Goal: Transaction & Acquisition: Purchase product/service

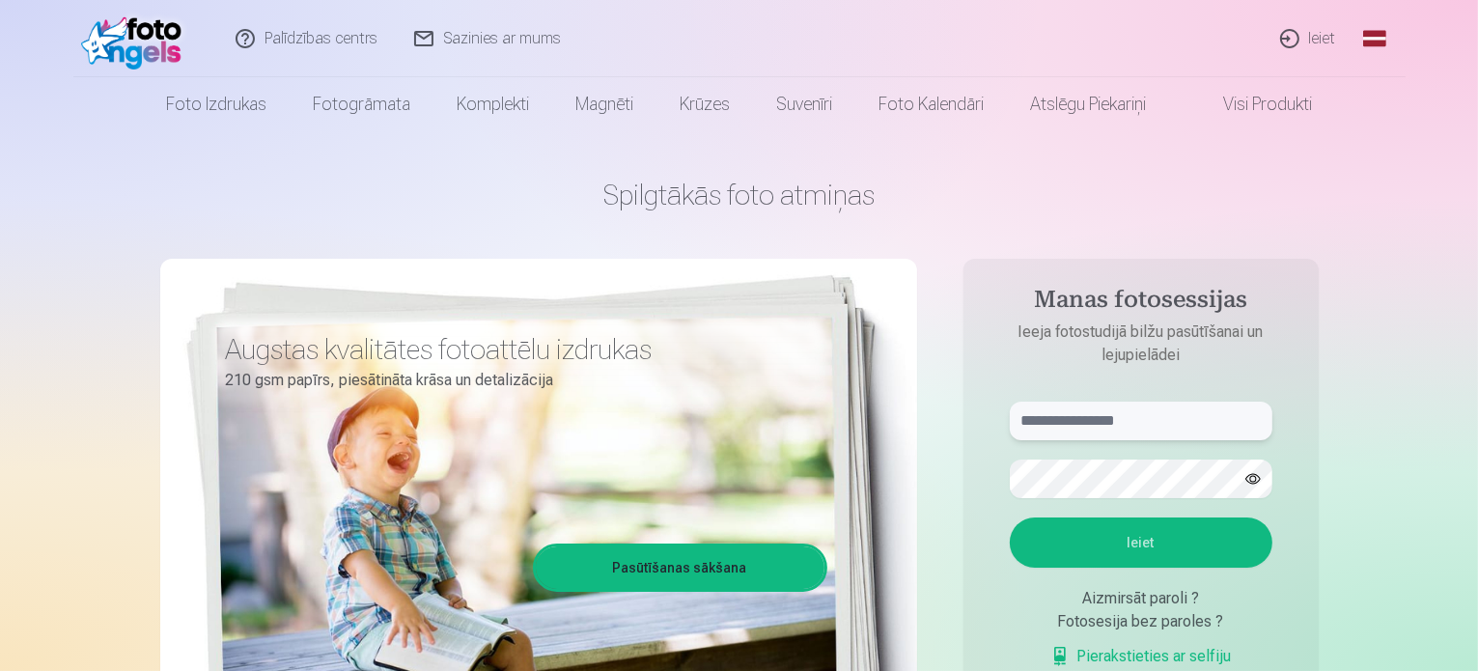
click at [1039, 423] on input "text" at bounding box center [1141, 421] width 263 height 39
type input "**********"
click at [1010, 517] on button "Ieiet" at bounding box center [1141, 542] width 263 height 50
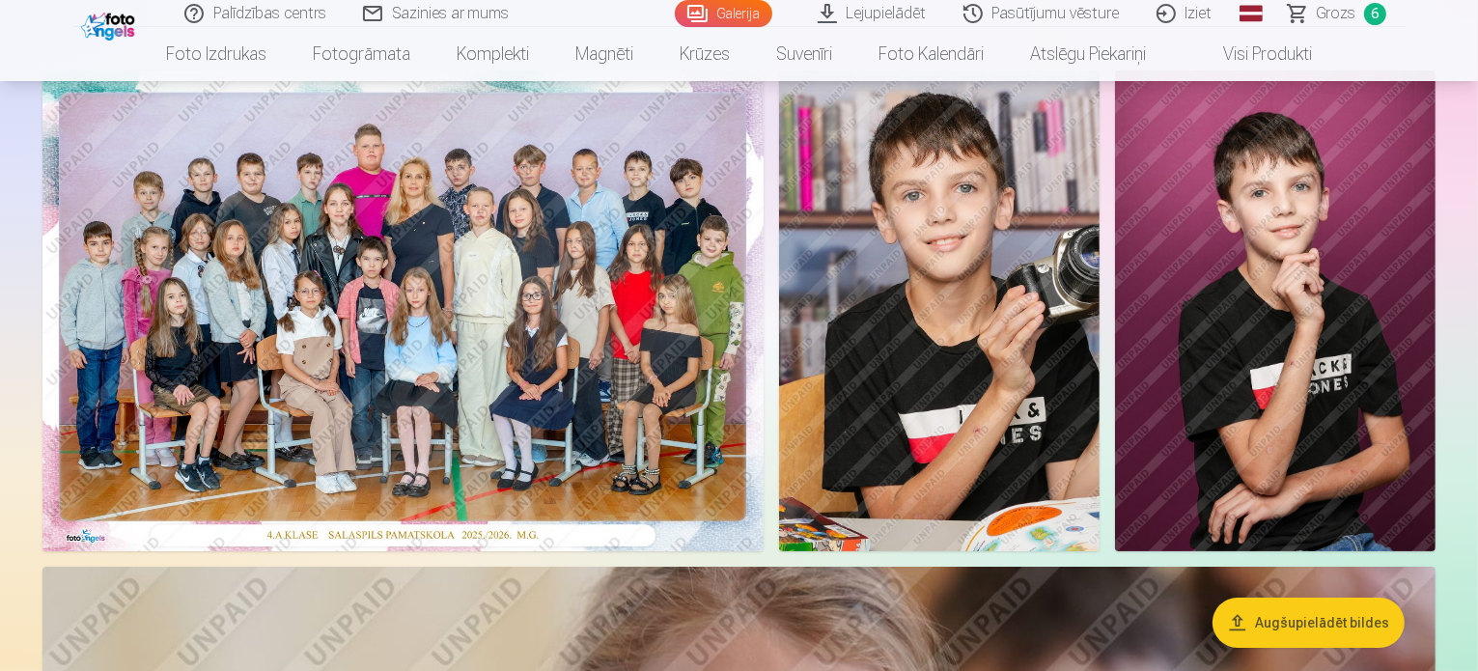
scroll to position [97, 0]
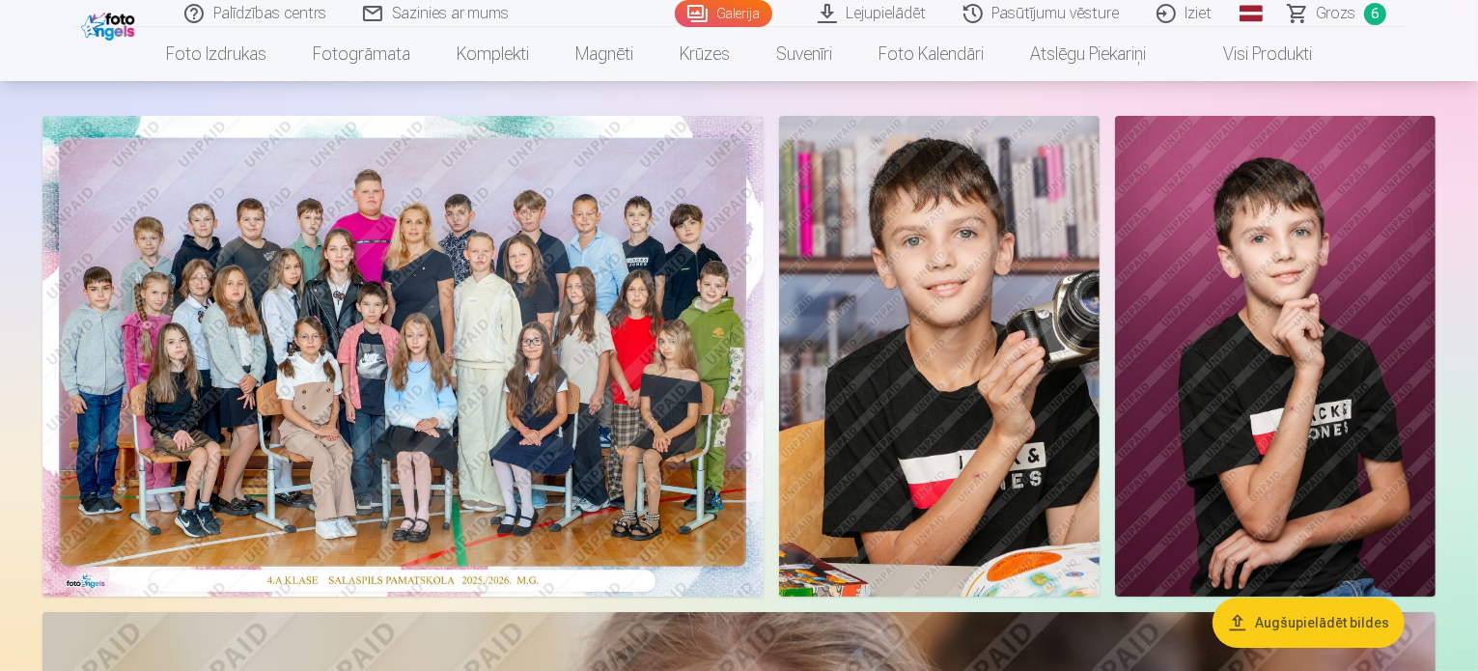
click at [525, 394] on img at bounding box center [402, 356] width 721 height 481
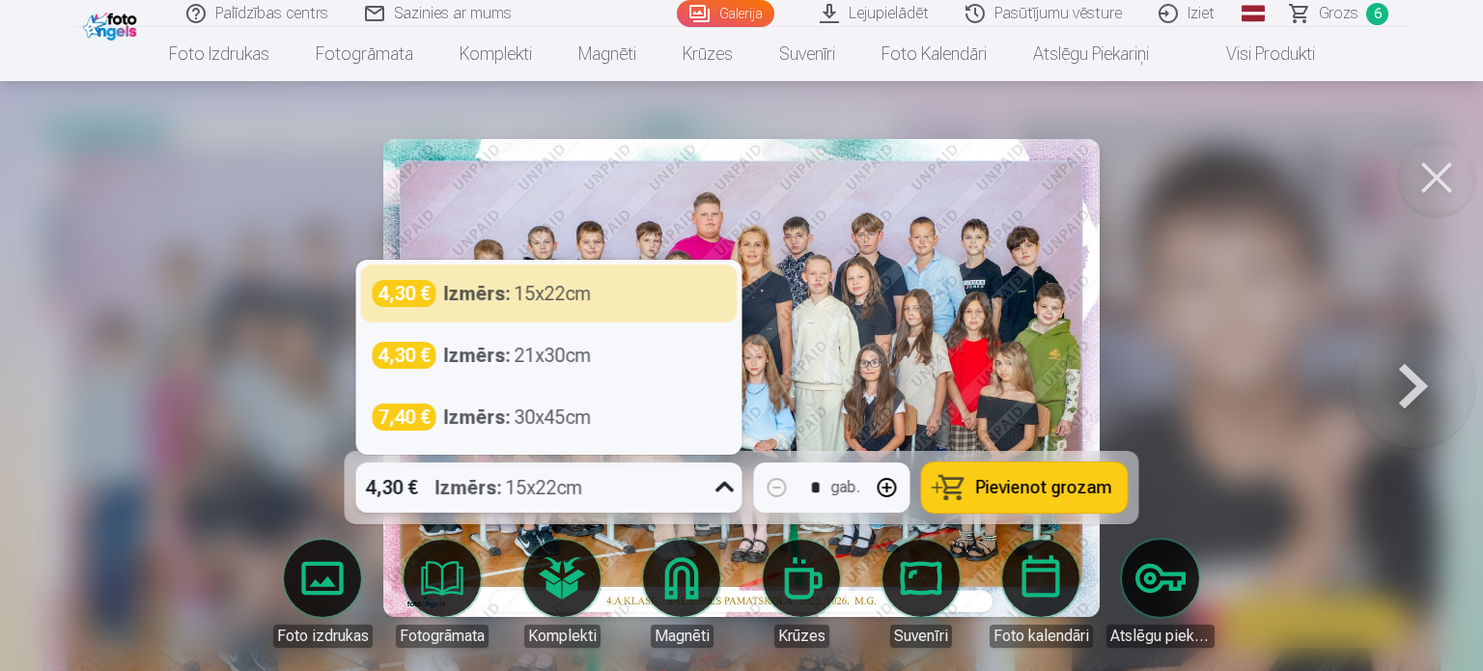
click at [730, 491] on icon at bounding box center [725, 487] width 31 height 31
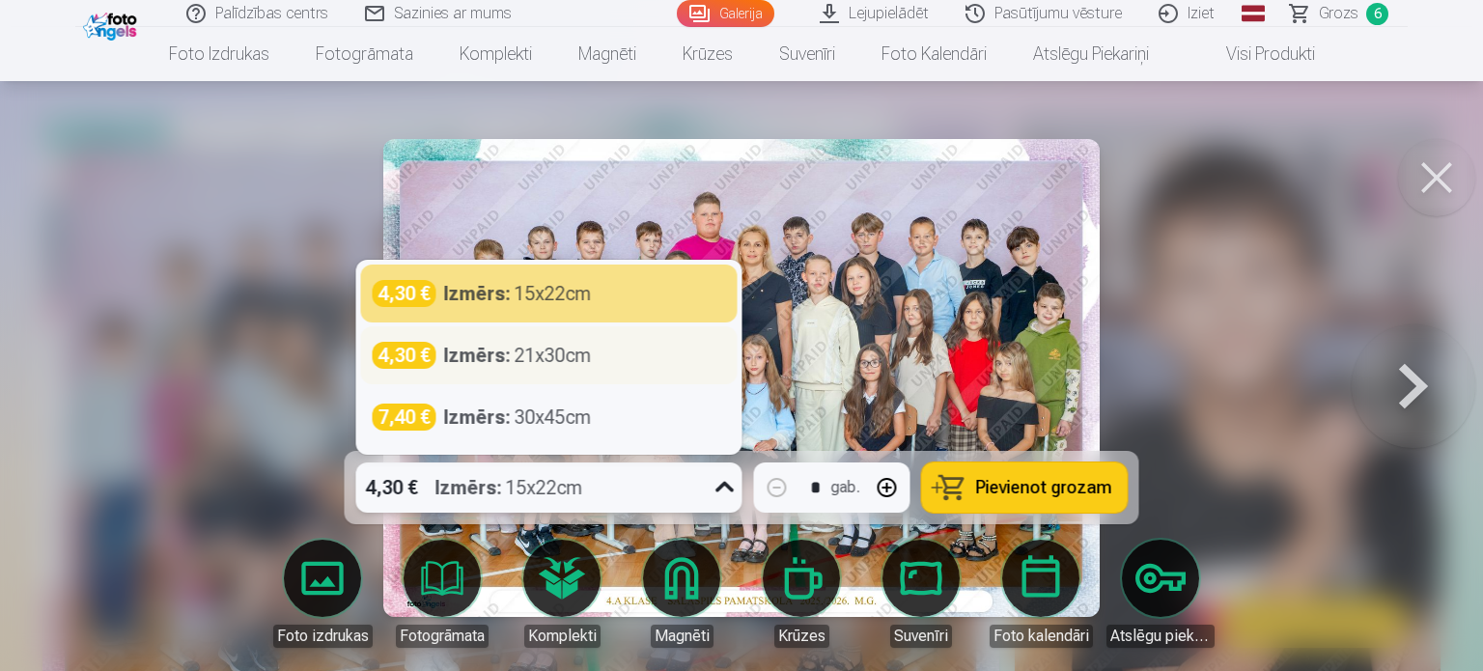
click at [657, 353] on div "4,30 € Izmērs : 21x30cm" at bounding box center [549, 355] width 353 height 27
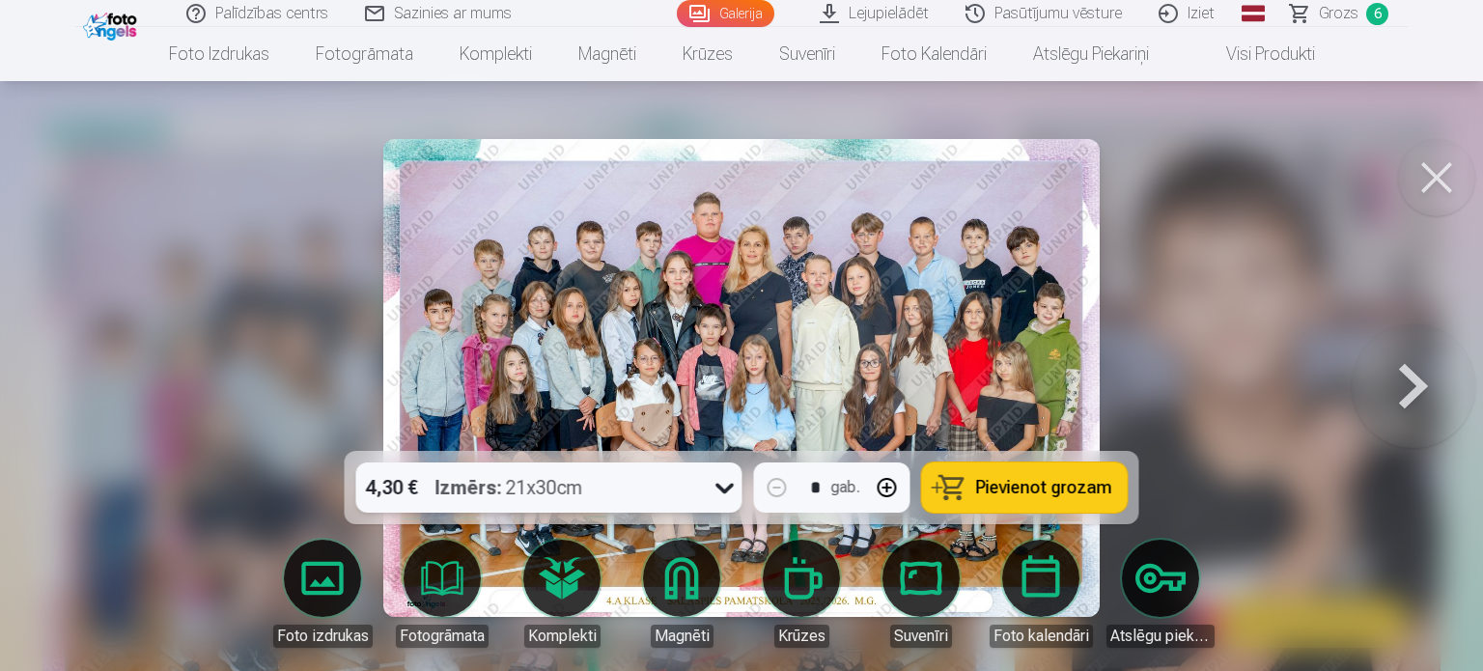
click at [708, 489] on div at bounding box center [725, 487] width 35 height 50
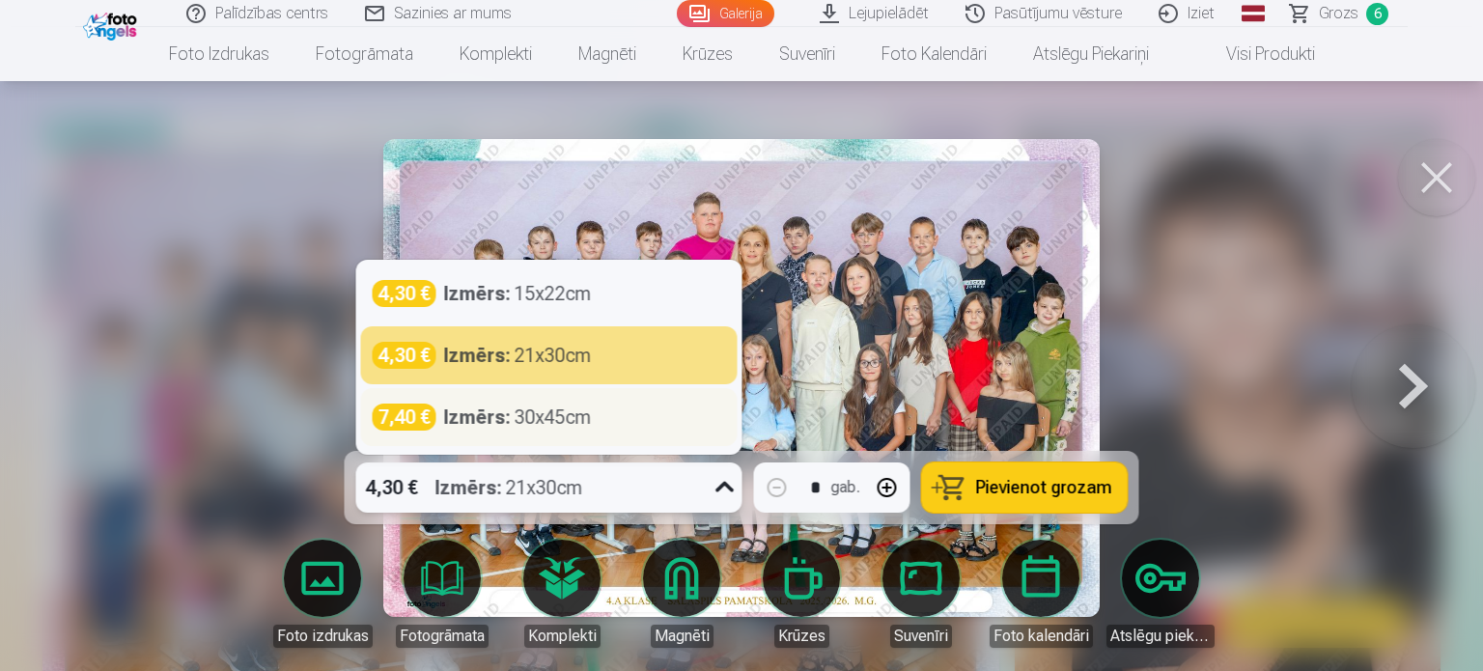
click at [583, 408] on div "Izmērs : 30x45cm" at bounding box center [518, 417] width 148 height 27
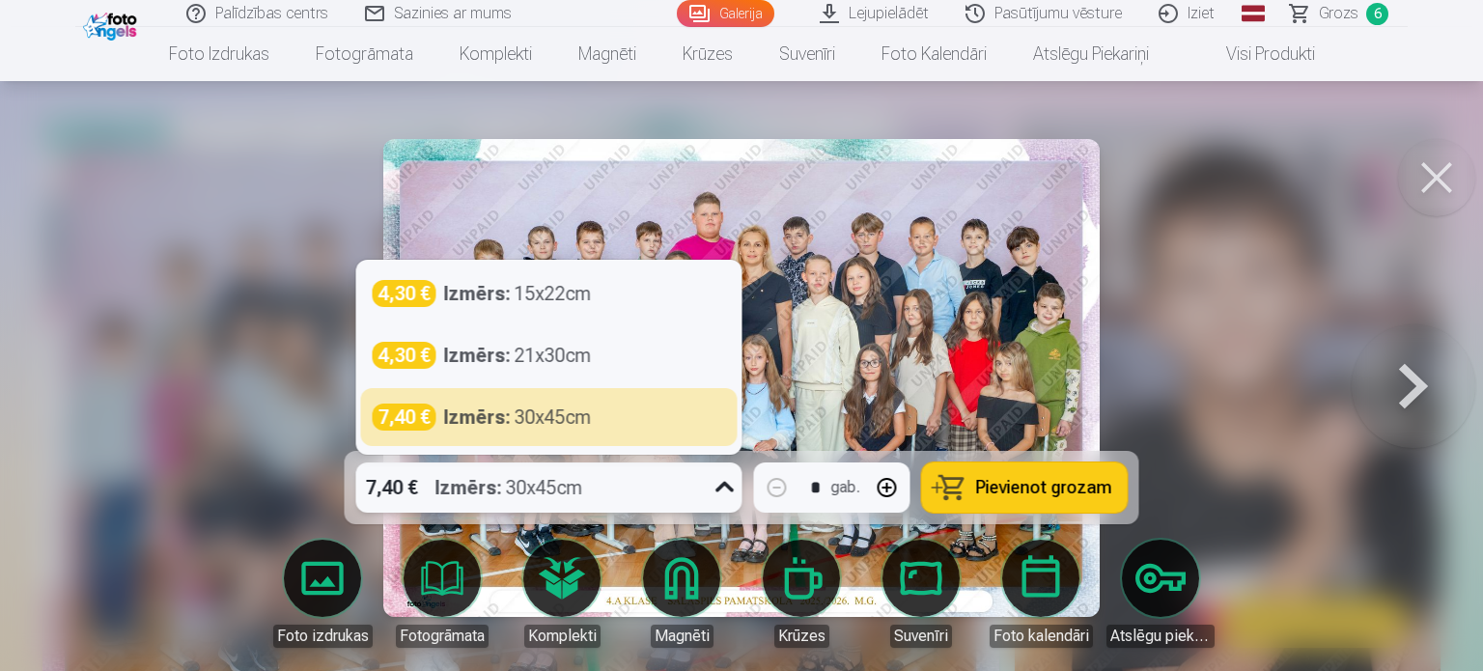
click at [718, 478] on icon at bounding box center [725, 487] width 31 height 31
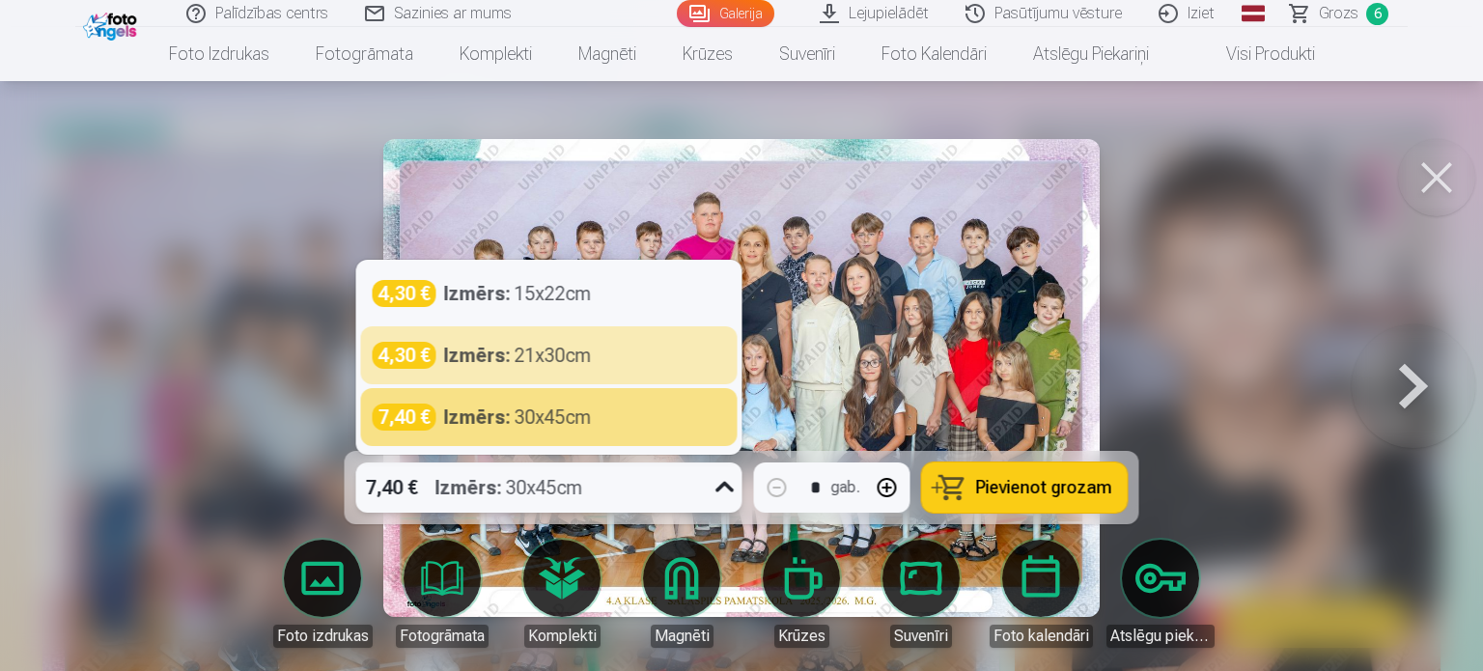
click at [573, 358] on div "Izmērs : 21x30cm" at bounding box center [518, 355] width 148 height 27
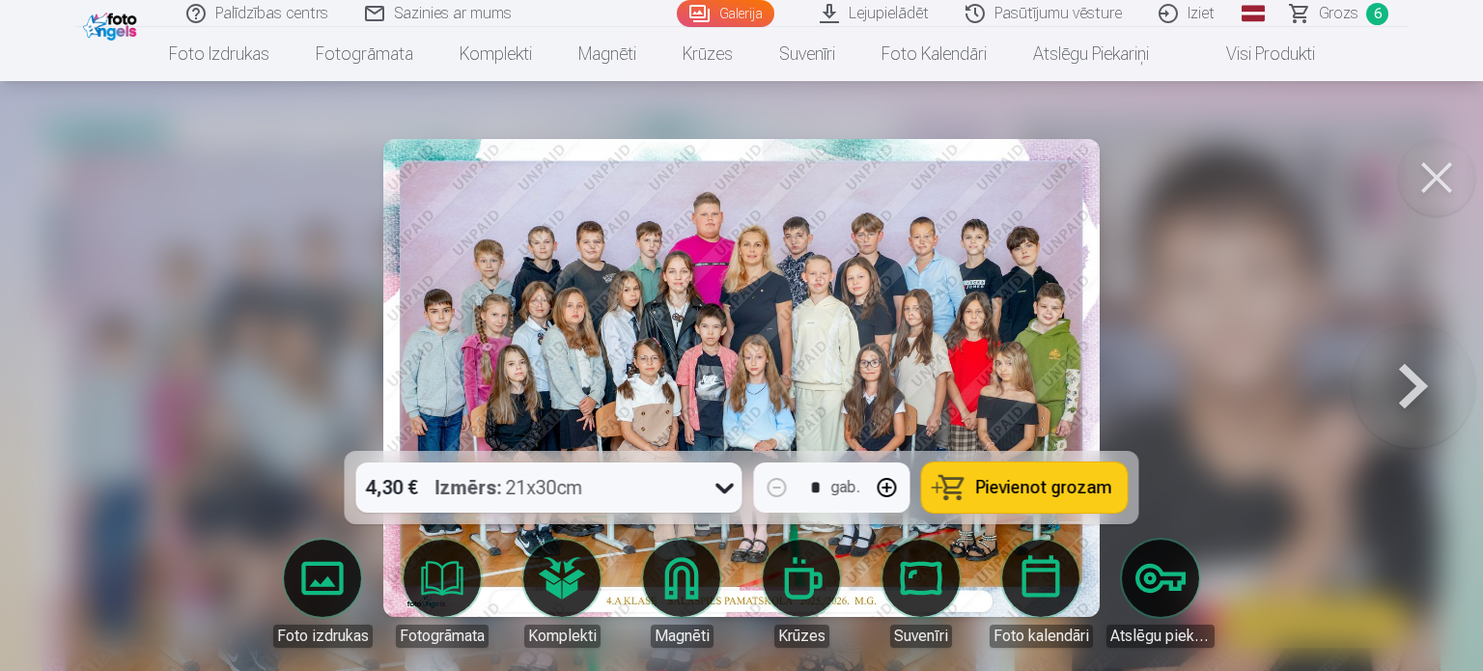
click at [1020, 484] on span "Pievienot grozam" at bounding box center [1044, 487] width 136 height 17
click at [1443, 177] on button at bounding box center [1436, 177] width 77 height 77
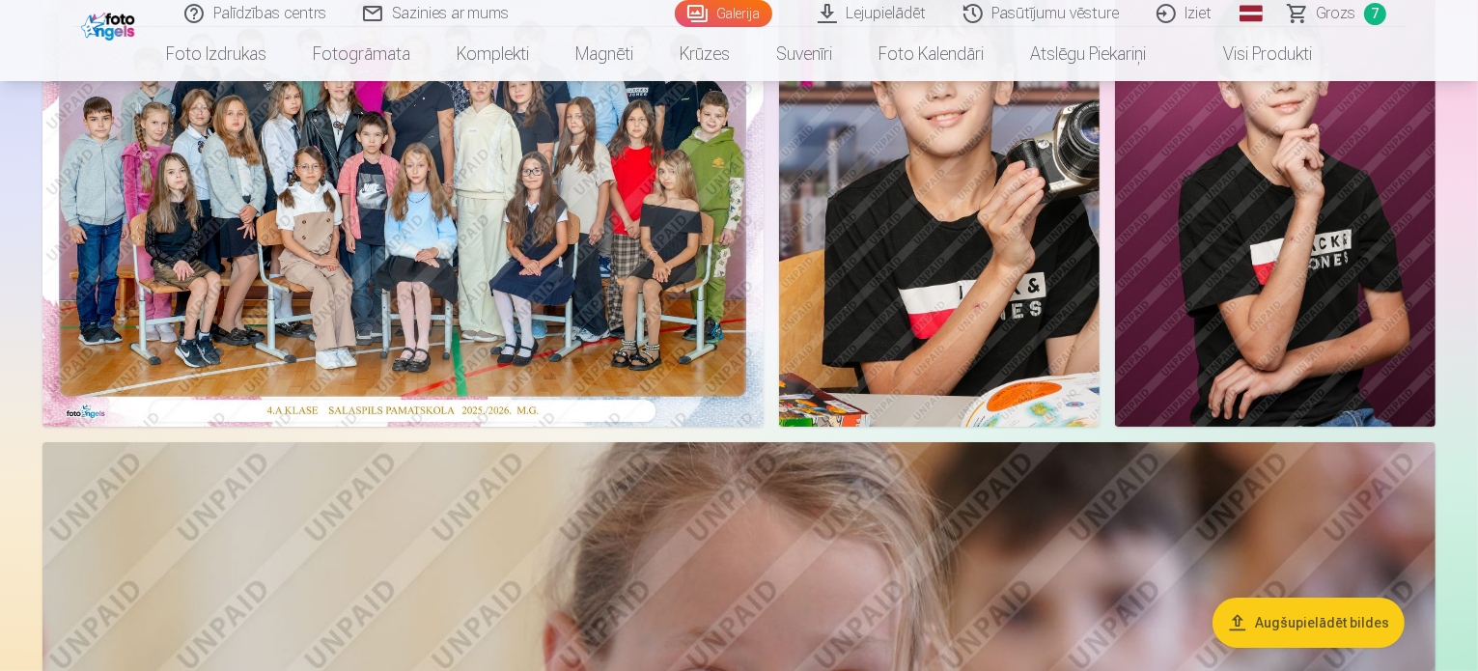
scroll to position [290, 0]
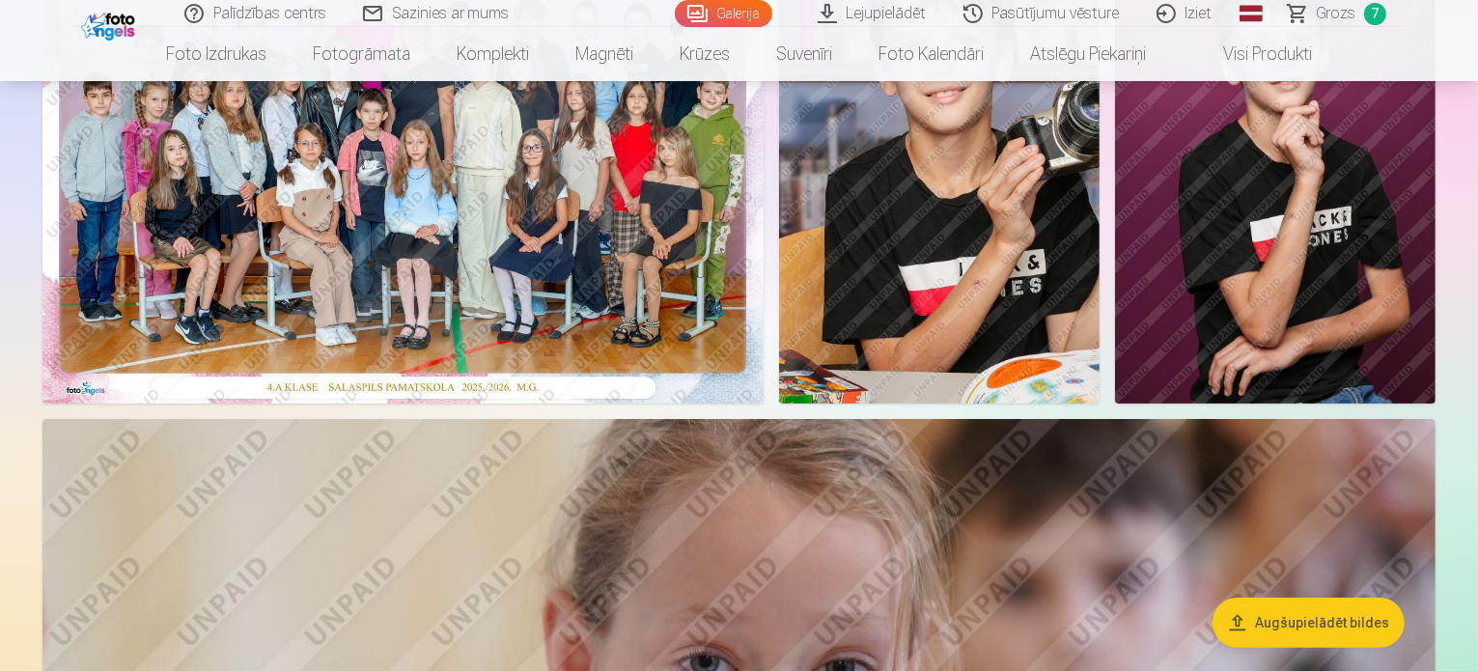
click at [1100, 296] on img at bounding box center [939, 163] width 321 height 481
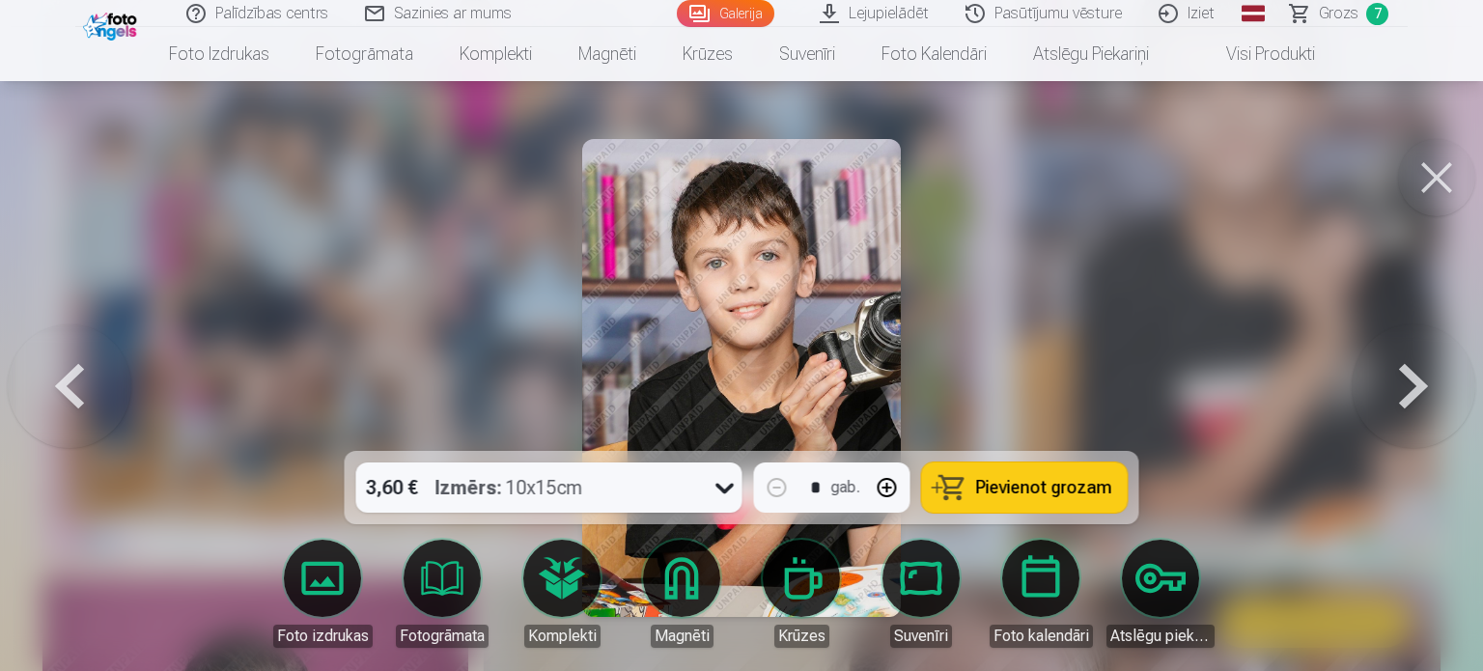
click at [1454, 181] on button at bounding box center [1436, 177] width 77 height 77
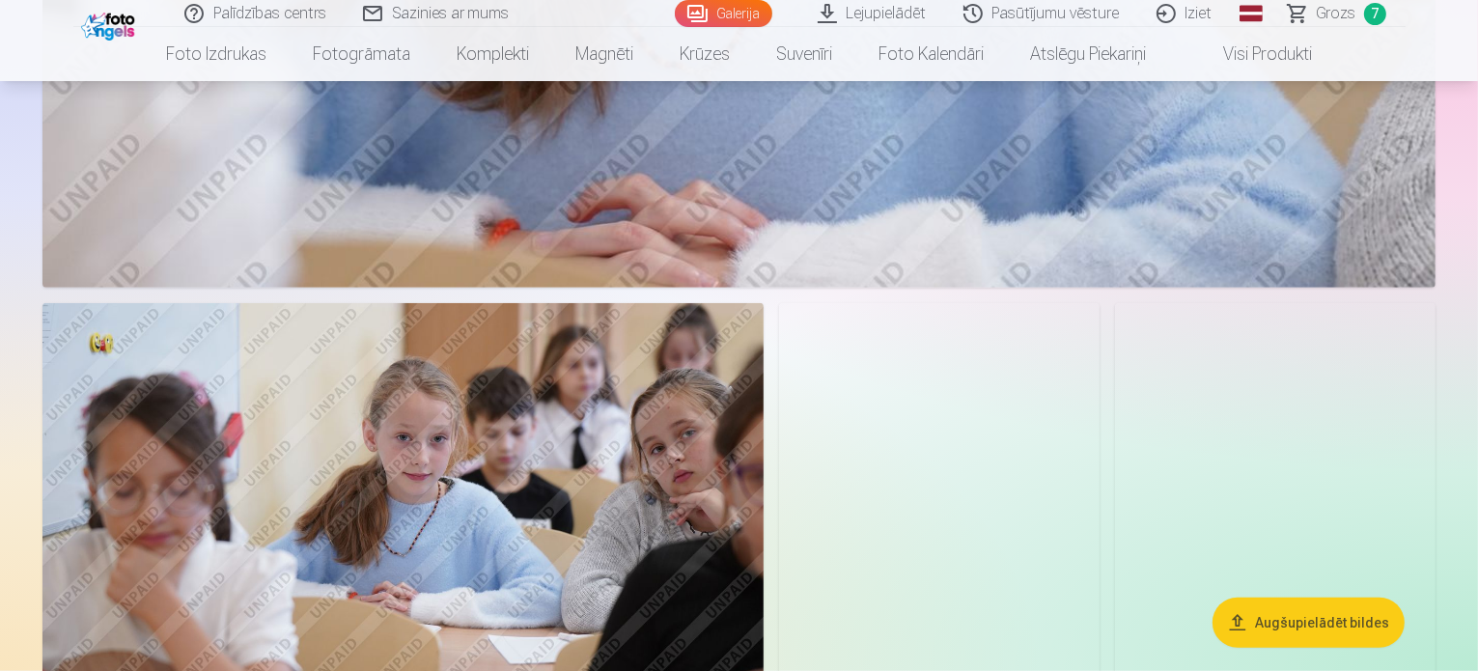
scroll to position [1352, 0]
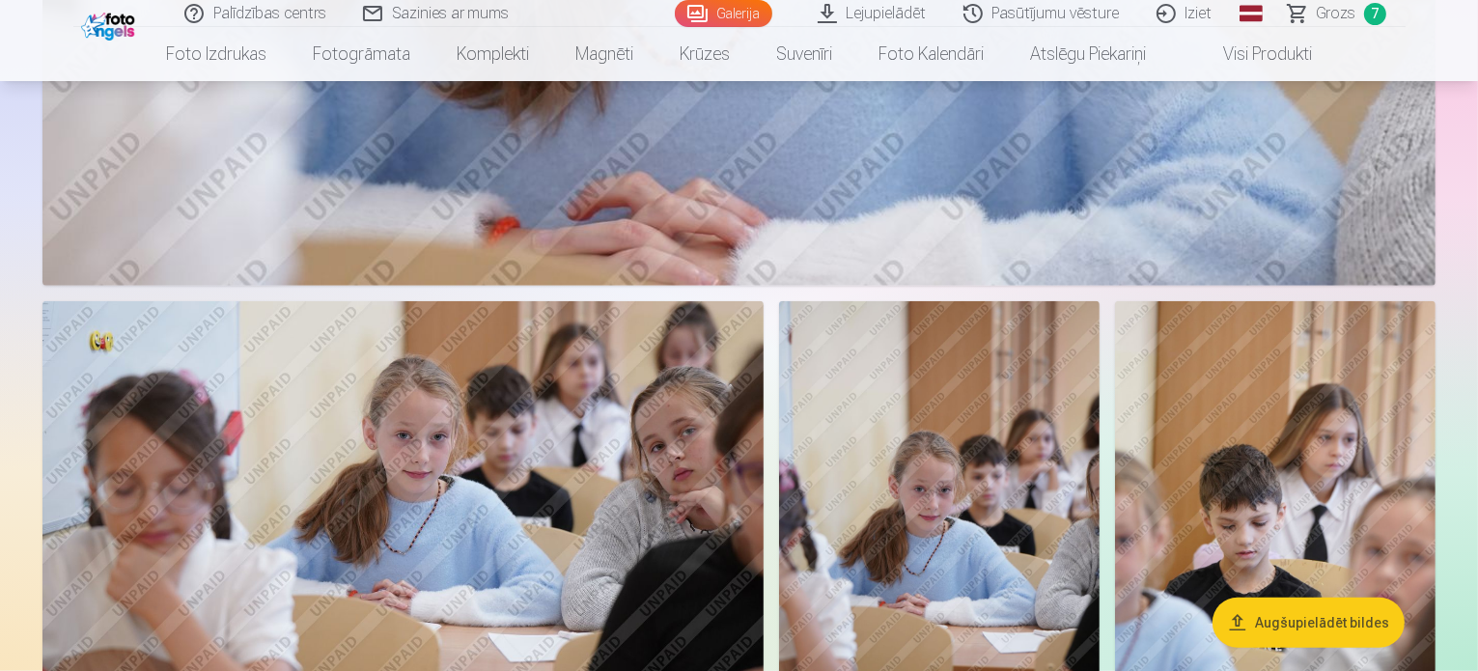
click at [663, 327] on img at bounding box center [402, 541] width 721 height 481
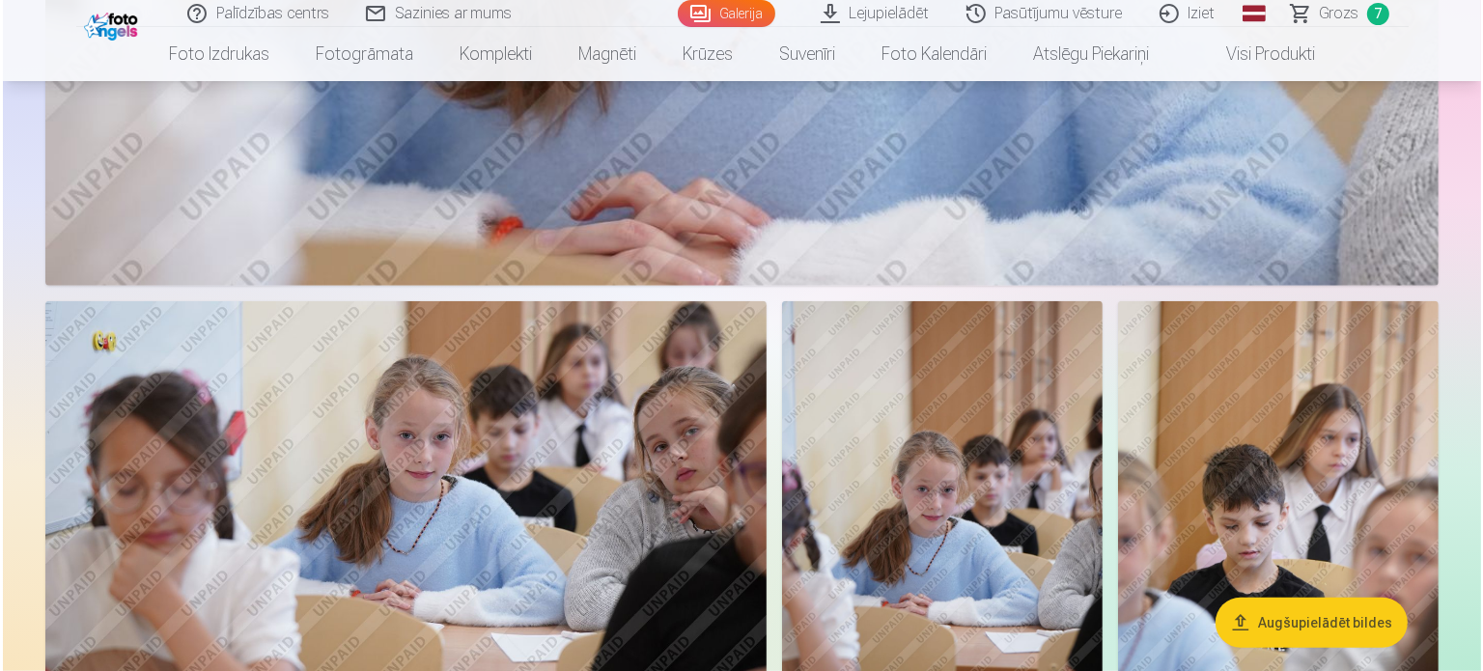
scroll to position [1354, 0]
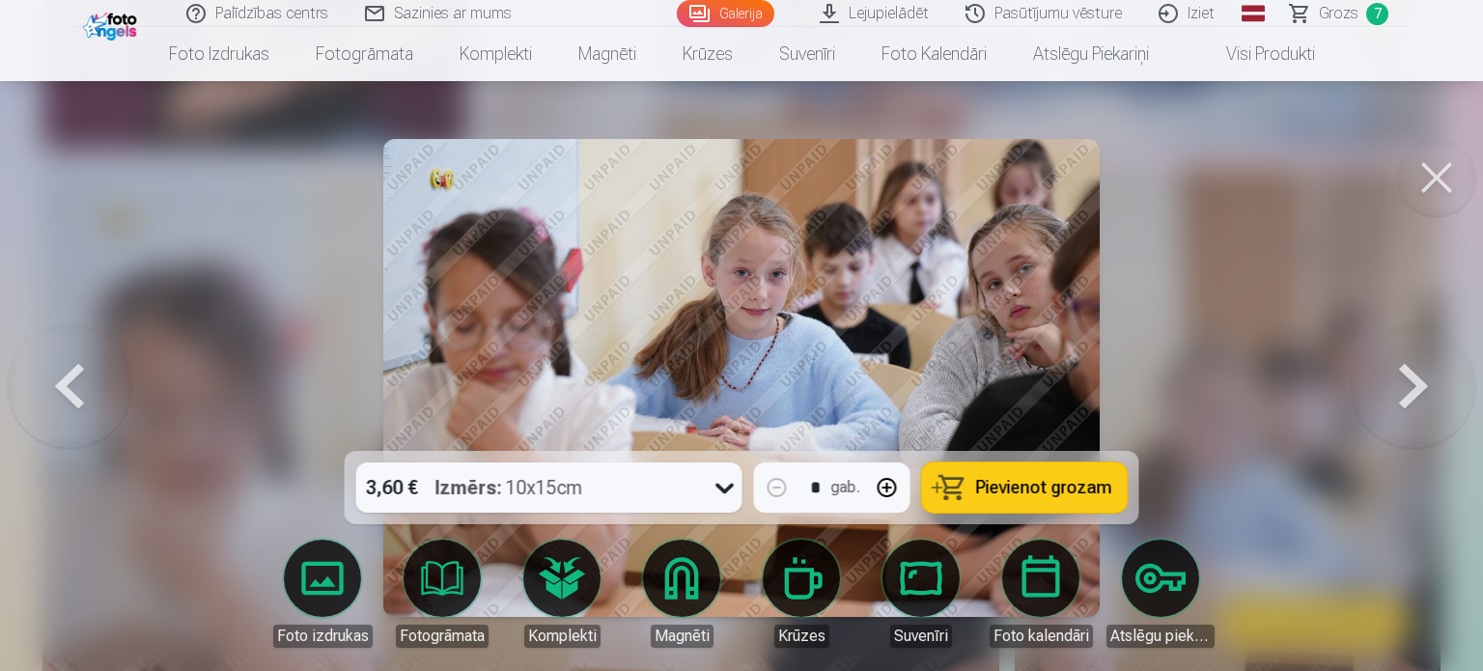
click at [1423, 182] on button at bounding box center [1436, 177] width 77 height 77
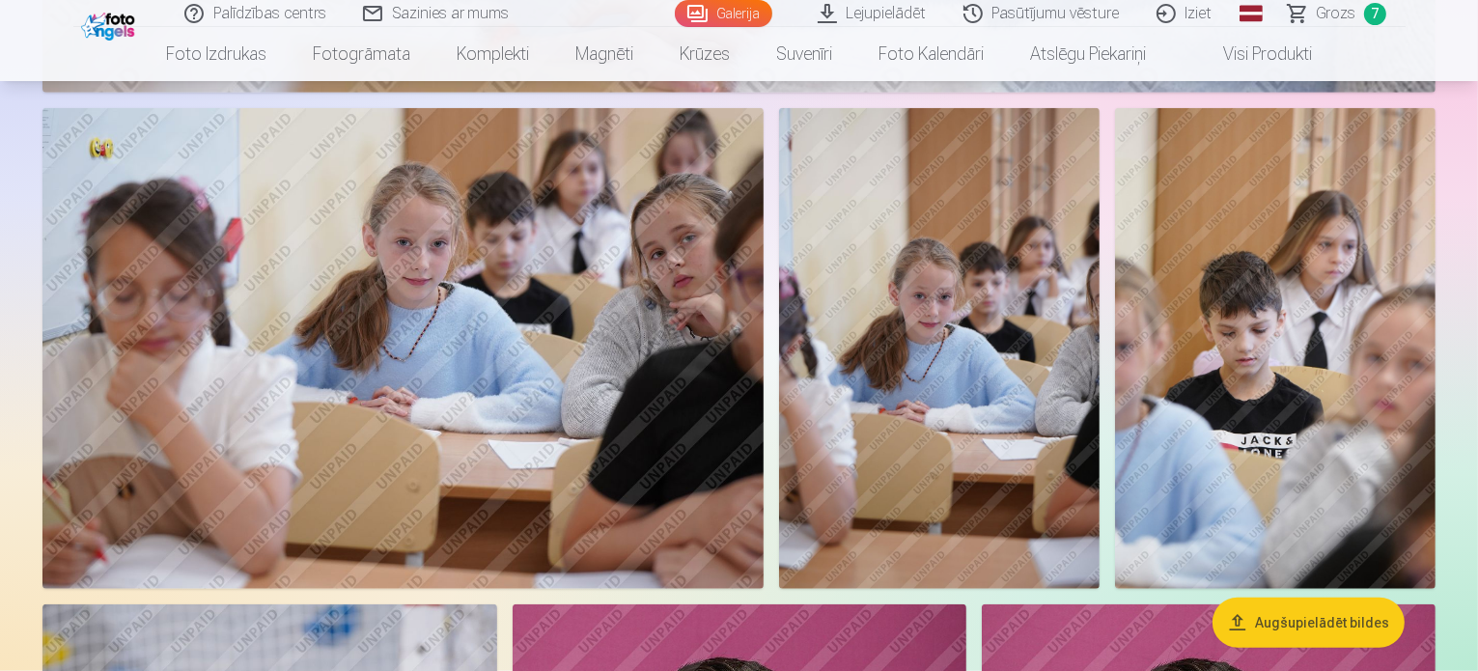
click at [1100, 266] on img at bounding box center [939, 348] width 321 height 481
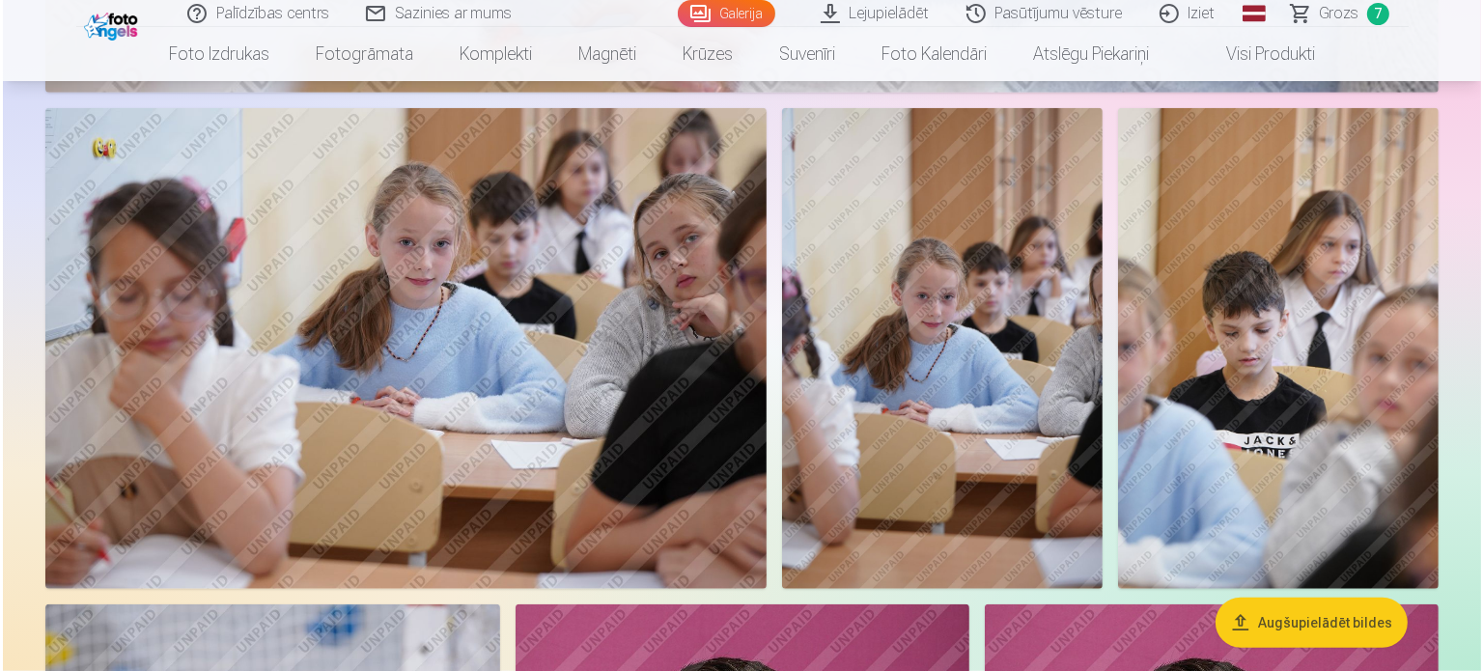
scroll to position [1549, 0]
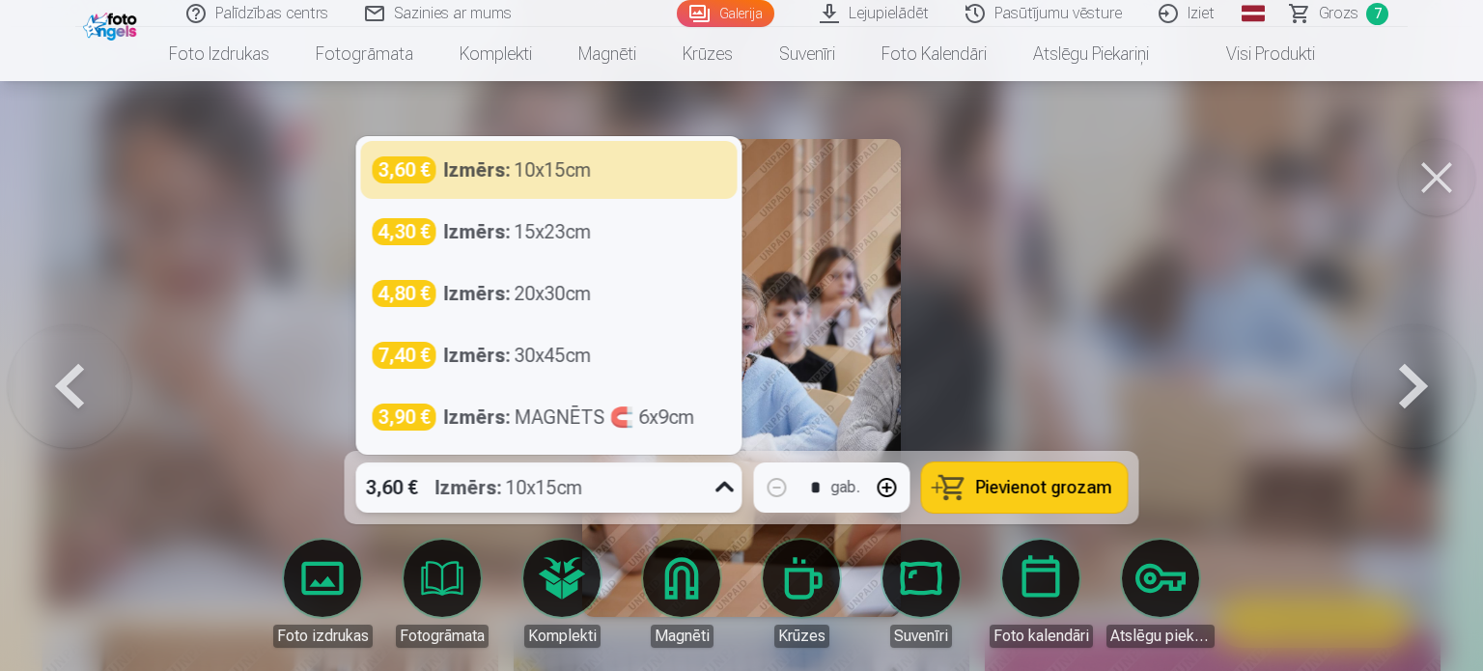
click at [714, 496] on icon at bounding box center [725, 487] width 31 height 31
click at [714, 492] on icon at bounding box center [725, 487] width 31 height 31
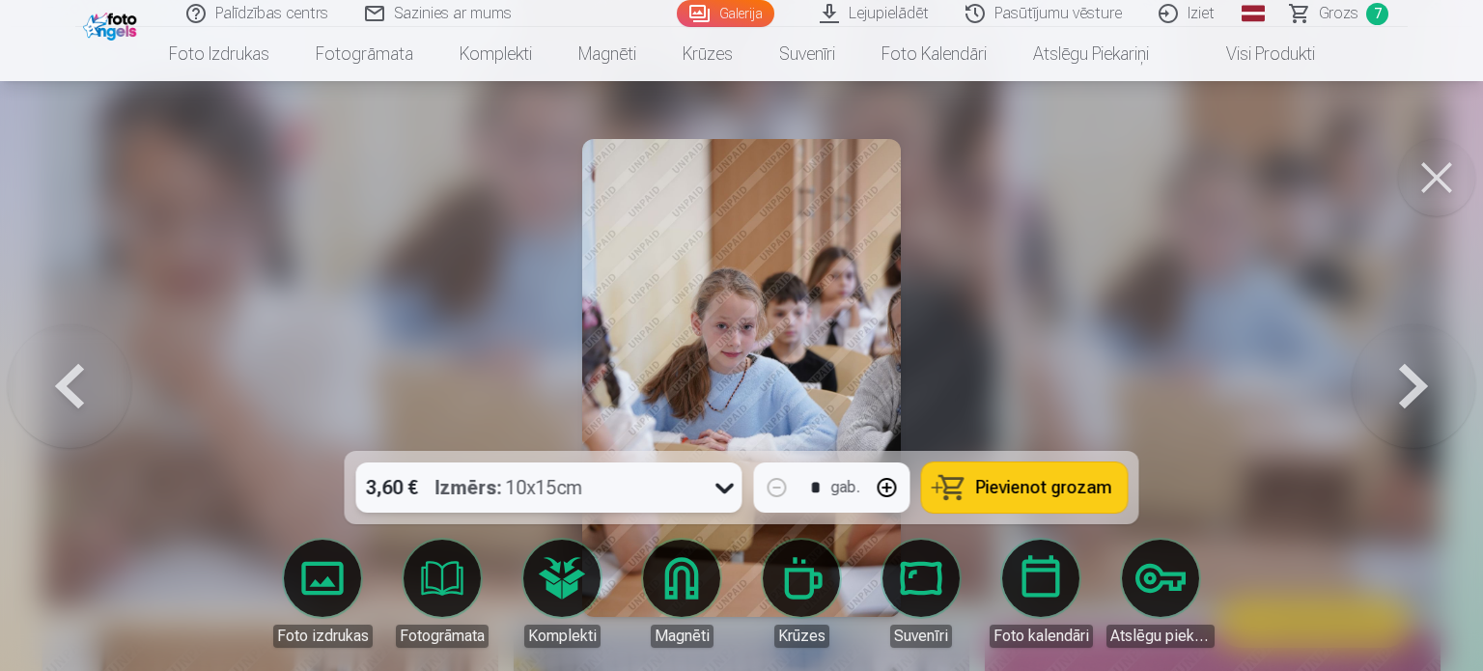
click at [1440, 173] on button at bounding box center [1436, 177] width 77 height 77
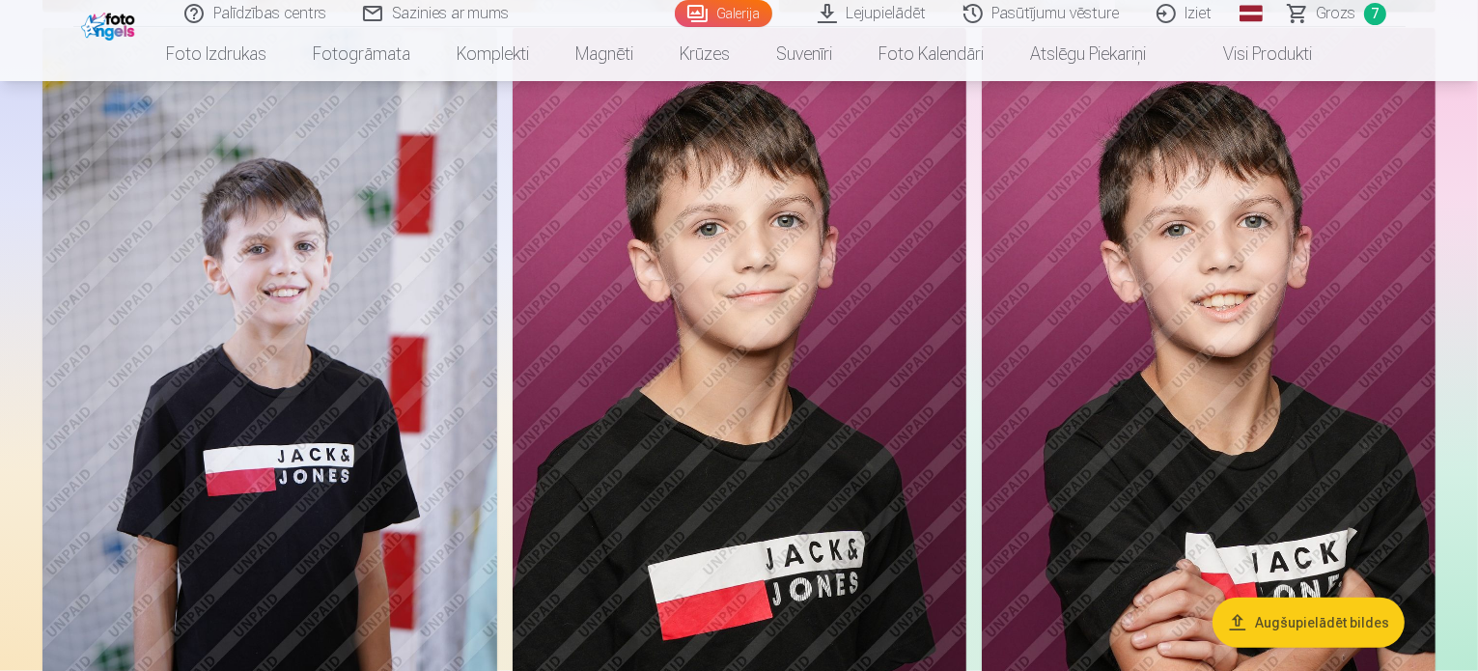
scroll to position [2124, 0]
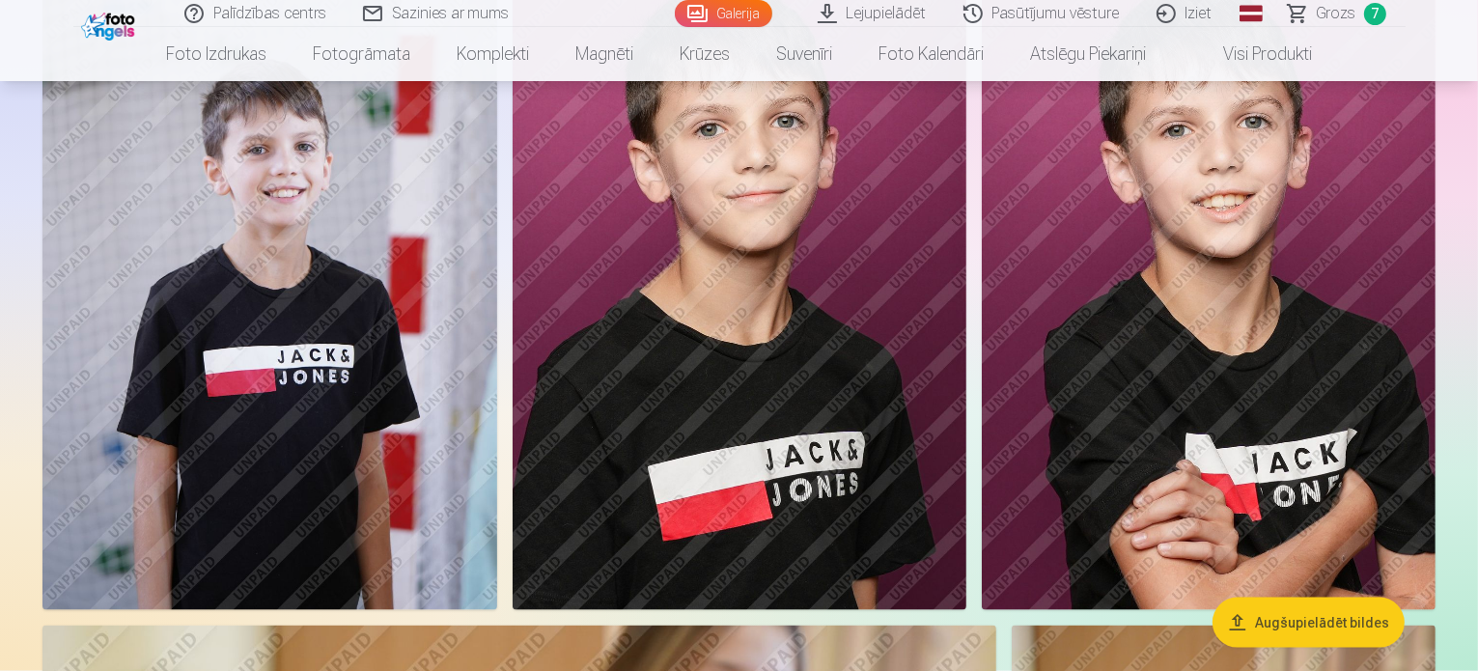
click at [497, 350] on img at bounding box center [269, 270] width 455 height 682
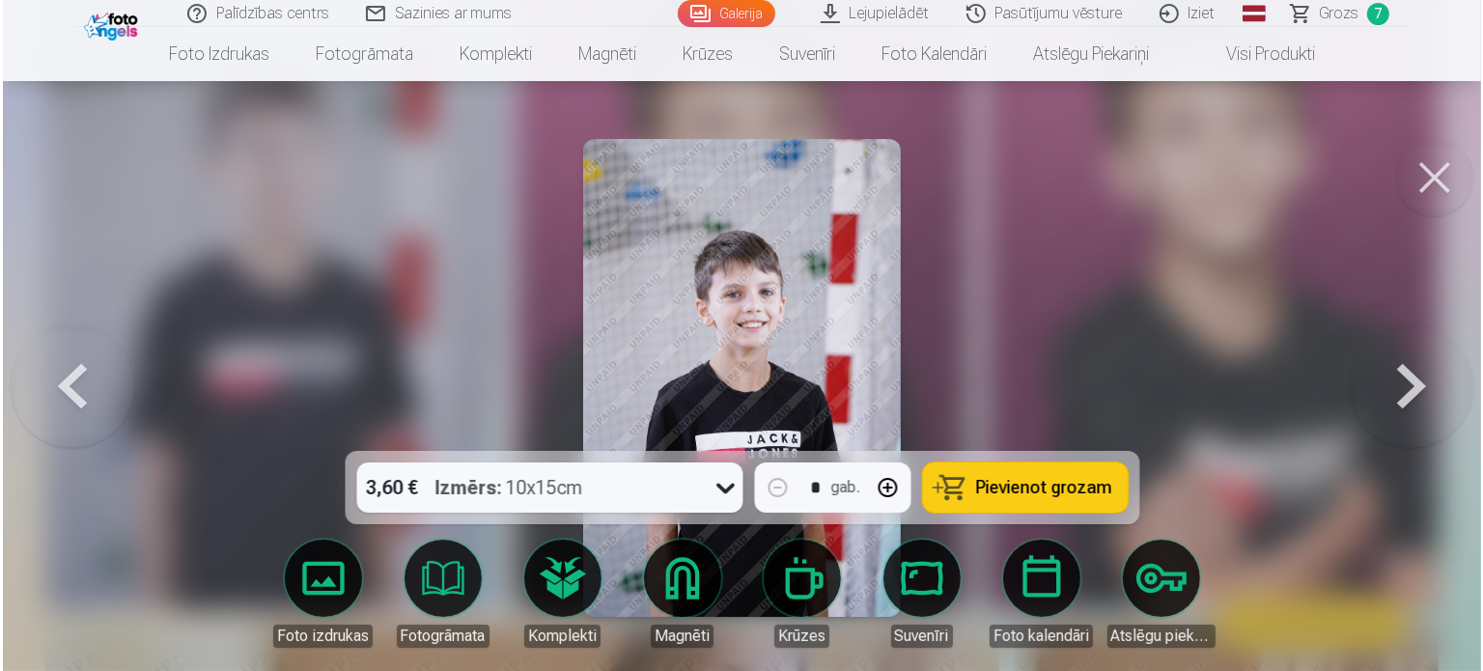
scroll to position [2226, 0]
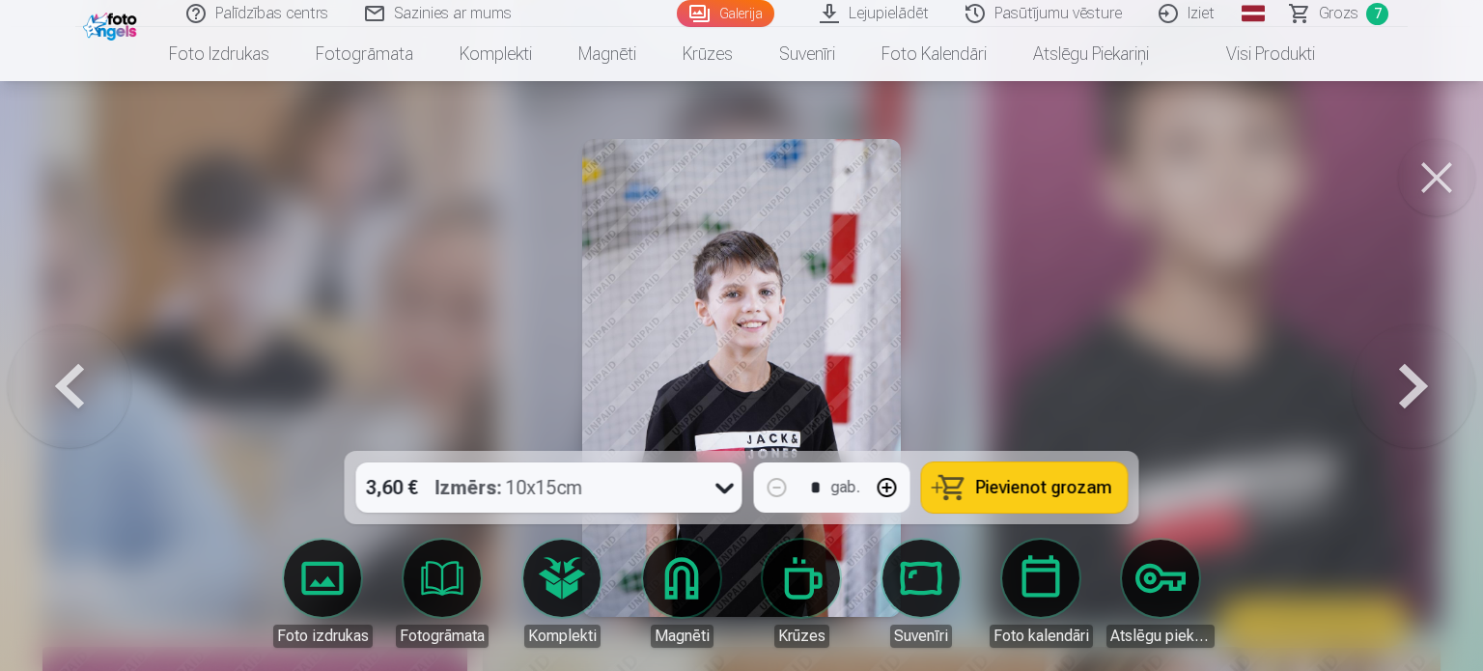
click at [1441, 181] on button at bounding box center [1436, 177] width 77 height 77
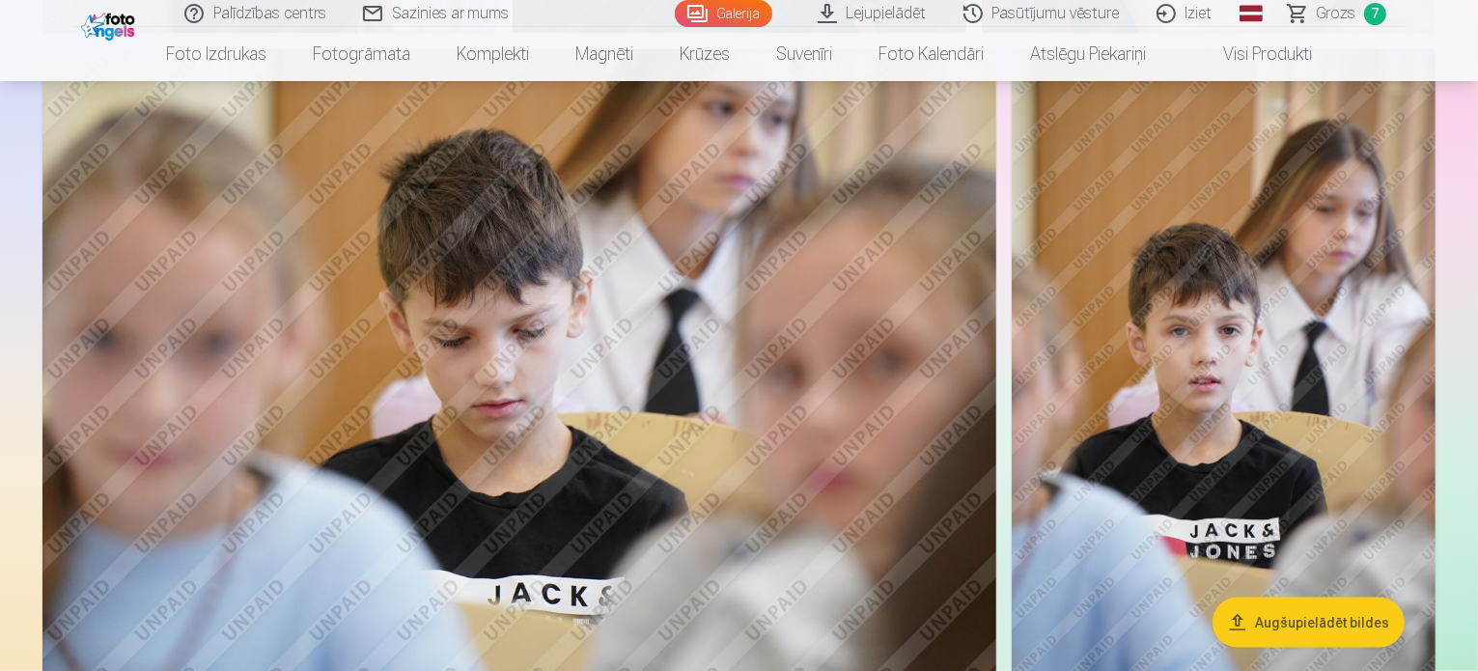
scroll to position [2800, 0]
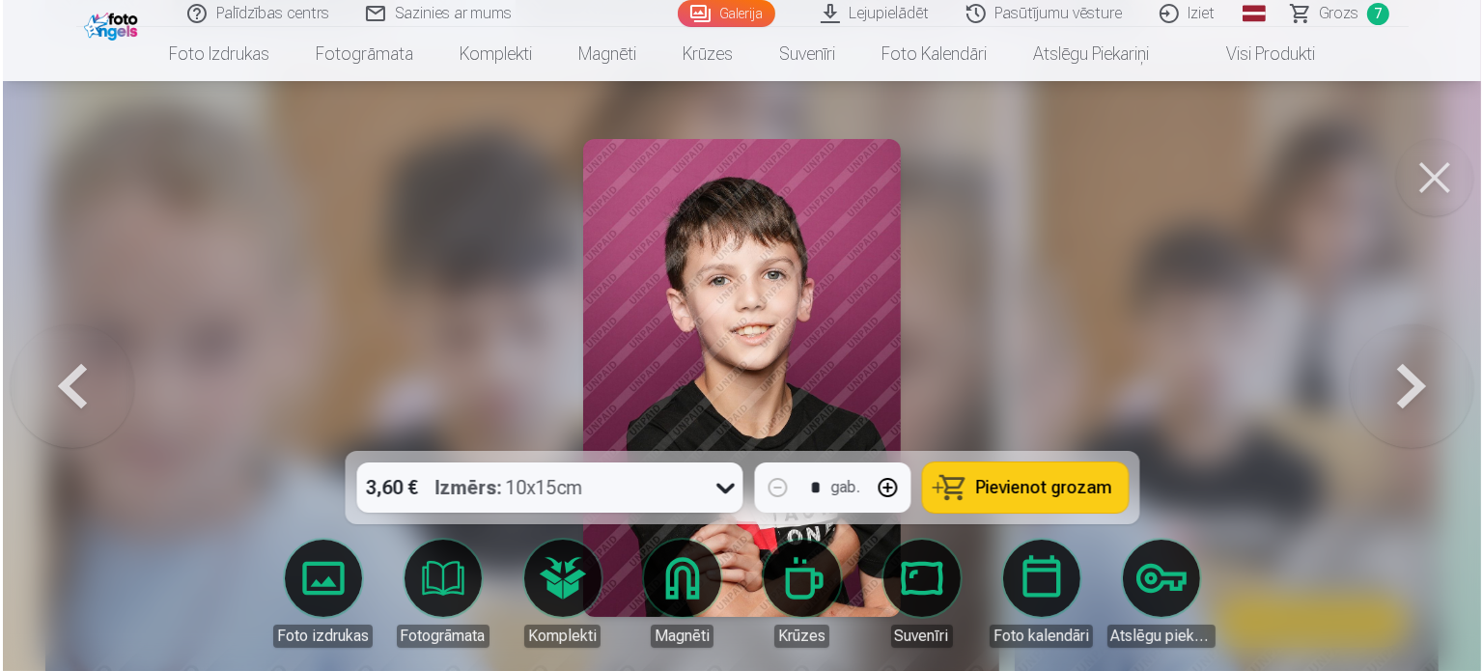
scroll to position [2806, 0]
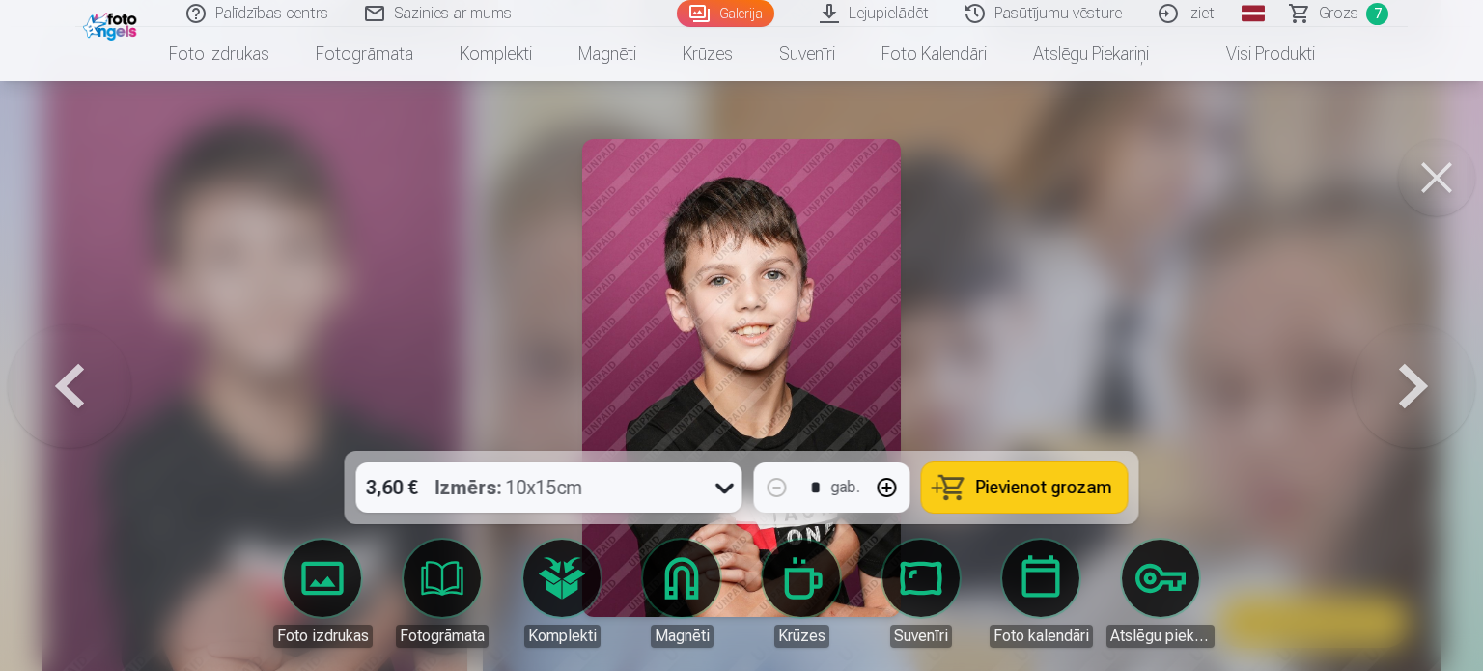
click at [1425, 189] on button at bounding box center [1436, 177] width 77 height 77
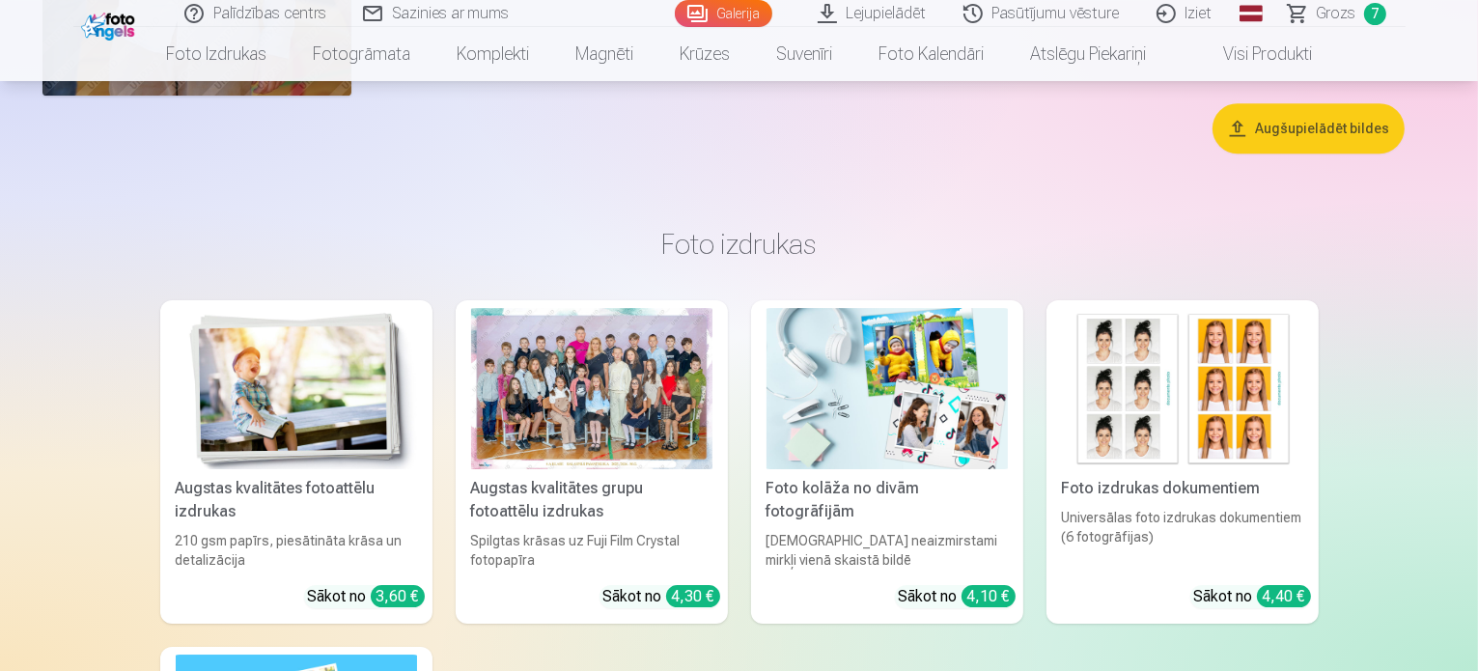
scroll to position [6276, 0]
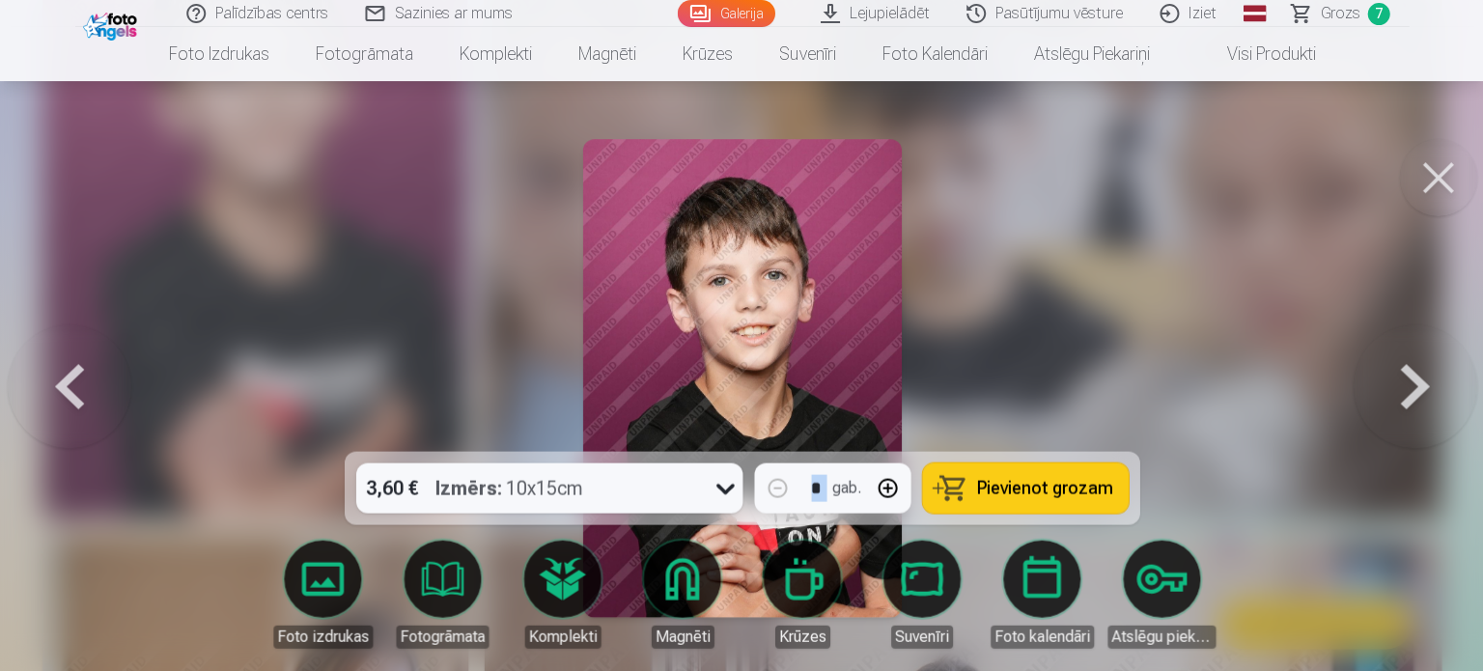
click at [145, 282] on div at bounding box center [741, 335] width 1483 height 671
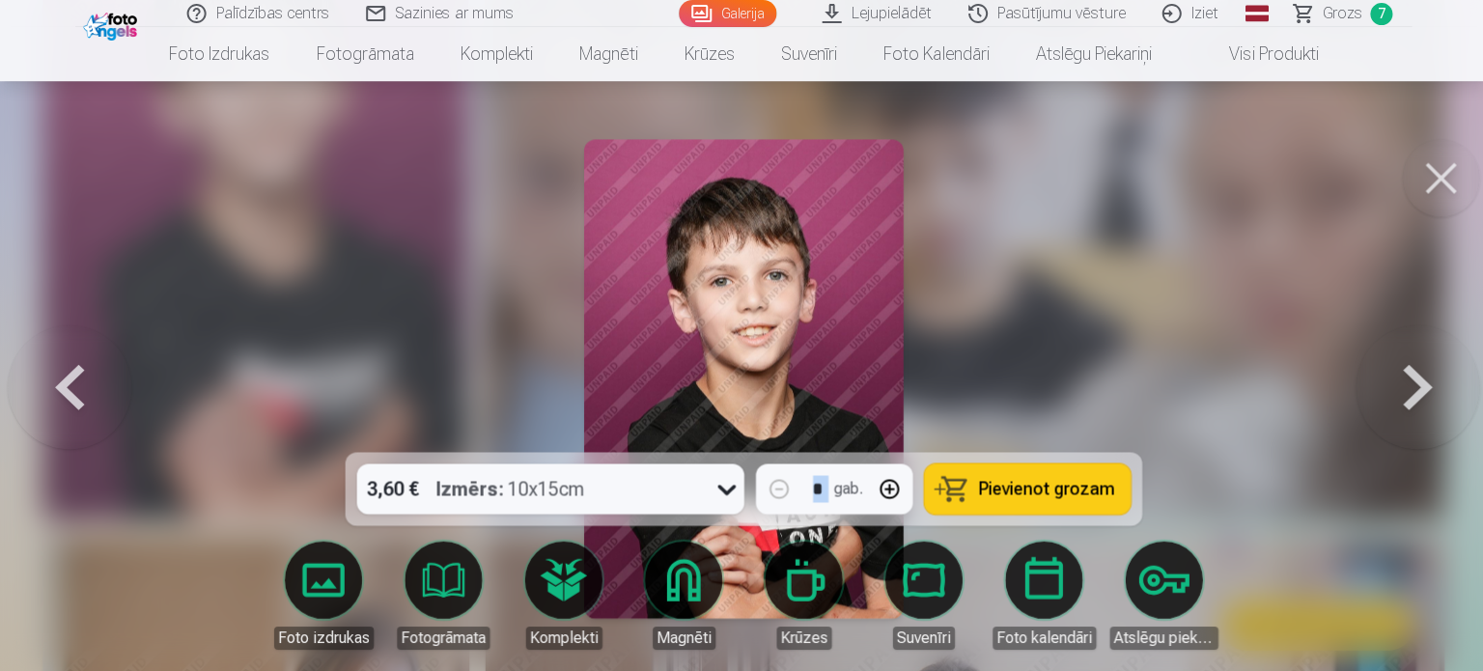
scroll to position [2984, 0]
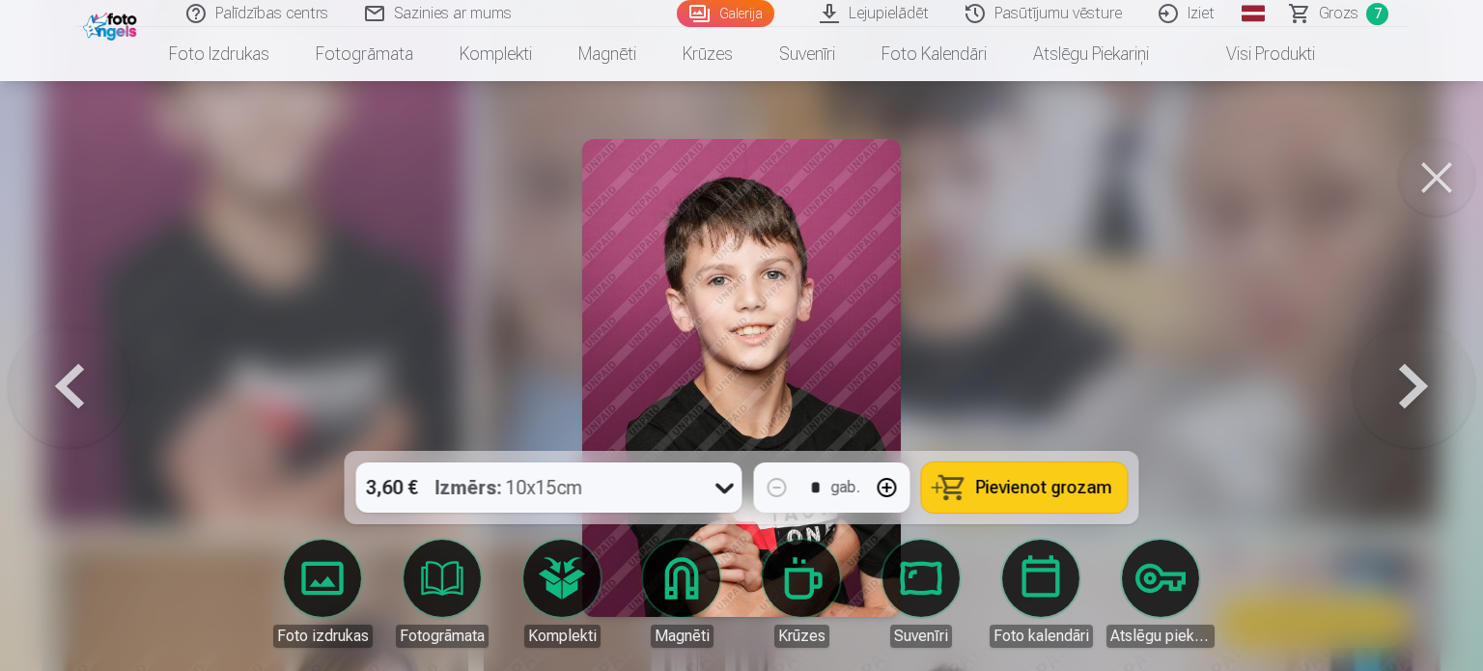
click at [727, 492] on icon at bounding box center [725, 487] width 31 height 31
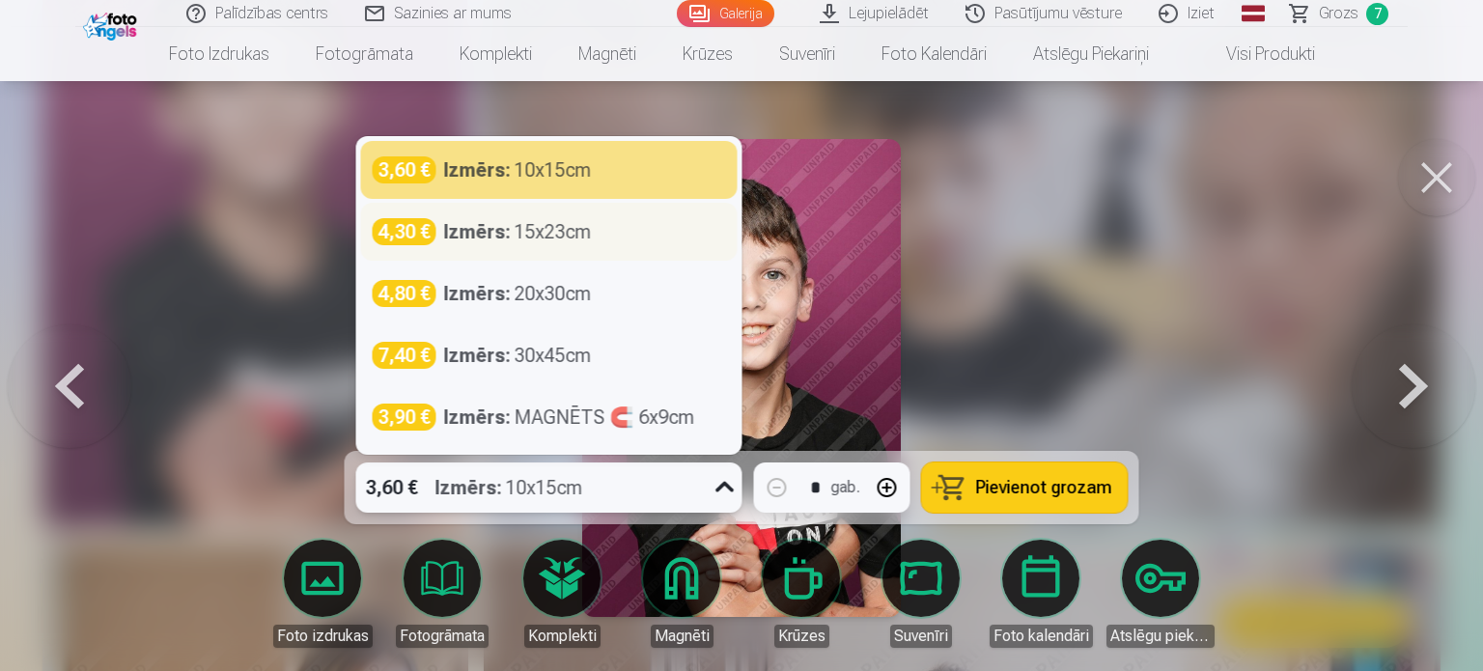
click at [573, 238] on div "Izmērs : 15x23cm" at bounding box center [518, 231] width 148 height 27
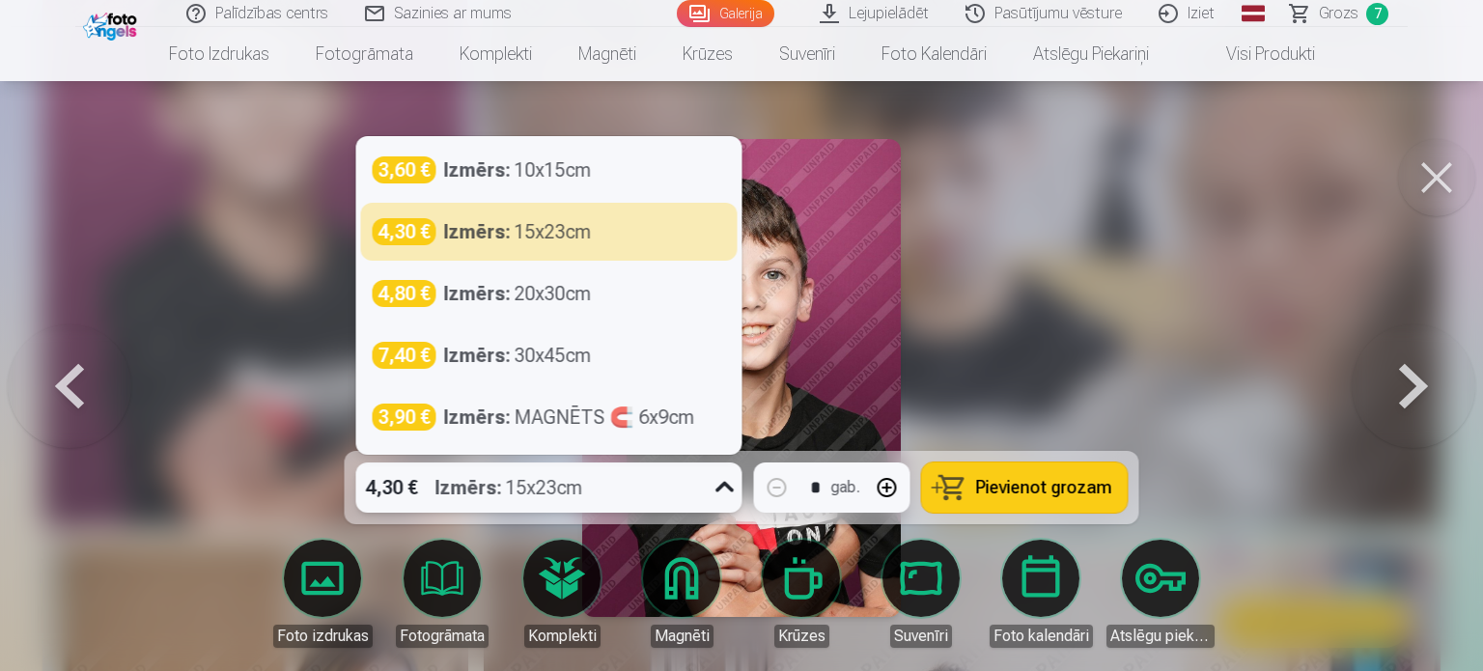
click at [722, 482] on icon at bounding box center [725, 487] width 31 height 31
click at [1011, 495] on span "Pievienot grozam" at bounding box center [1044, 487] width 136 height 17
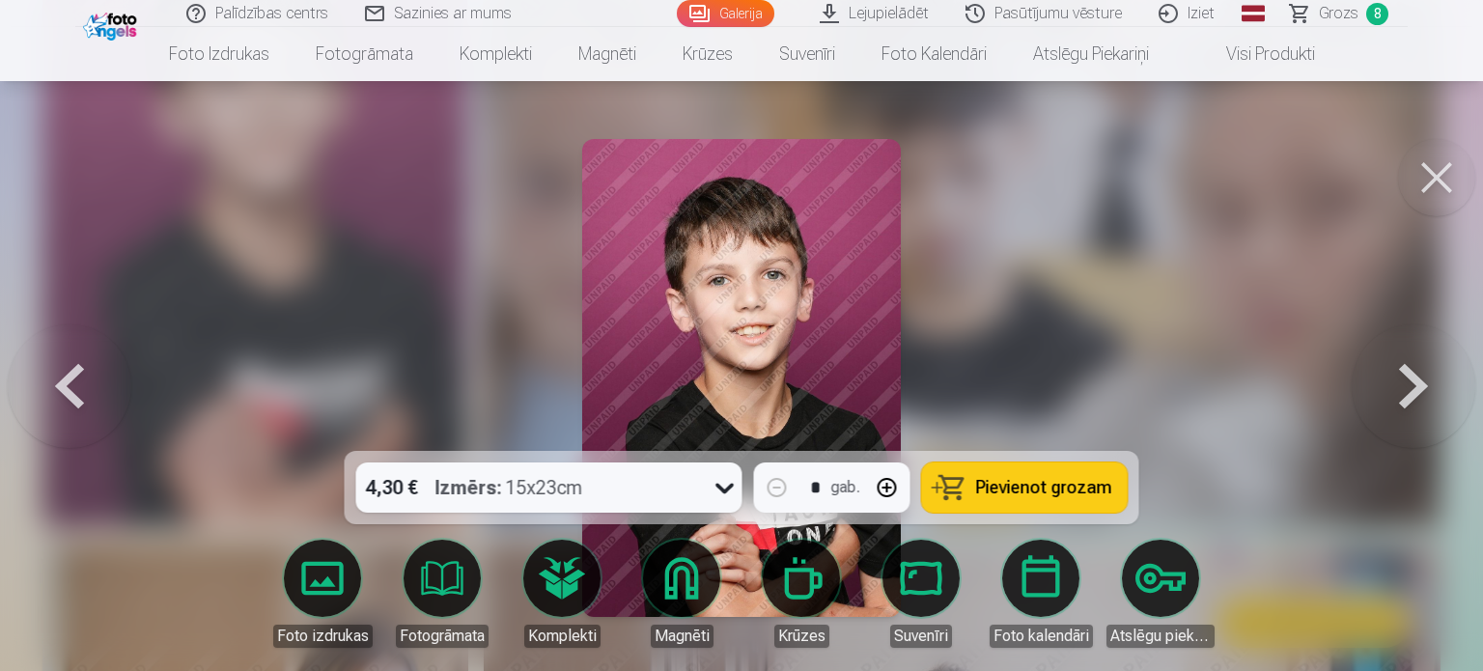
click at [1322, 11] on span "Grozs" at bounding box center [1339, 13] width 40 height 23
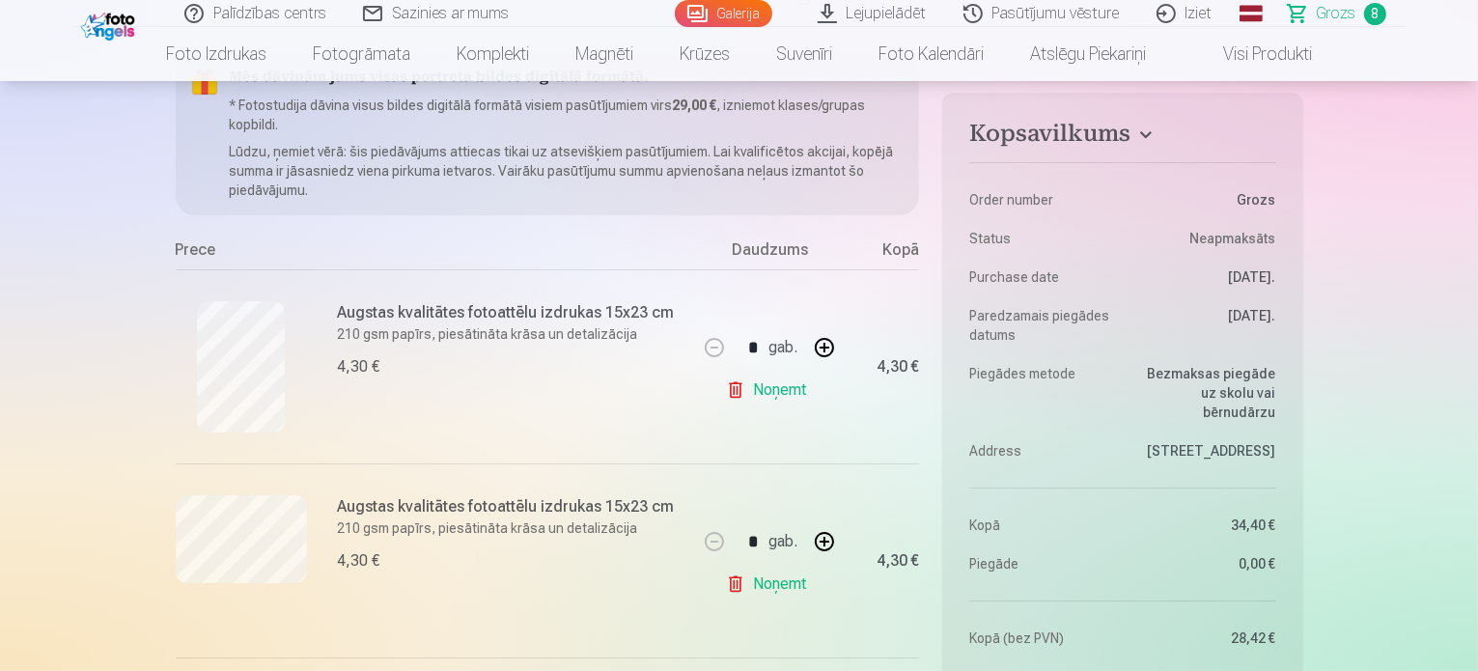
scroll to position [193, 0]
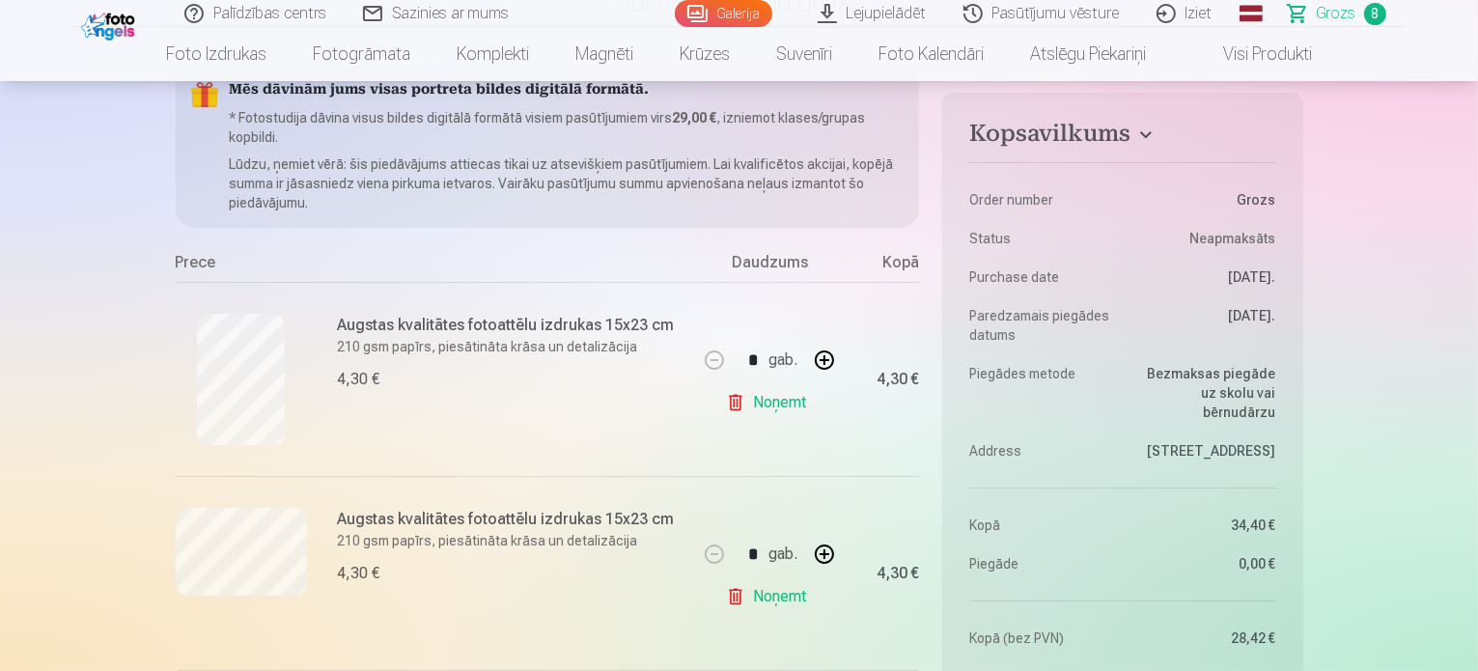
click at [786, 403] on link "Noņemt" at bounding box center [770, 402] width 88 height 39
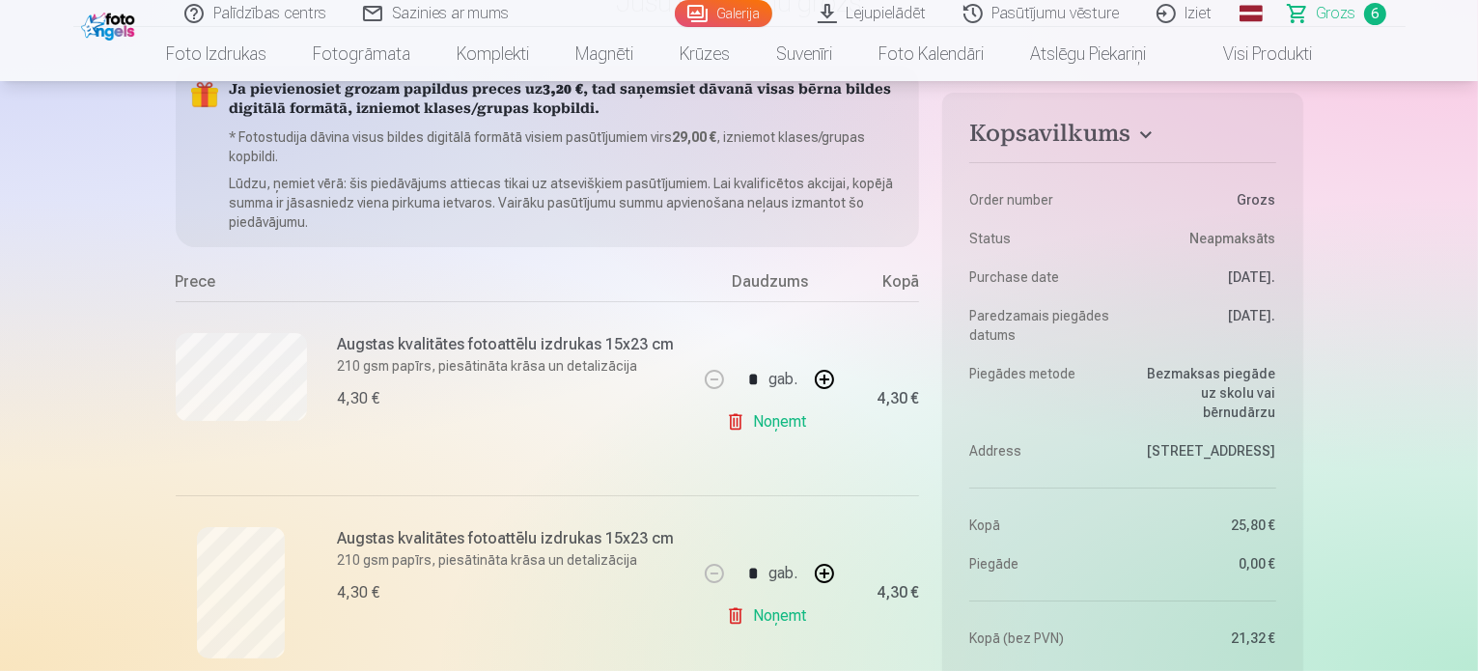
click at [788, 428] on link "Noņemt" at bounding box center [770, 422] width 88 height 39
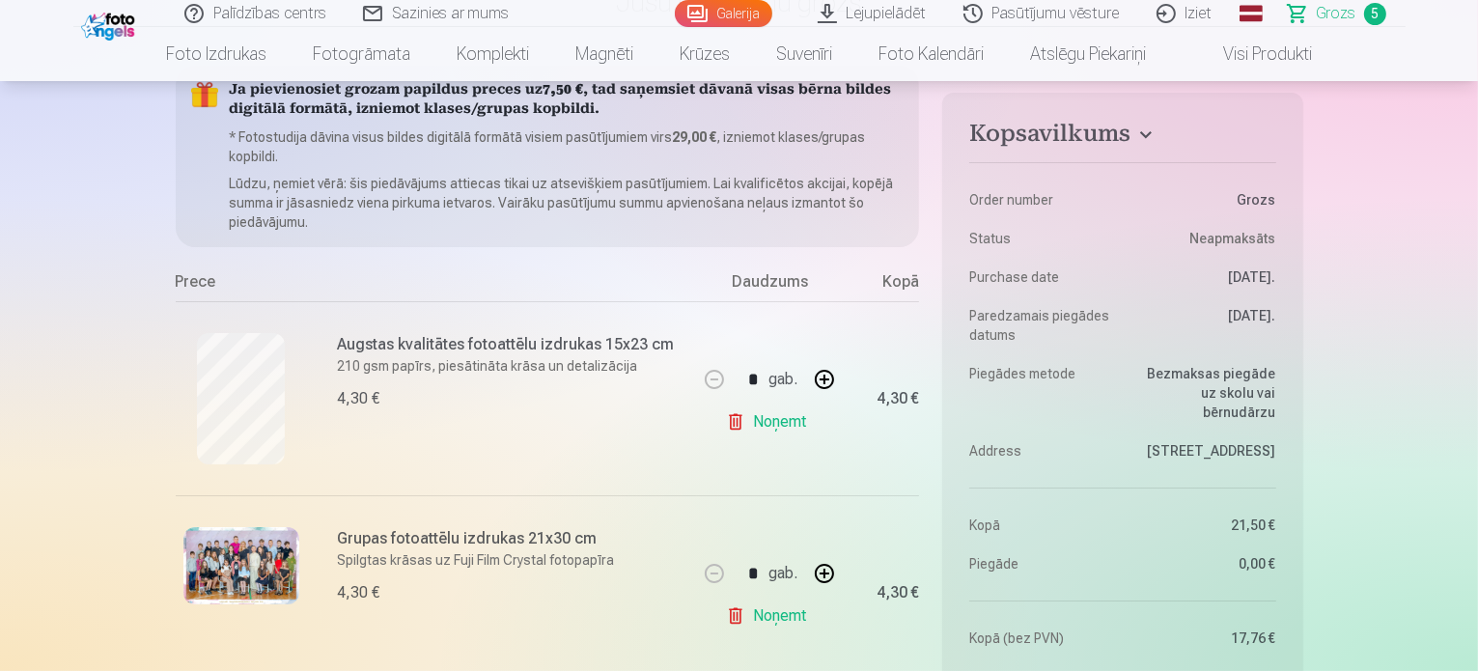
click at [784, 424] on link "Noņemt" at bounding box center [770, 422] width 88 height 39
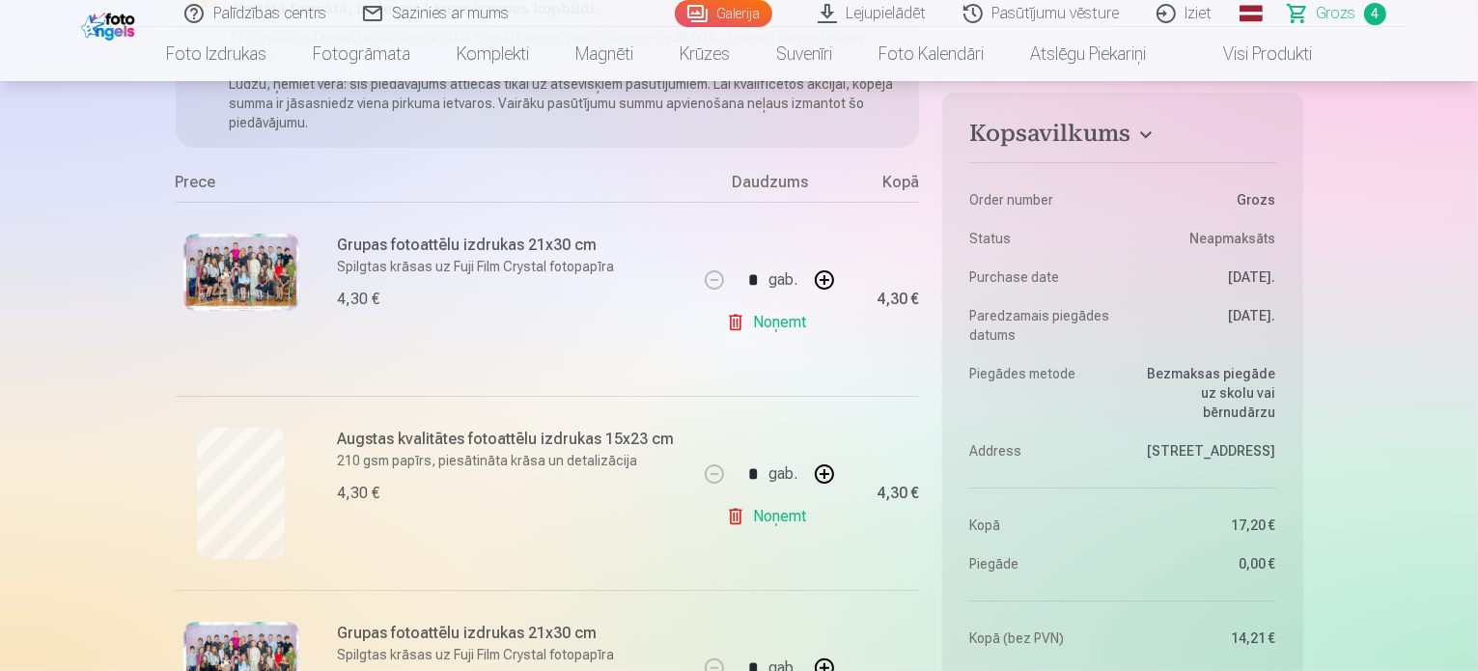
scroll to position [290, 0]
click at [778, 328] on link "Noņemt" at bounding box center [770, 325] width 88 height 39
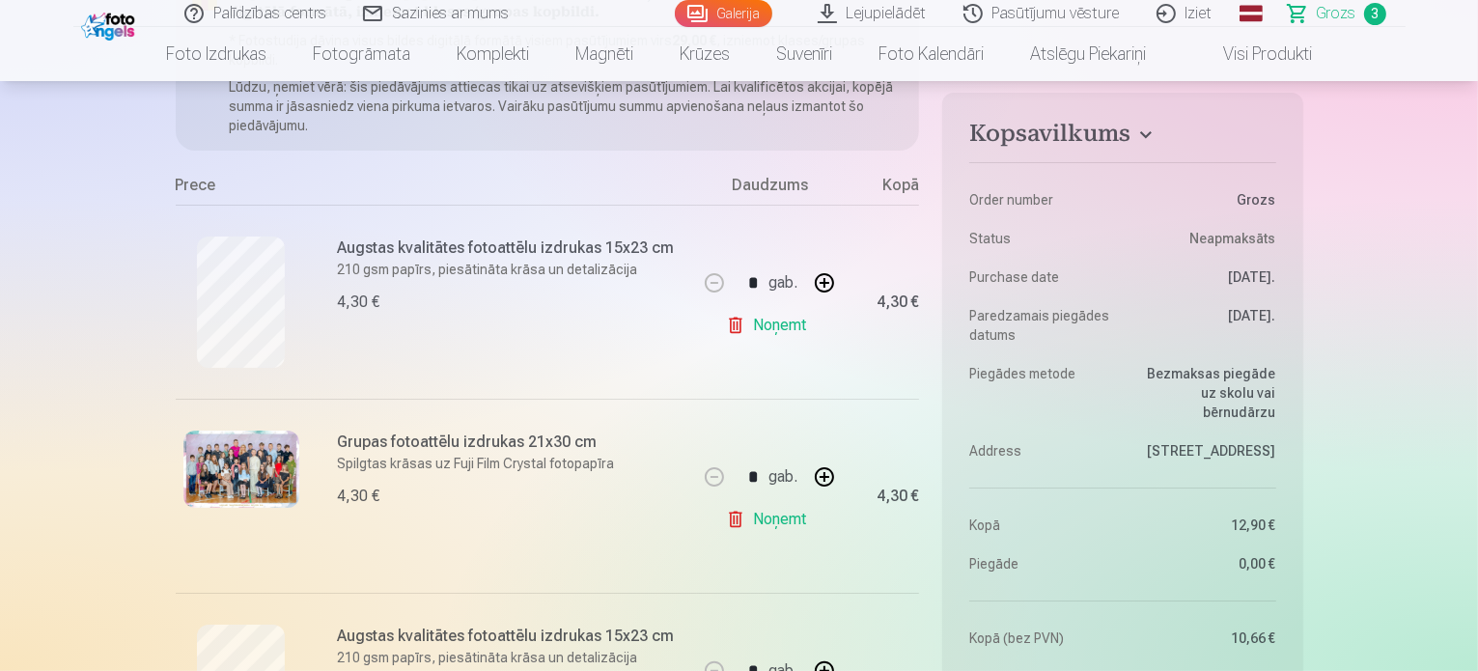
click at [768, 329] on link "Noņemt" at bounding box center [770, 325] width 88 height 39
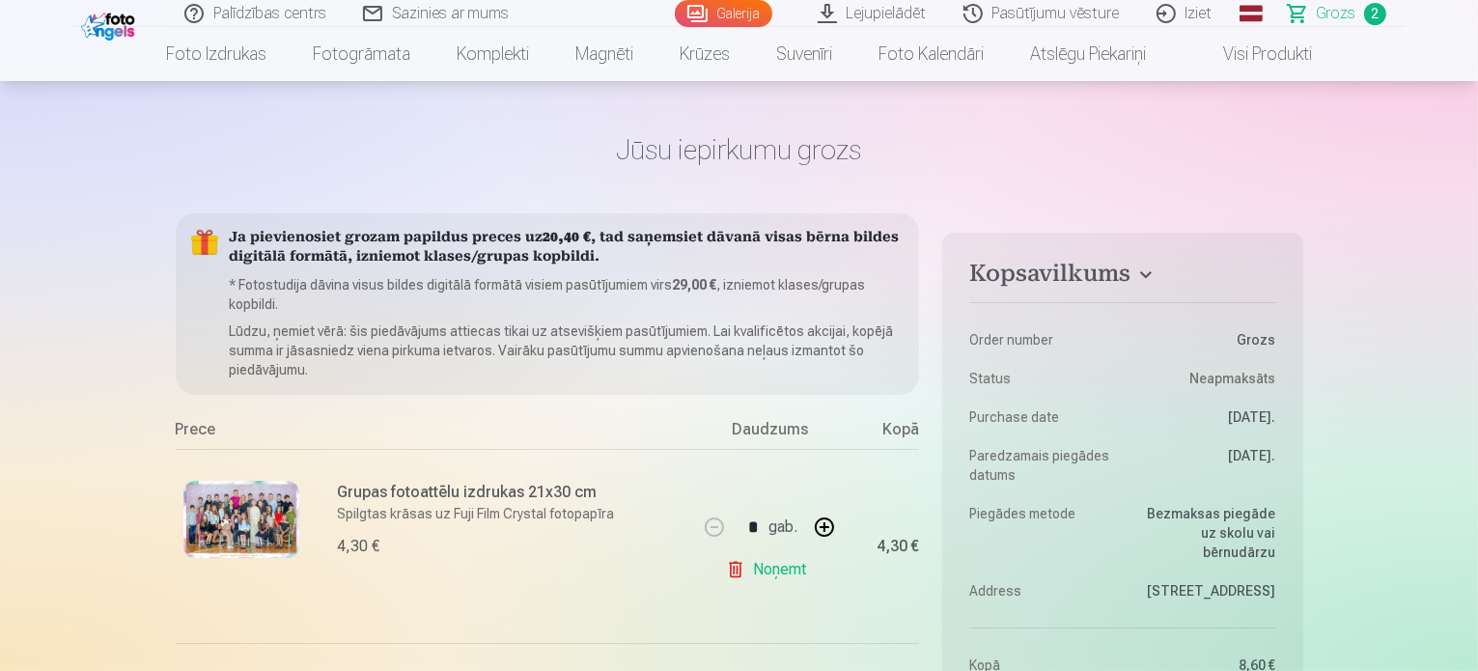
scroll to position [0, 0]
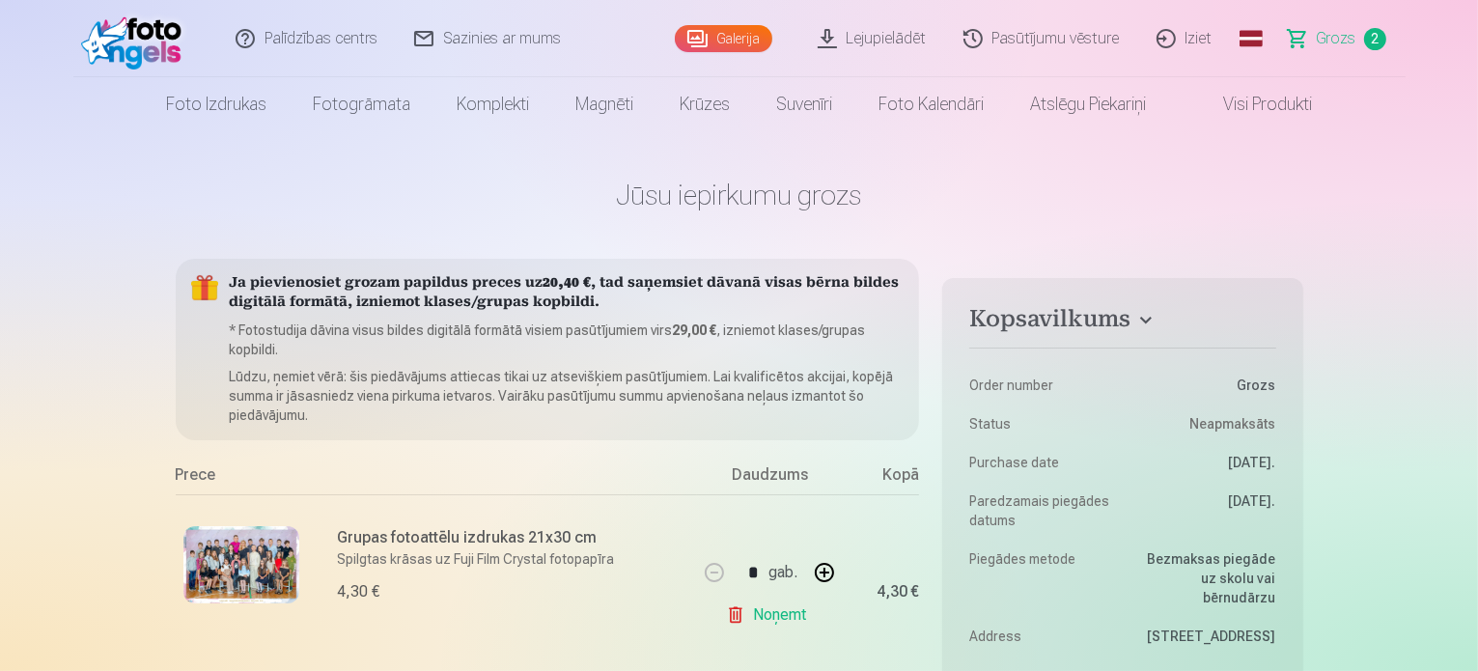
click at [730, 40] on link "Galerija" at bounding box center [724, 38] width 98 height 27
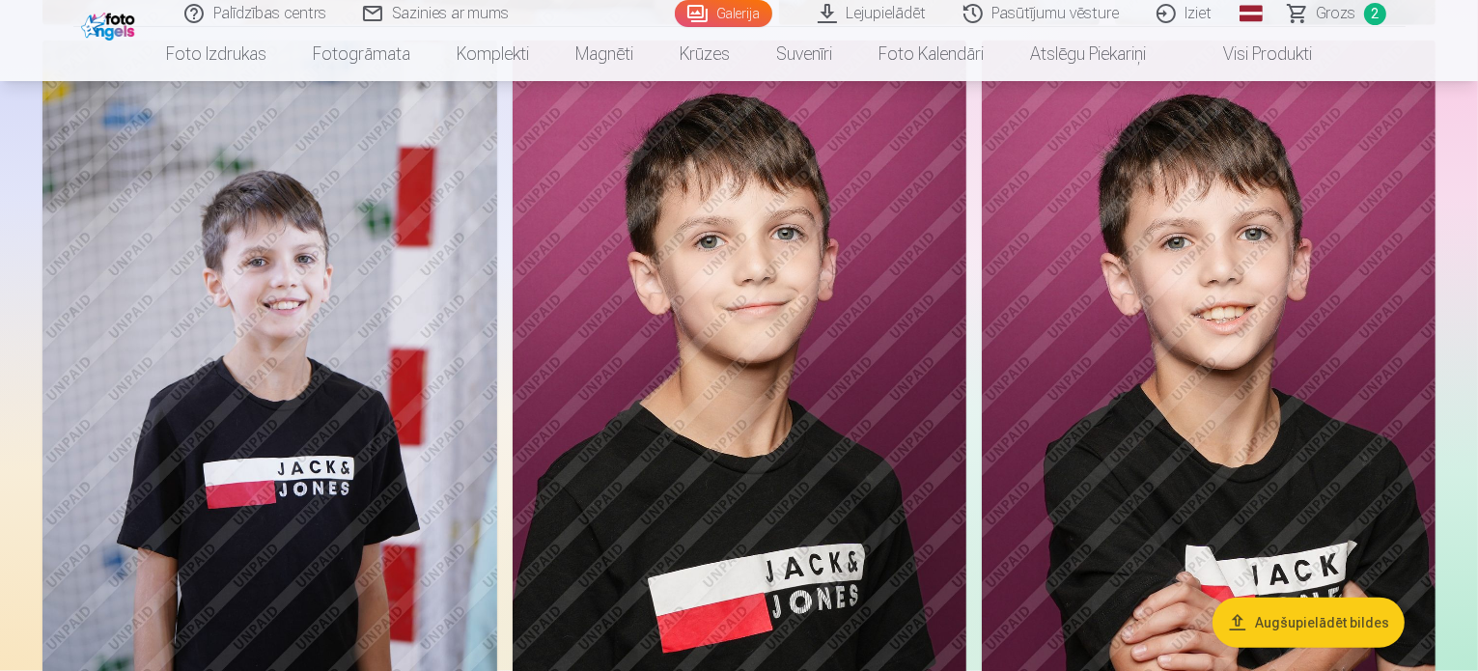
scroll to position [2124, 0]
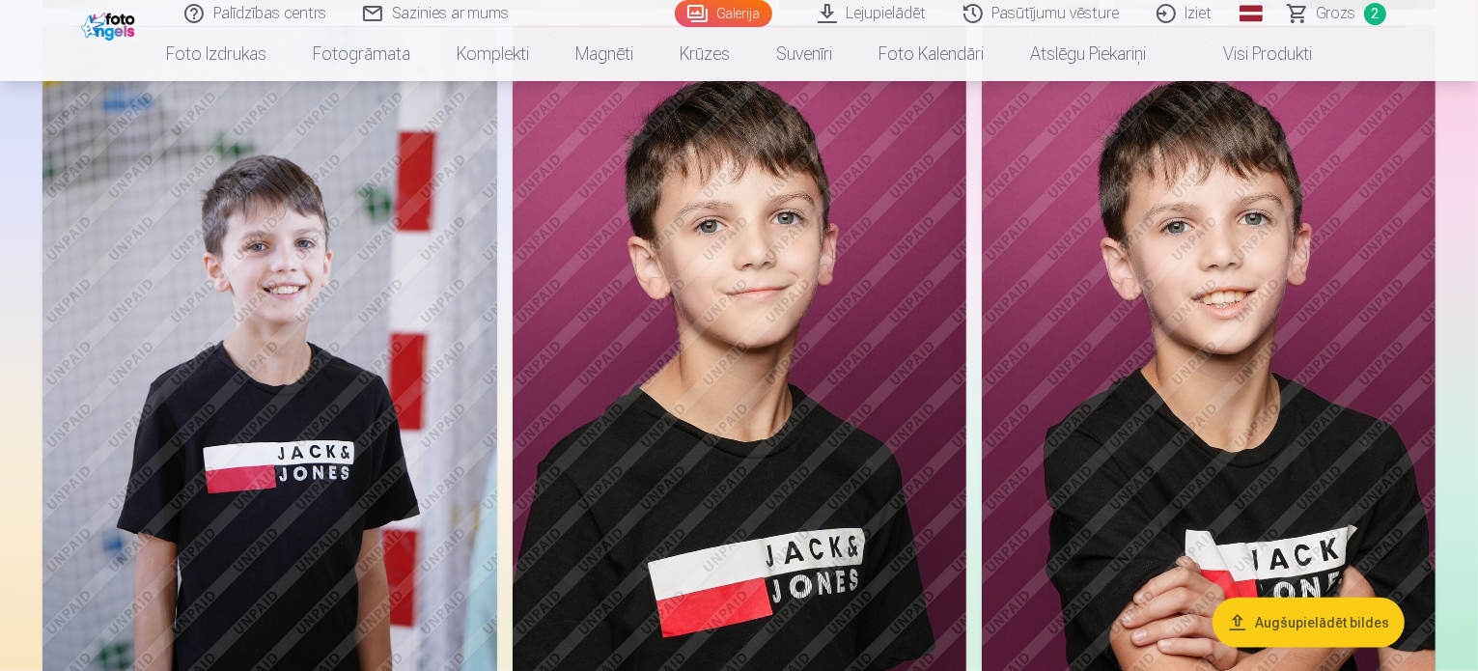
click at [1341, 11] on span "Grozs" at bounding box center [1337, 13] width 40 height 23
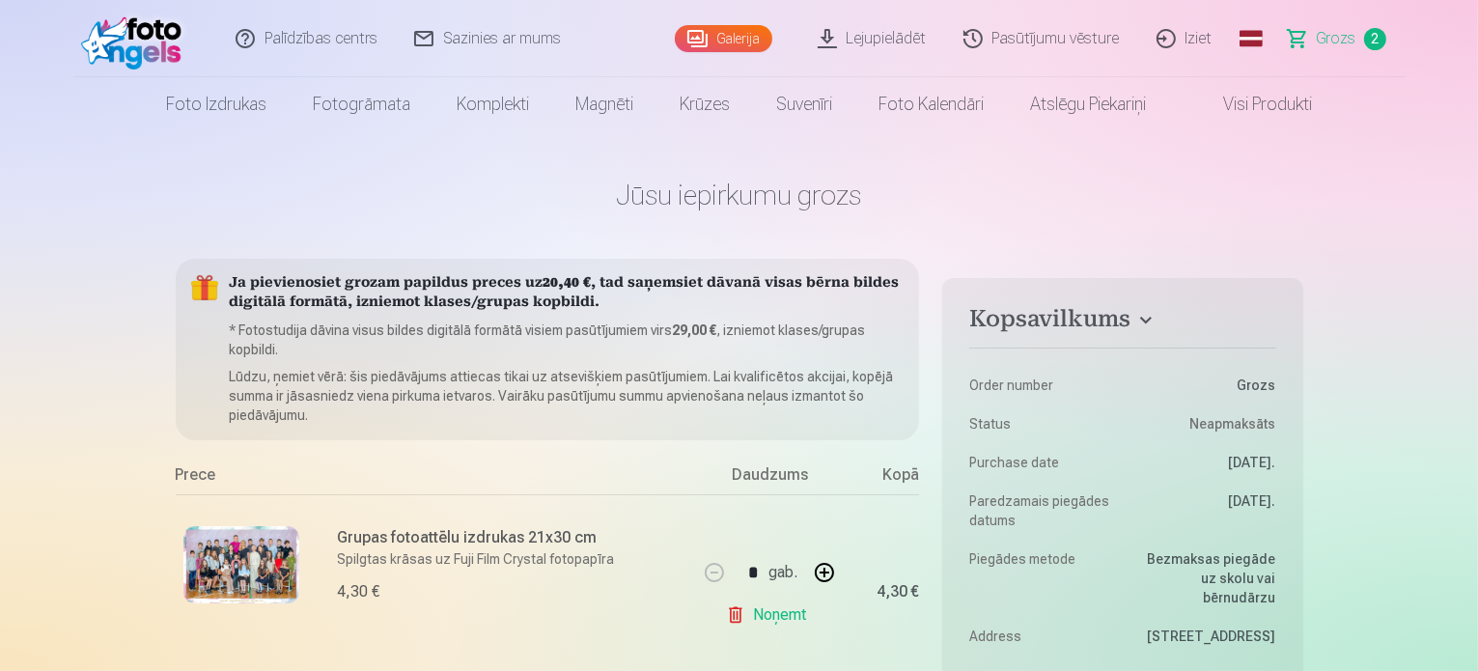
click at [711, 39] on link "Galerija" at bounding box center [724, 38] width 98 height 27
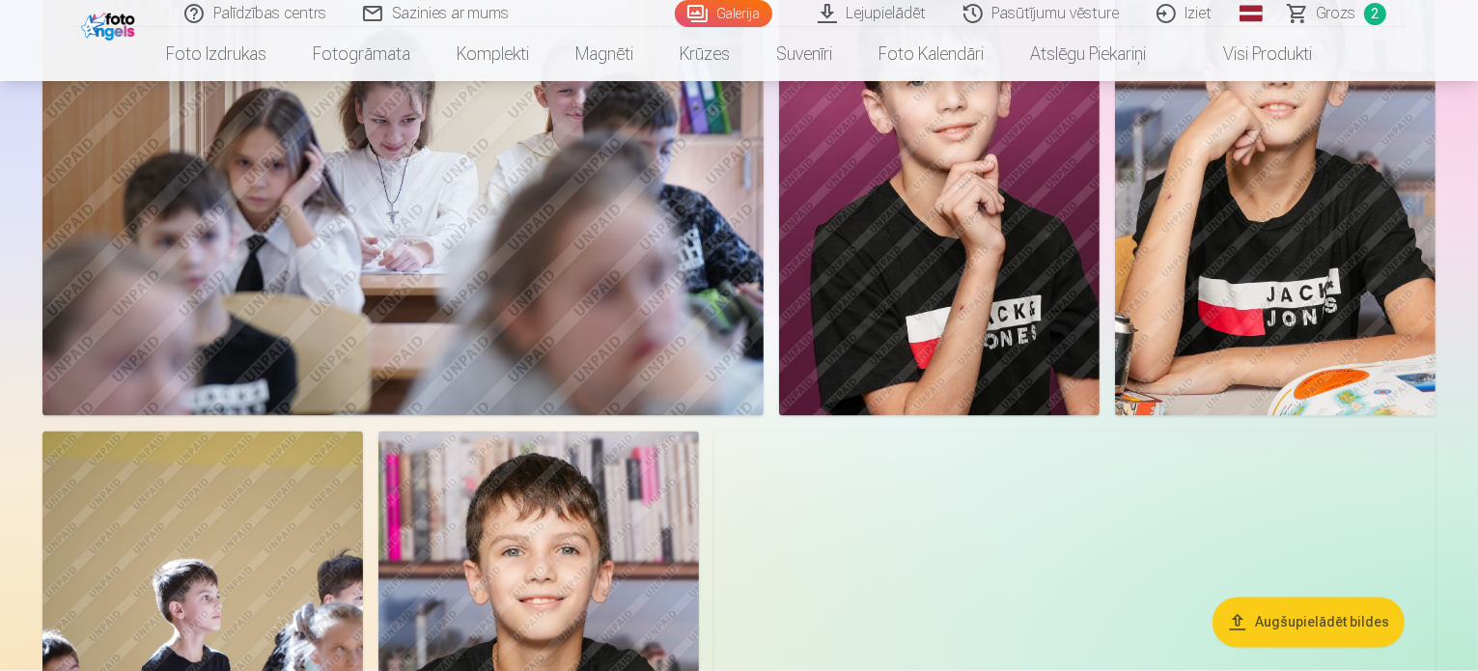
scroll to position [3572, 0]
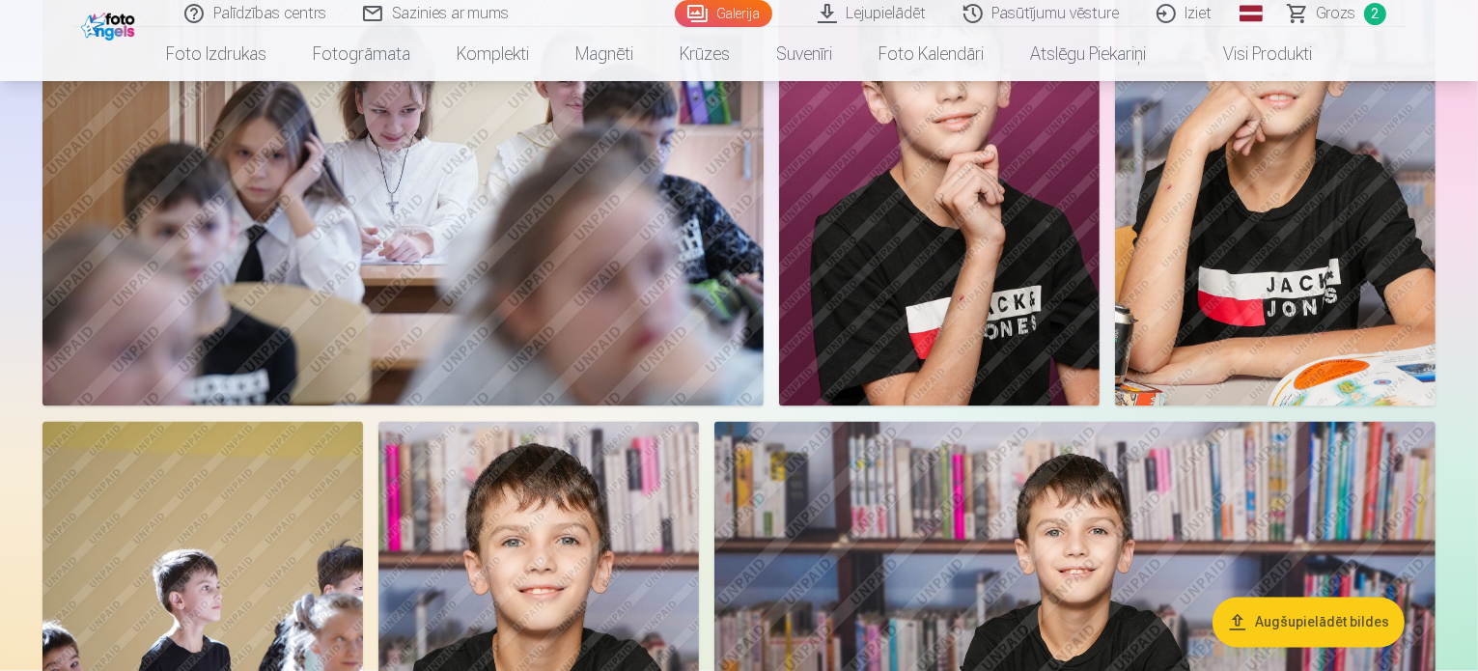
click at [1325, 21] on span "Grozs" at bounding box center [1337, 13] width 40 height 23
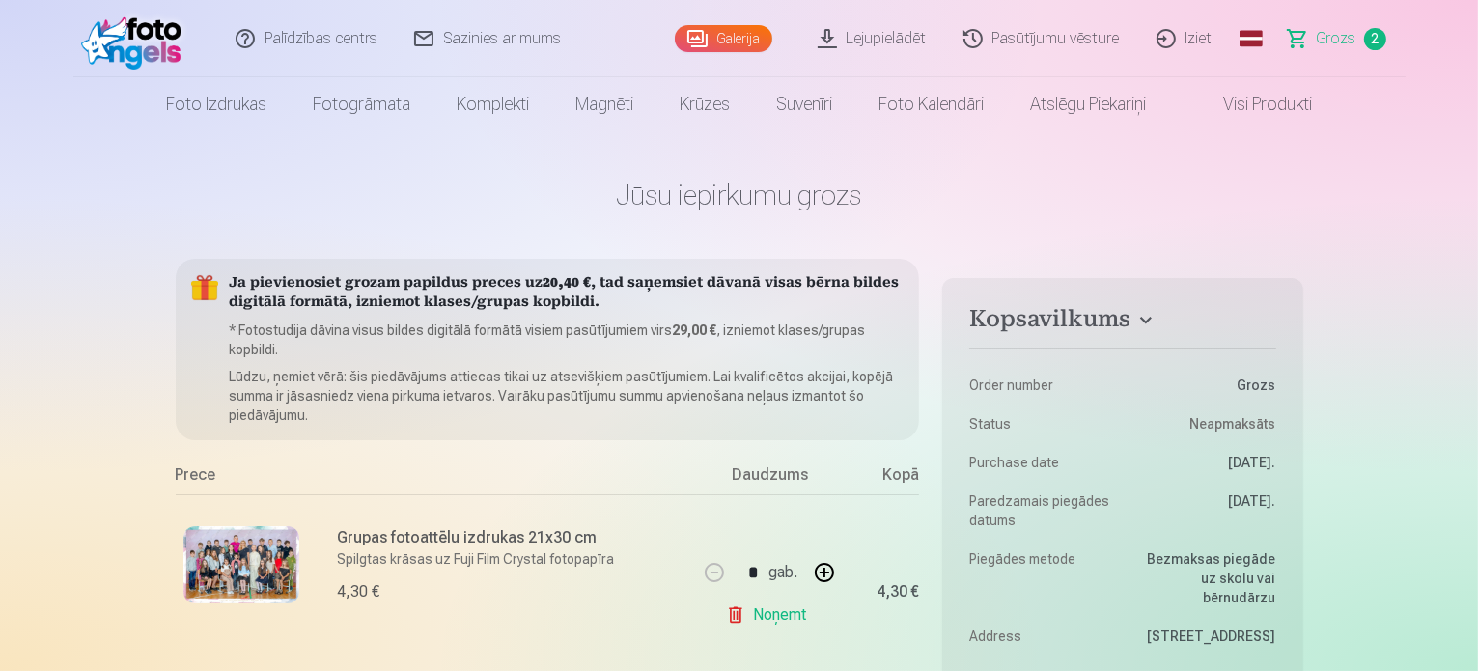
click at [703, 38] on link "Galerija" at bounding box center [724, 38] width 98 height 27
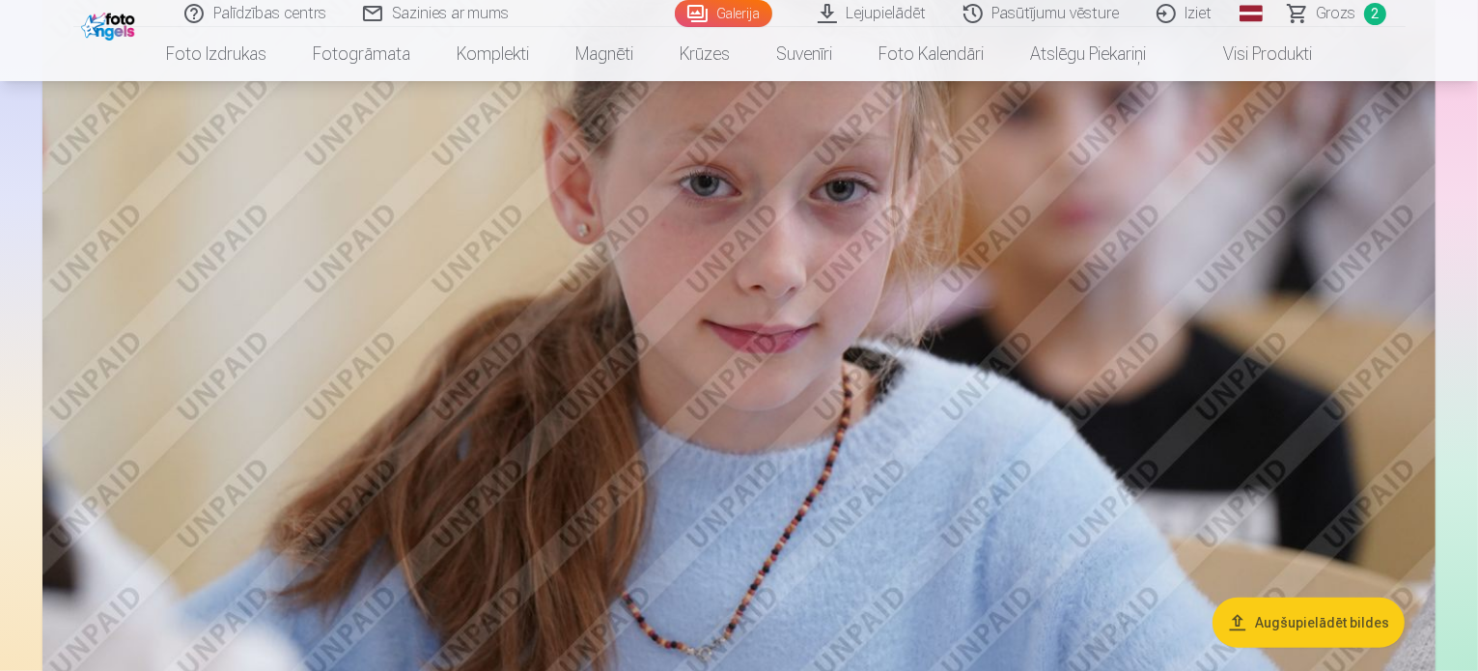
scroll to position [772, 0]
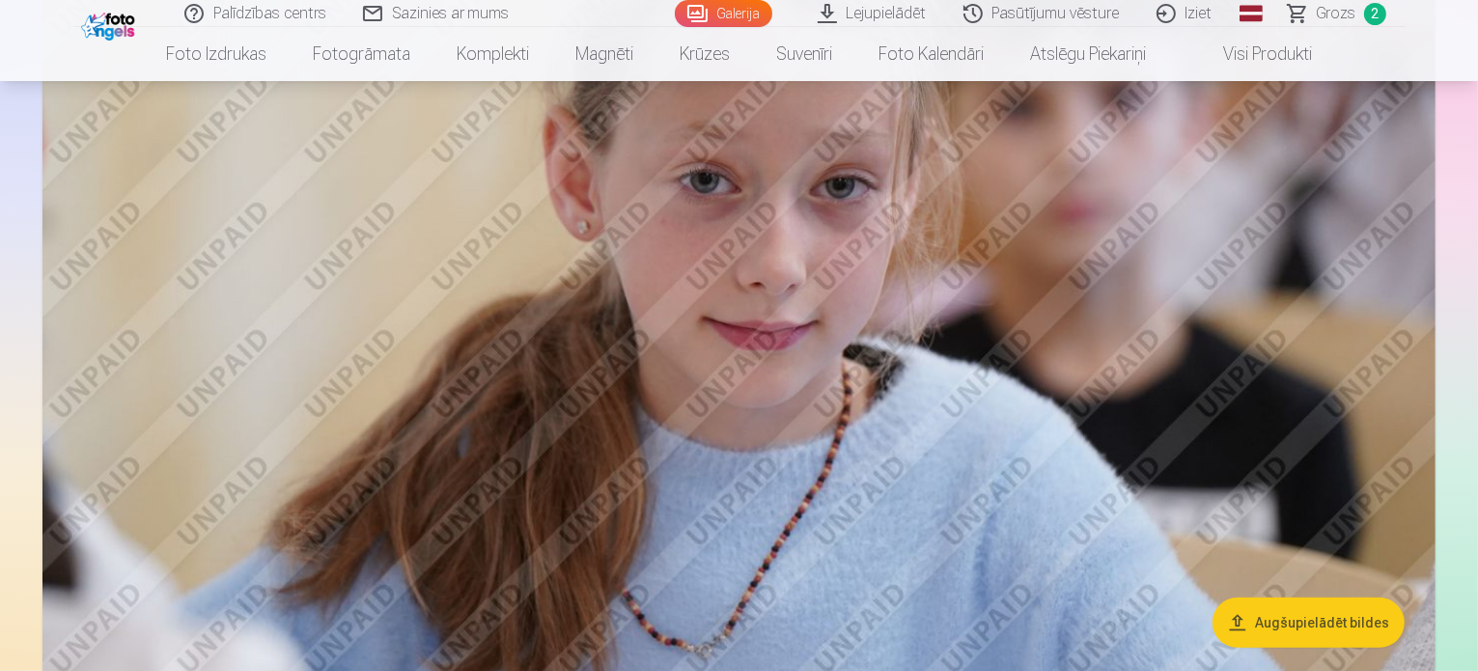
click at [953, 361] on img at bounding box center [738, 400] width 1393 height 929
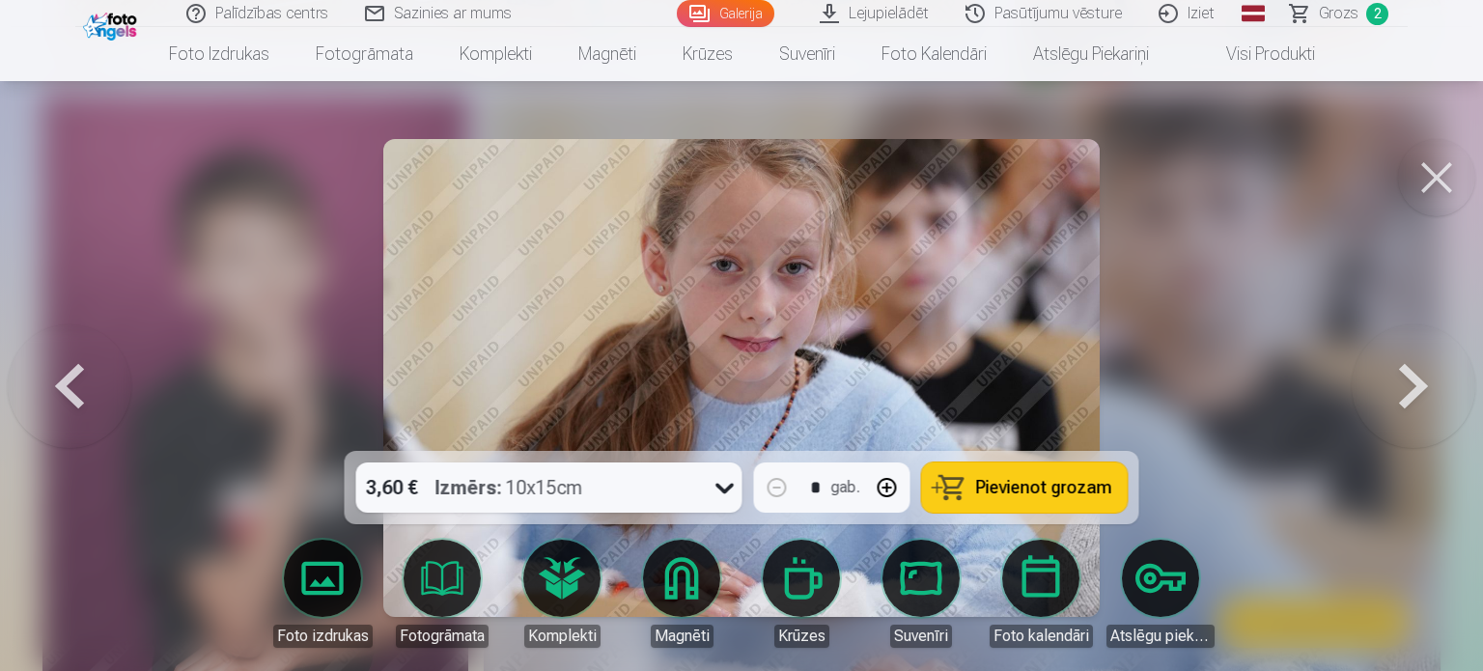
click at [708, 482] on div at bounding box center [725, 487] width 35 height 50
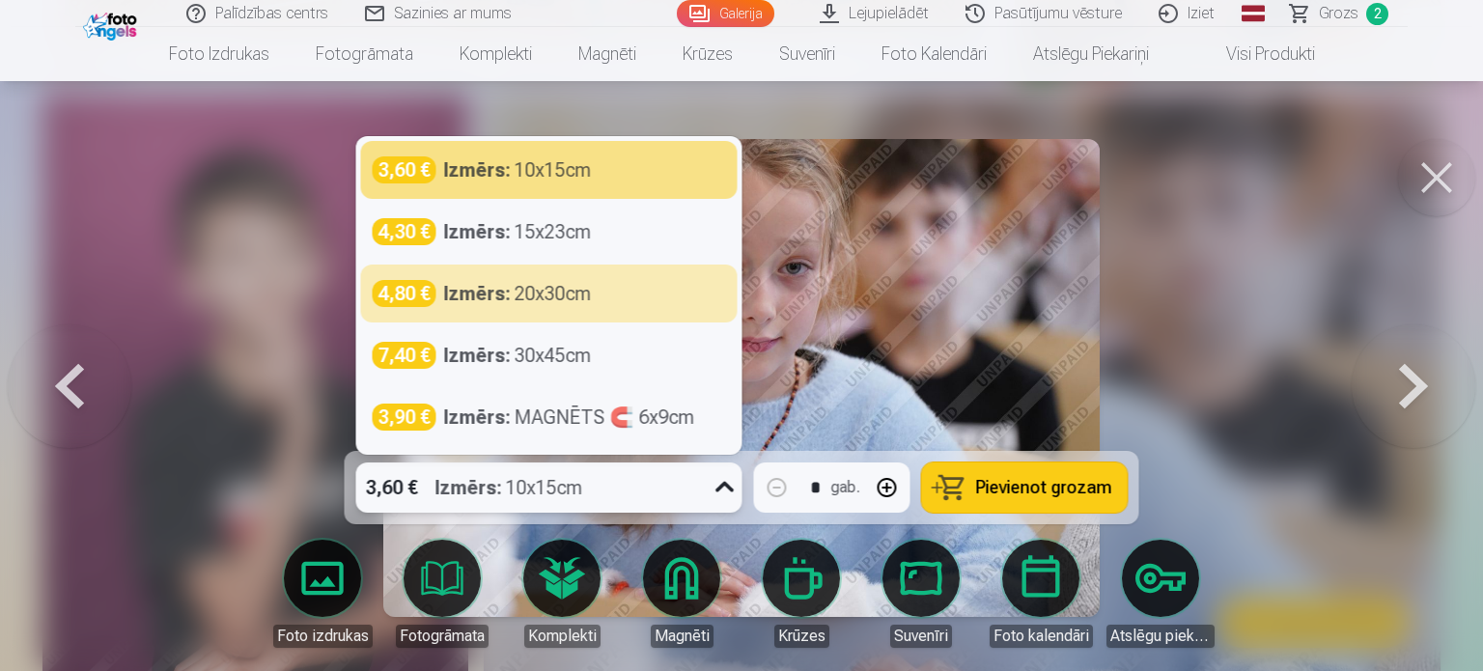
click at [1444, 177] on button at bounding box center [1436, 177] width 77 height 77
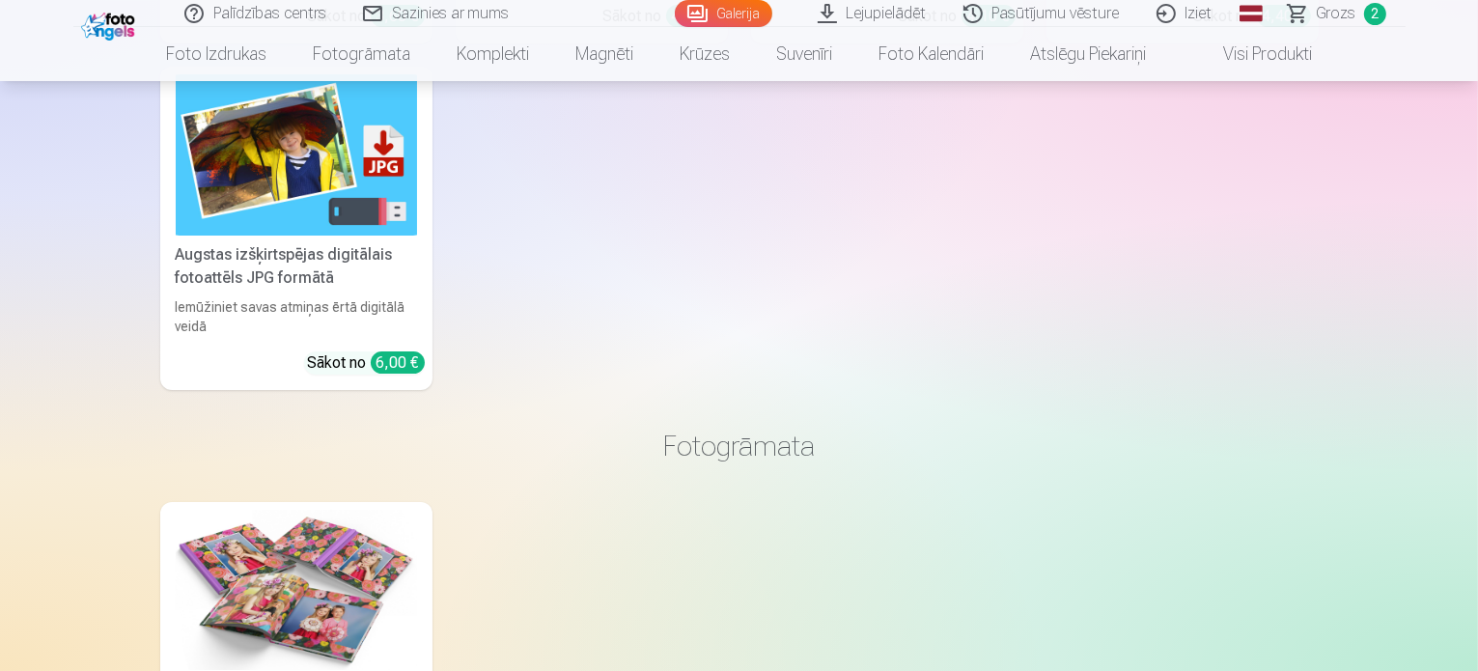
scroll to position [7048, 0]
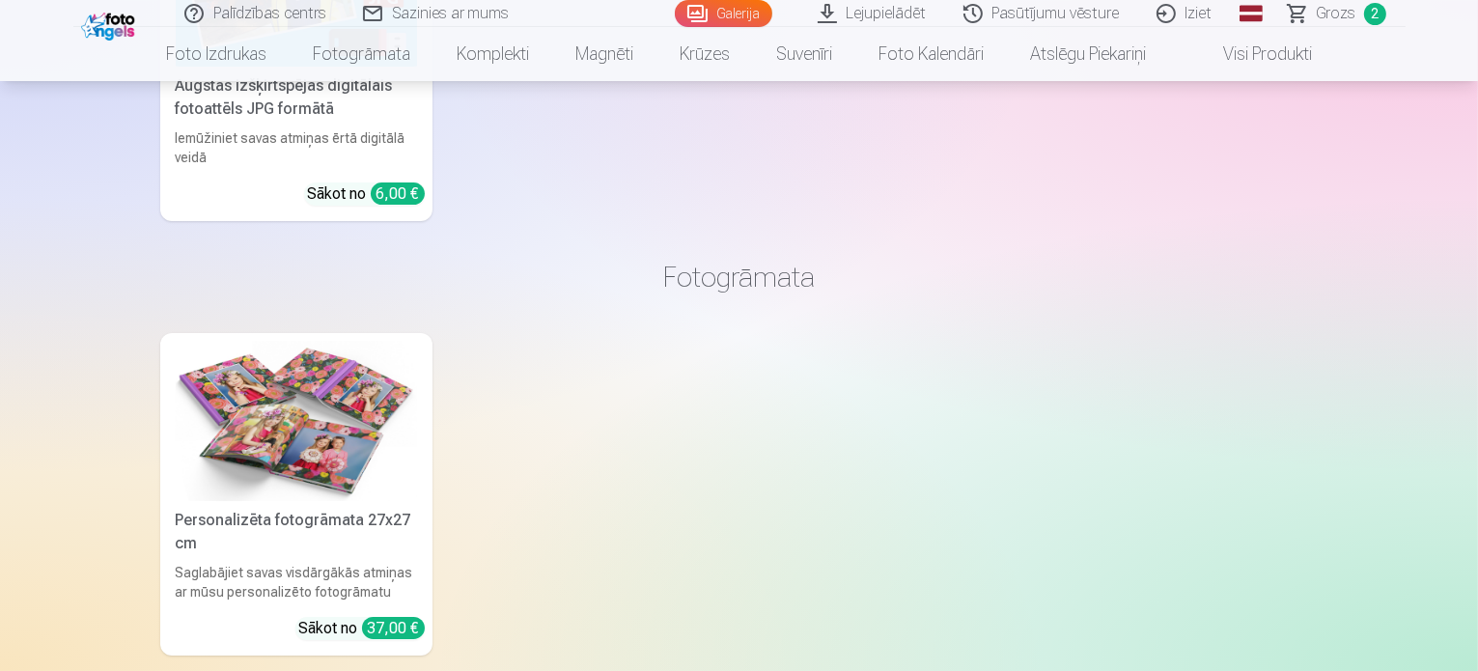
click at [1338, 14] on span "Grozs" at bounding box center [1337, 13] width 40 height 23
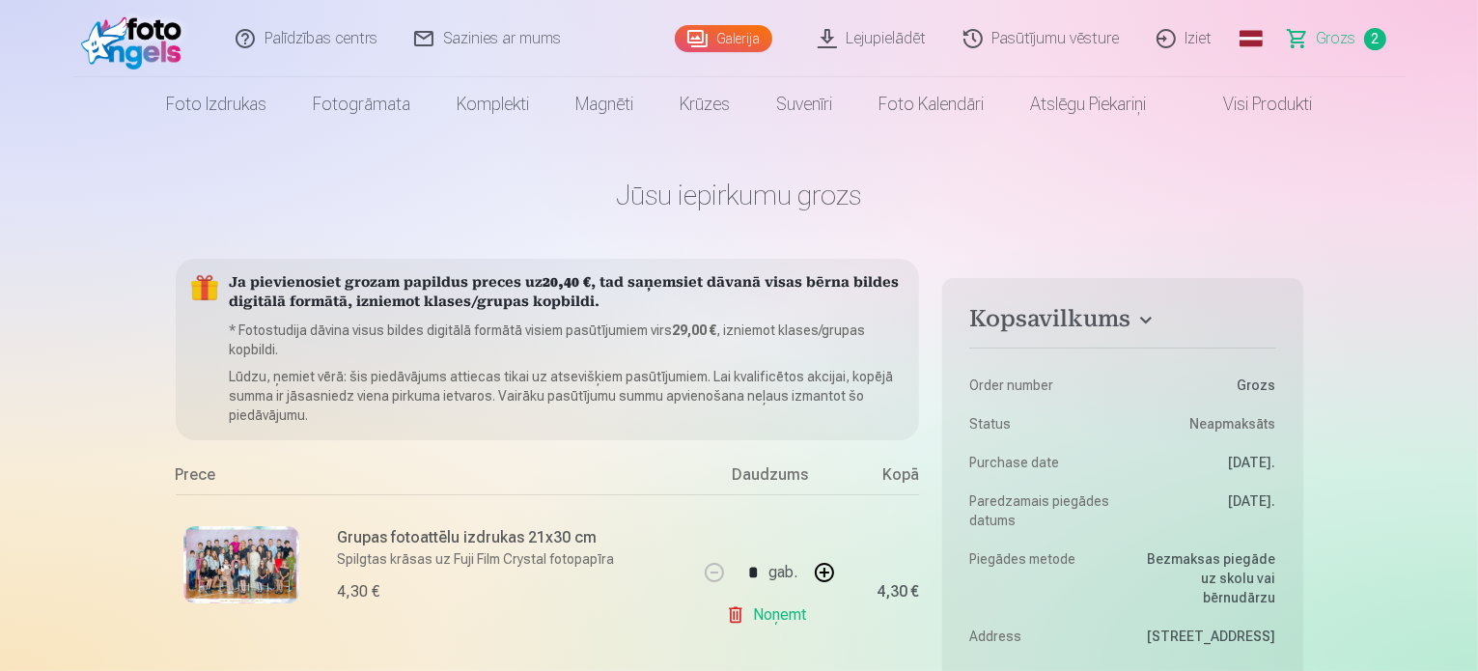
click at [744, 30] on link "Galerija" at bounding box center [724, 38] width 98 height 27
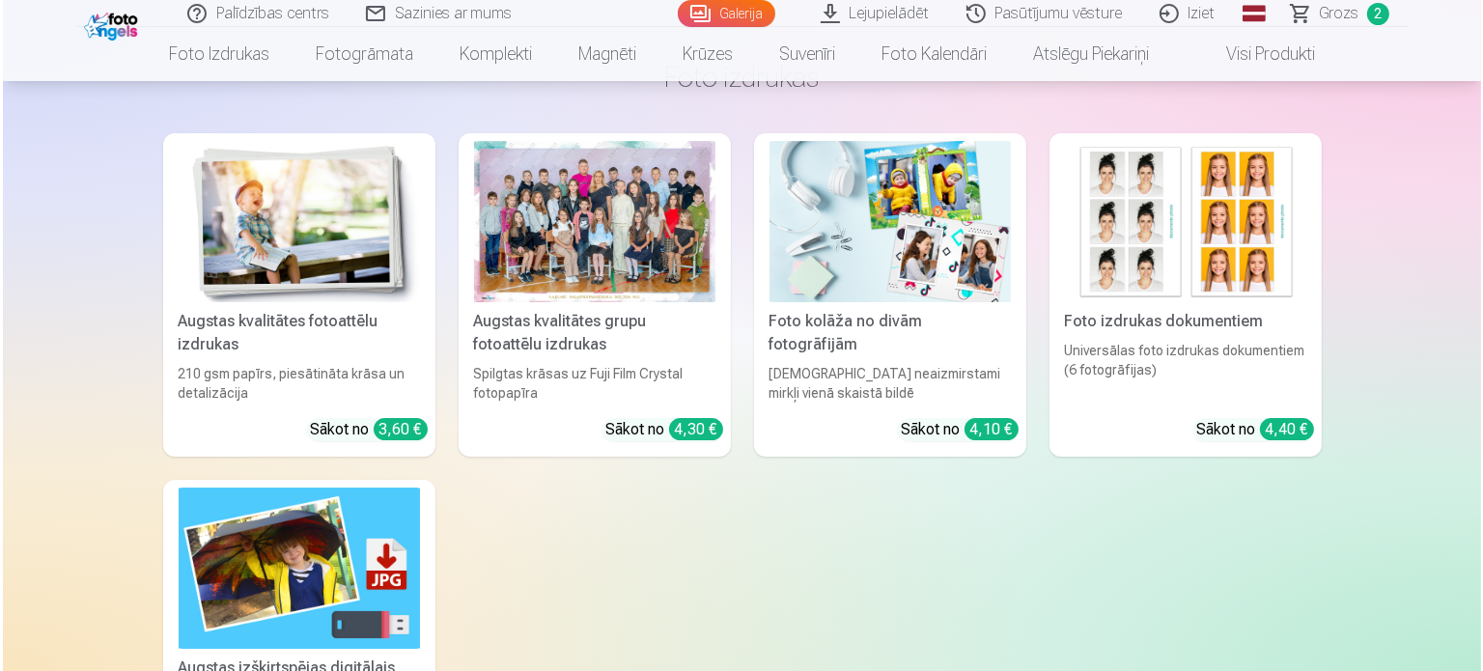
scroll to position [6469, 0]
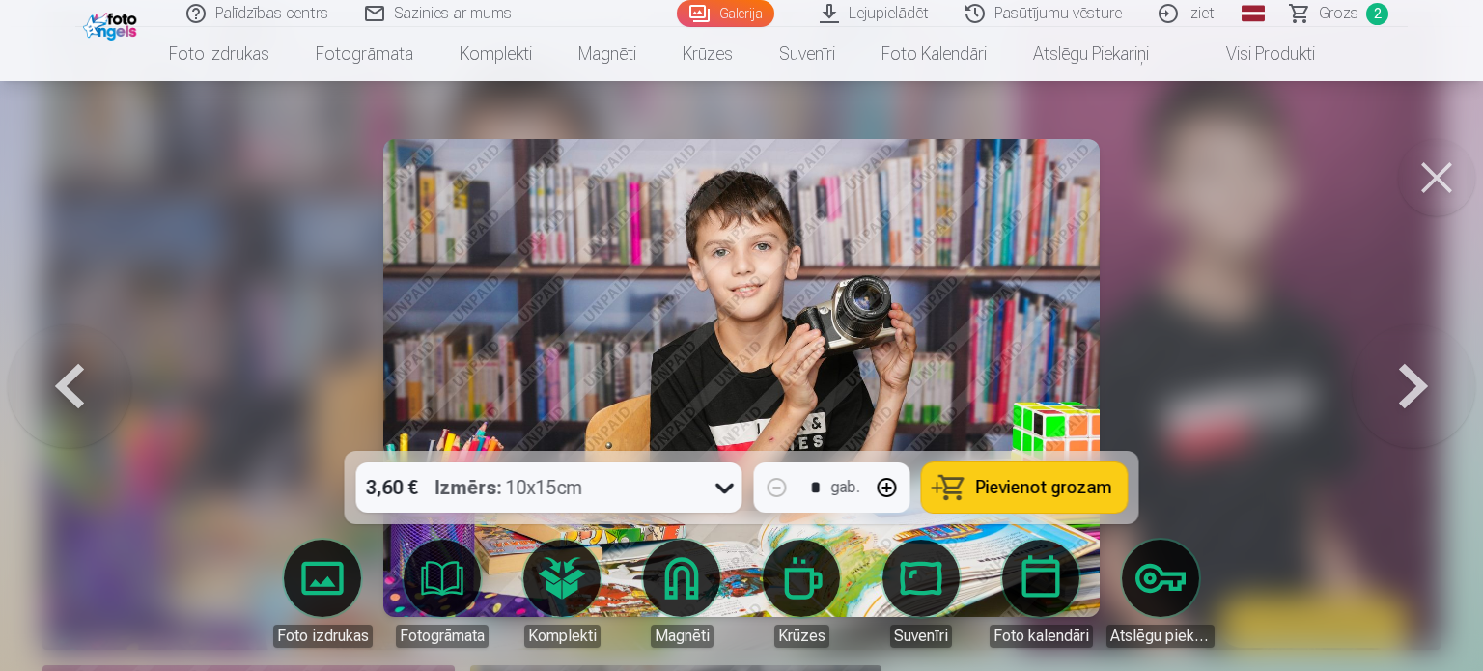
click at [715, 503] on div at bounding box center [725, 487] width 35 height 50
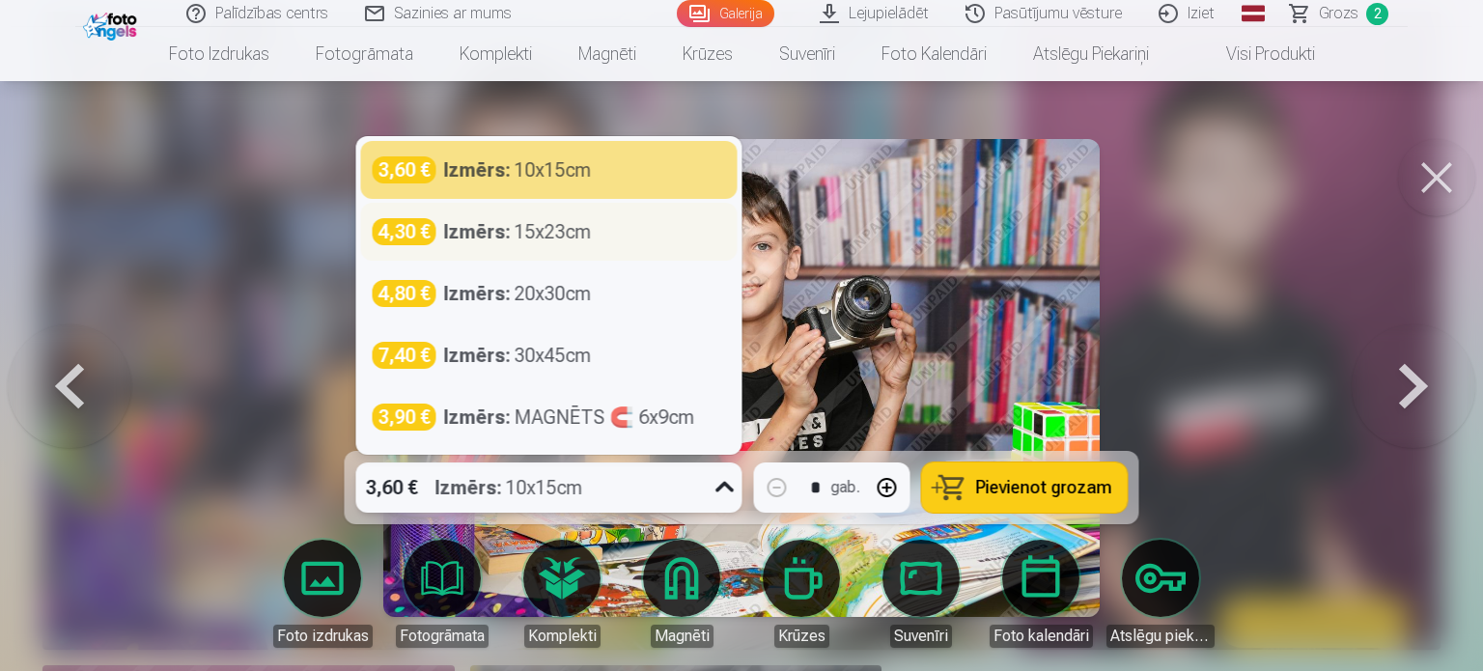
click at [557, 233] on div "Izmērs : 15x23cm" at bounding box center [518, 231] width 148 height 27
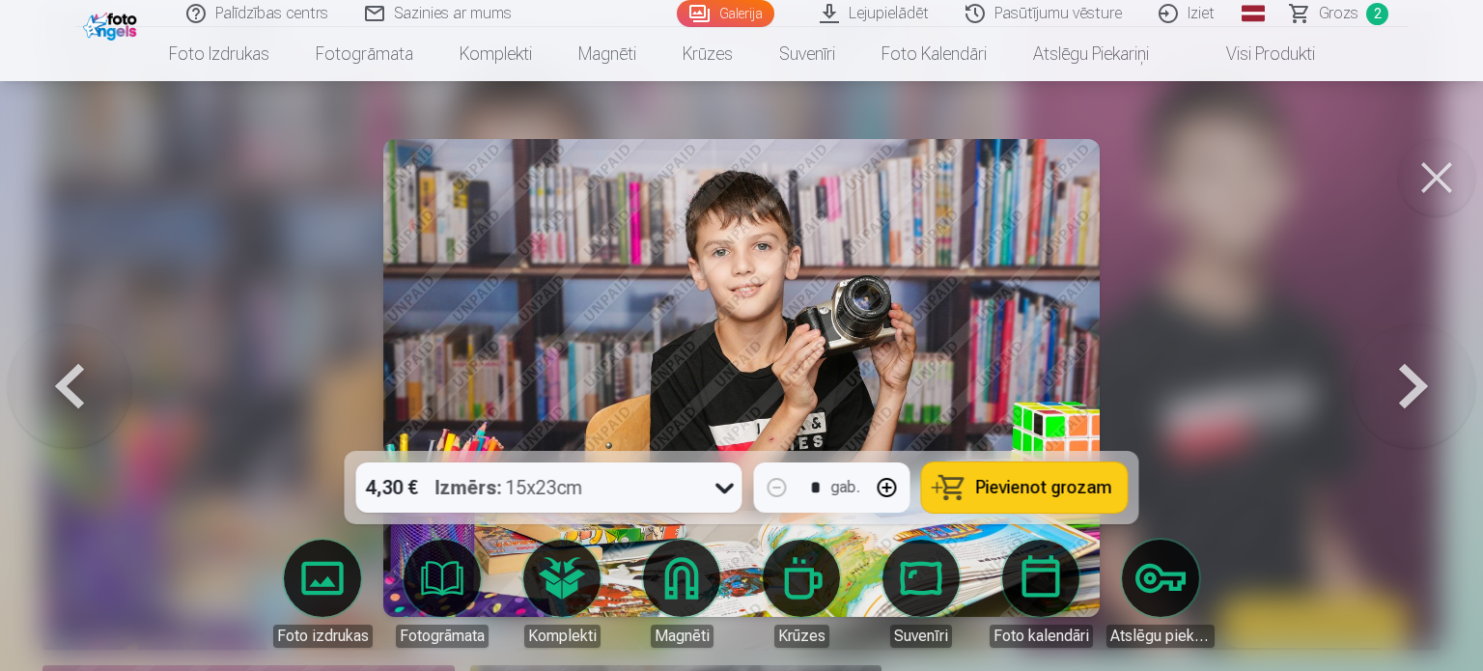
click at [1030, 493] on span "Pievienot grozam" at bounding box center [1044, 487] width 136 height 17
click at [1343, 15] on span "Grozs" at bounding box center [1339, 13] width 40 height 23
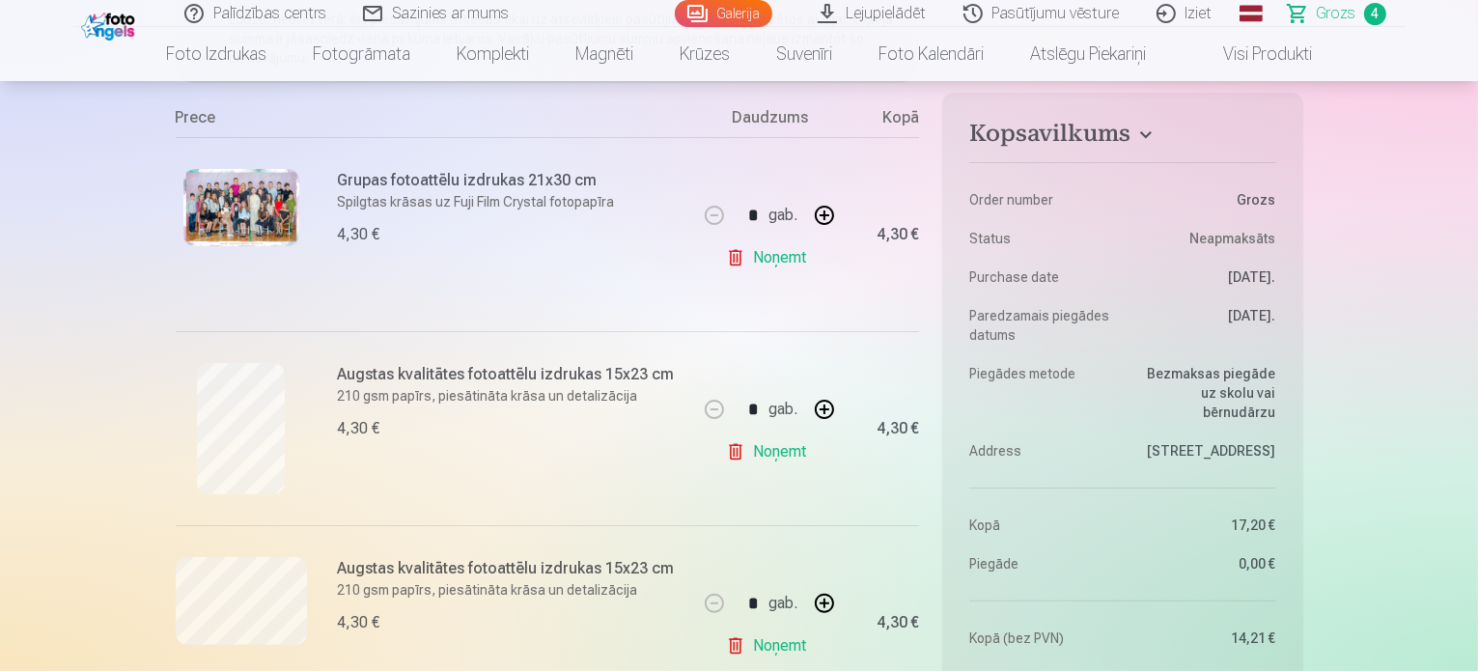
scroll to position [386, 0]
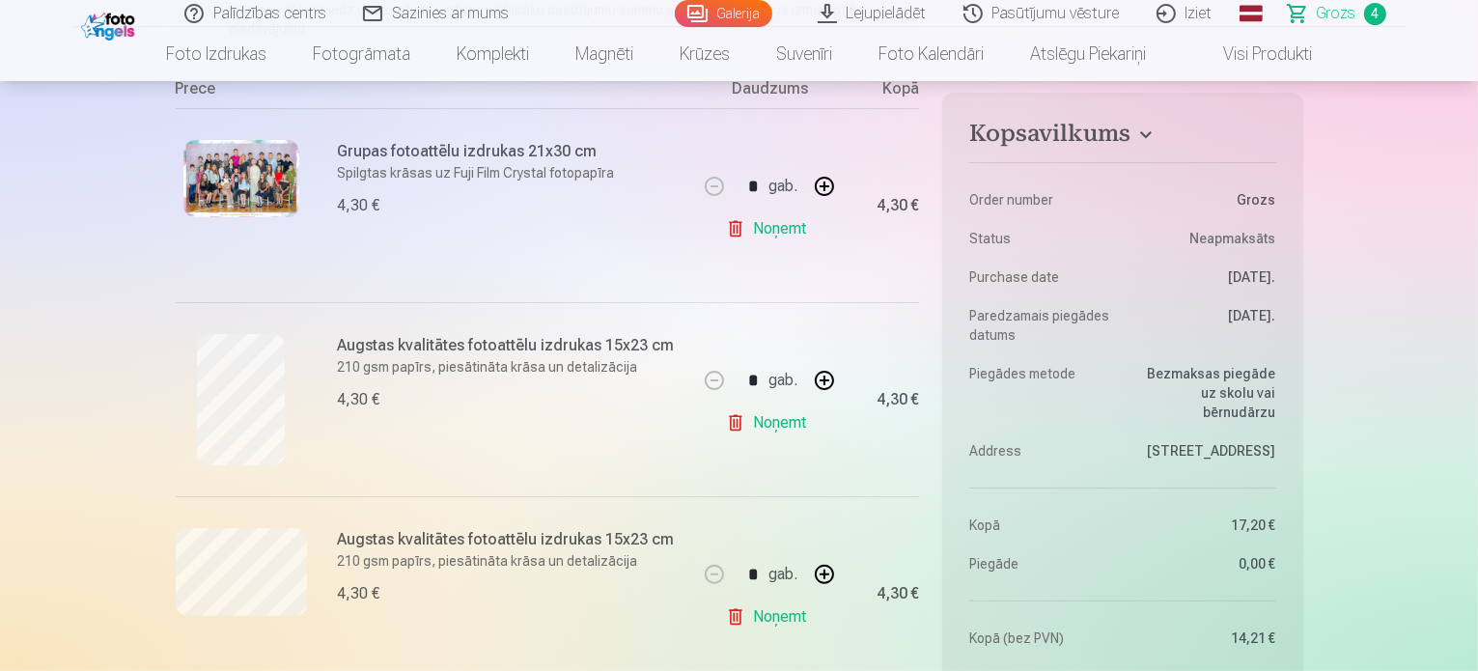
click at [1339, 15] on span "Grozs" at bounding box center [1337, 13] width 40 height 23
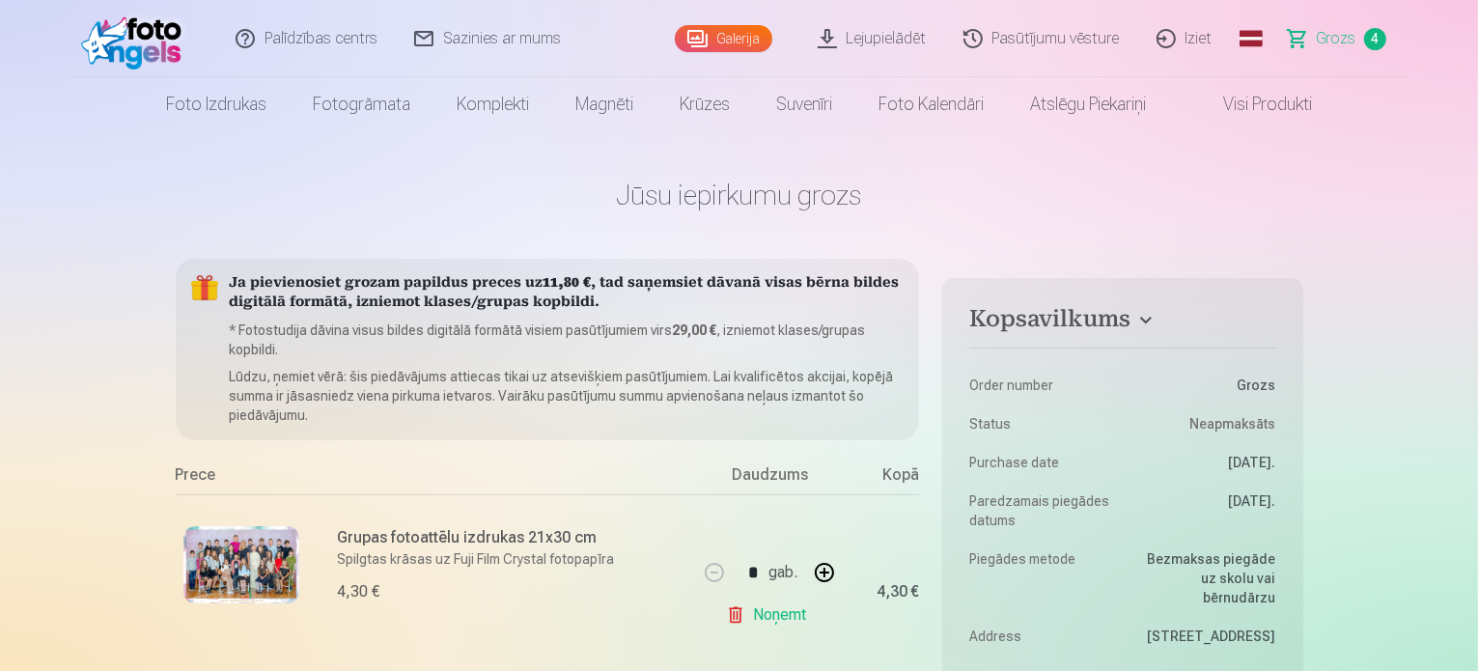
click at [1340, 42] on span "Grozs" at bounding box center [1337, 38] width 40 height 23
click at [1332, 38] on span "Grozs" at bounding box center [1337, 38] width 40 height 23
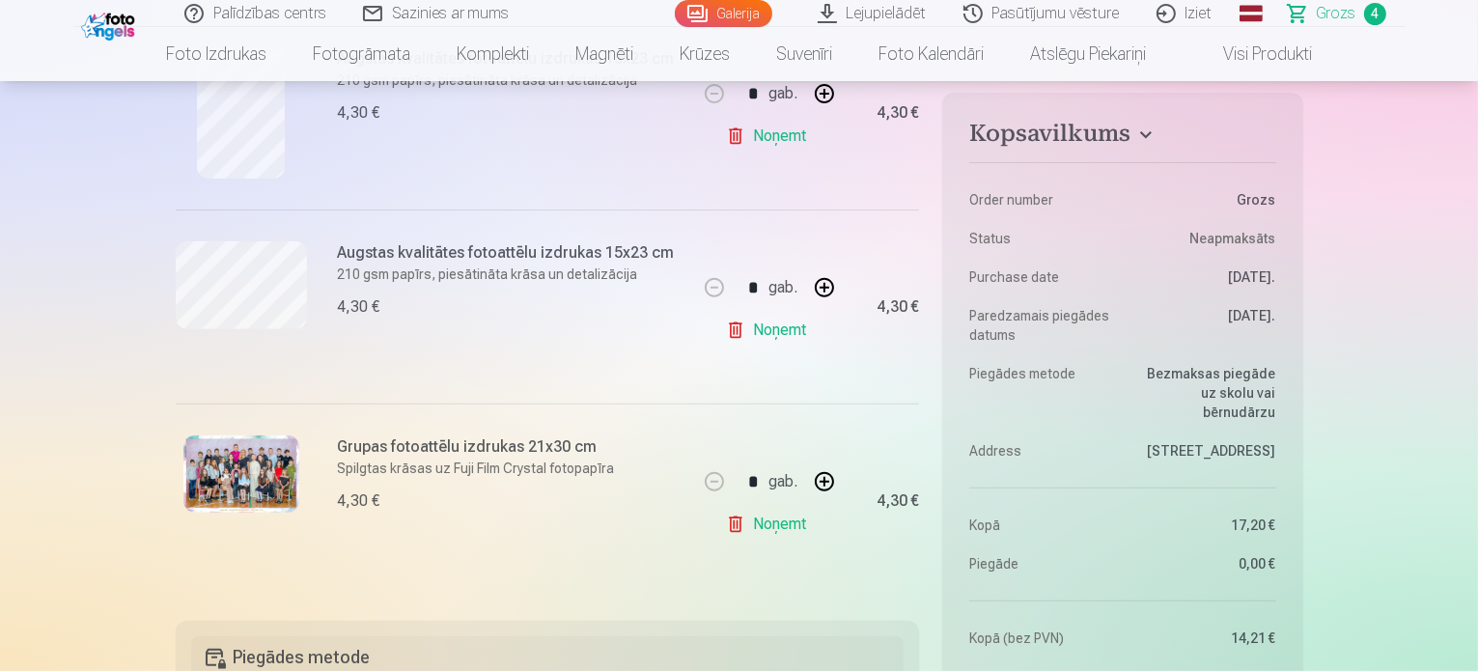
scroll to position [676, 0]
click at [1332, 18] on span "Grozs" at bounding box center [1337, 13] width 40 height 23
click at [1336, 18] on span "Grozs" at bounding box center [1337, 13] width 40 height 23
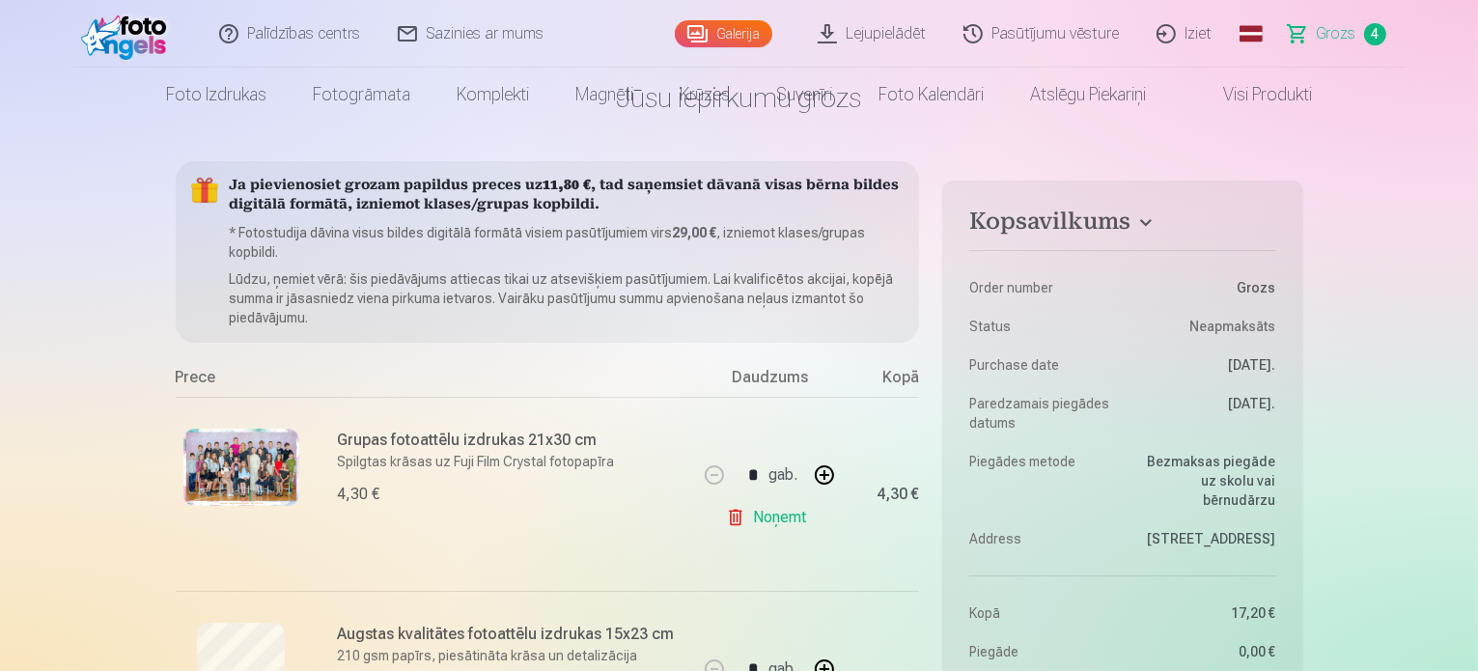
scroll to position [0, 0]
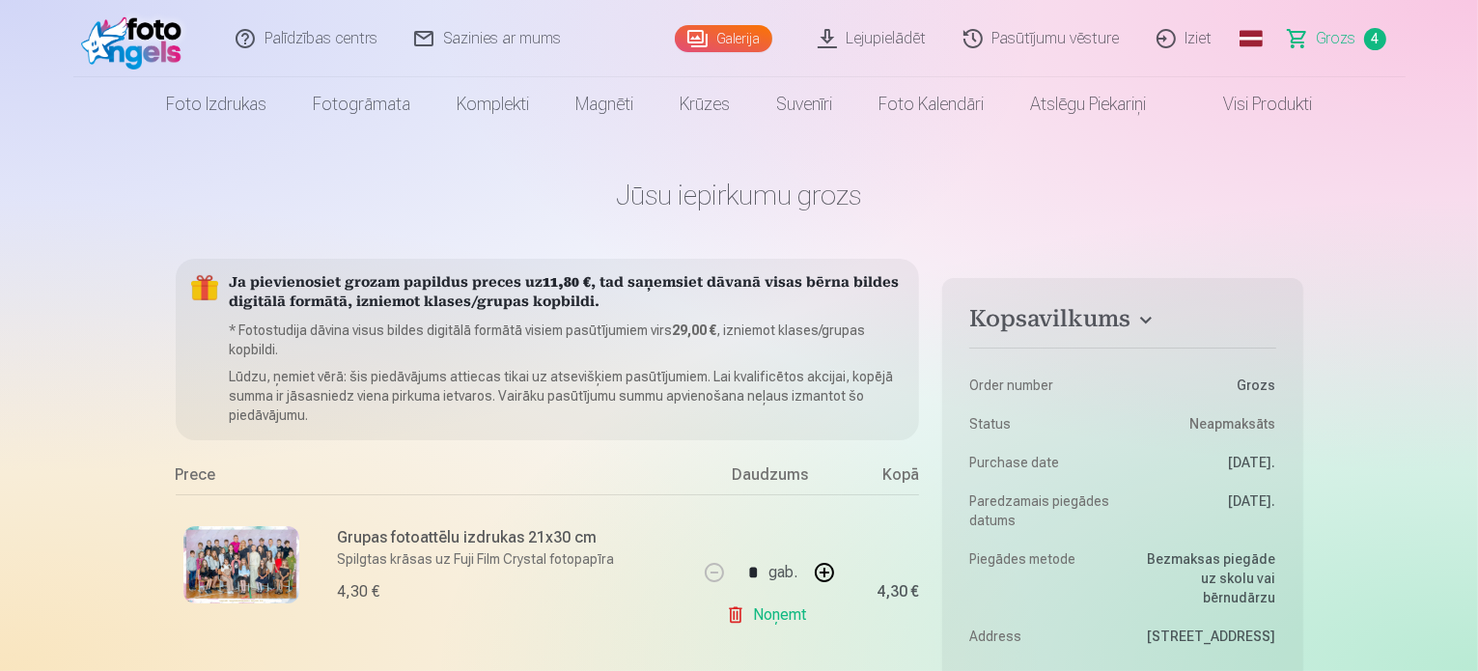
click at [1325, 42] on span "Grozs" at bounding box center [1337, 38] width 40 height 23
click at [1338, 42] on span "Grozs" at bounding box center [1337, 38] width 40 height 23
click at [709, 38] on link "Galerija" at bounding box center [724, 38] width 98 height 27
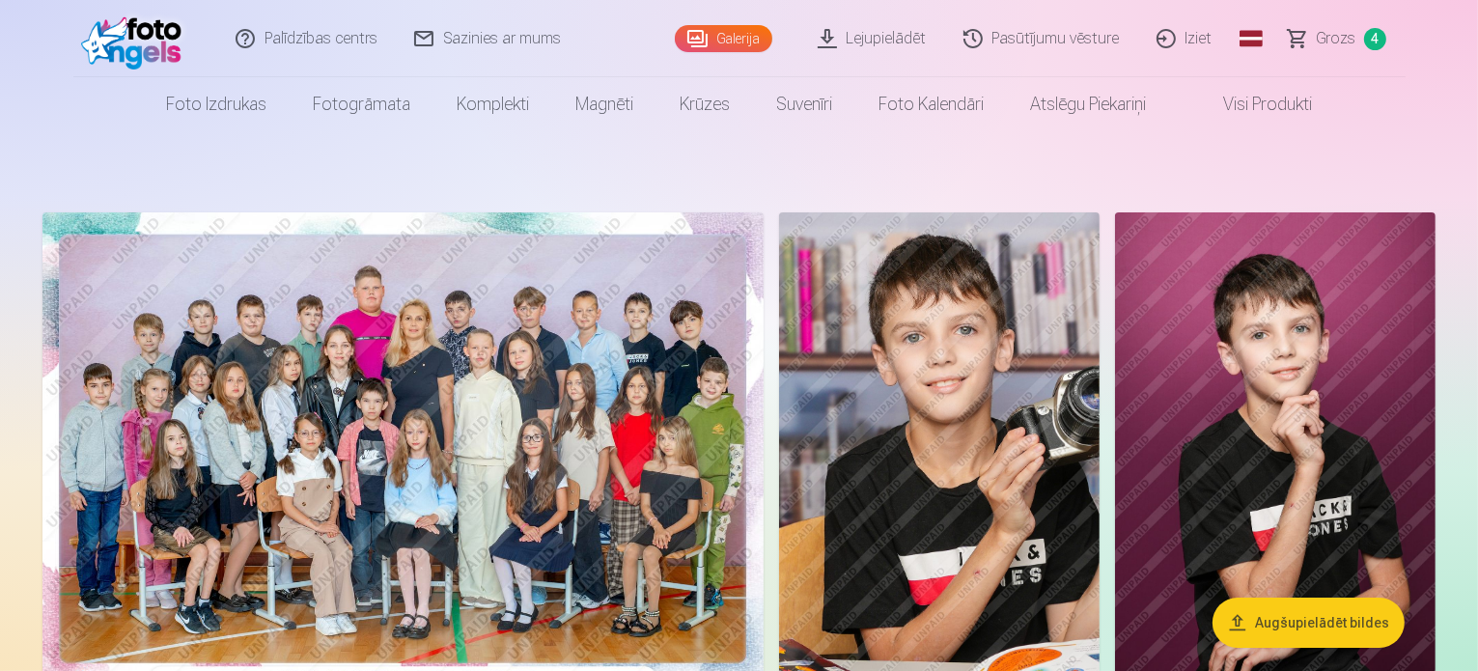
click at [1332, 37] on span "Grozs" at bounding box center [1337, 38] width 40 height 23
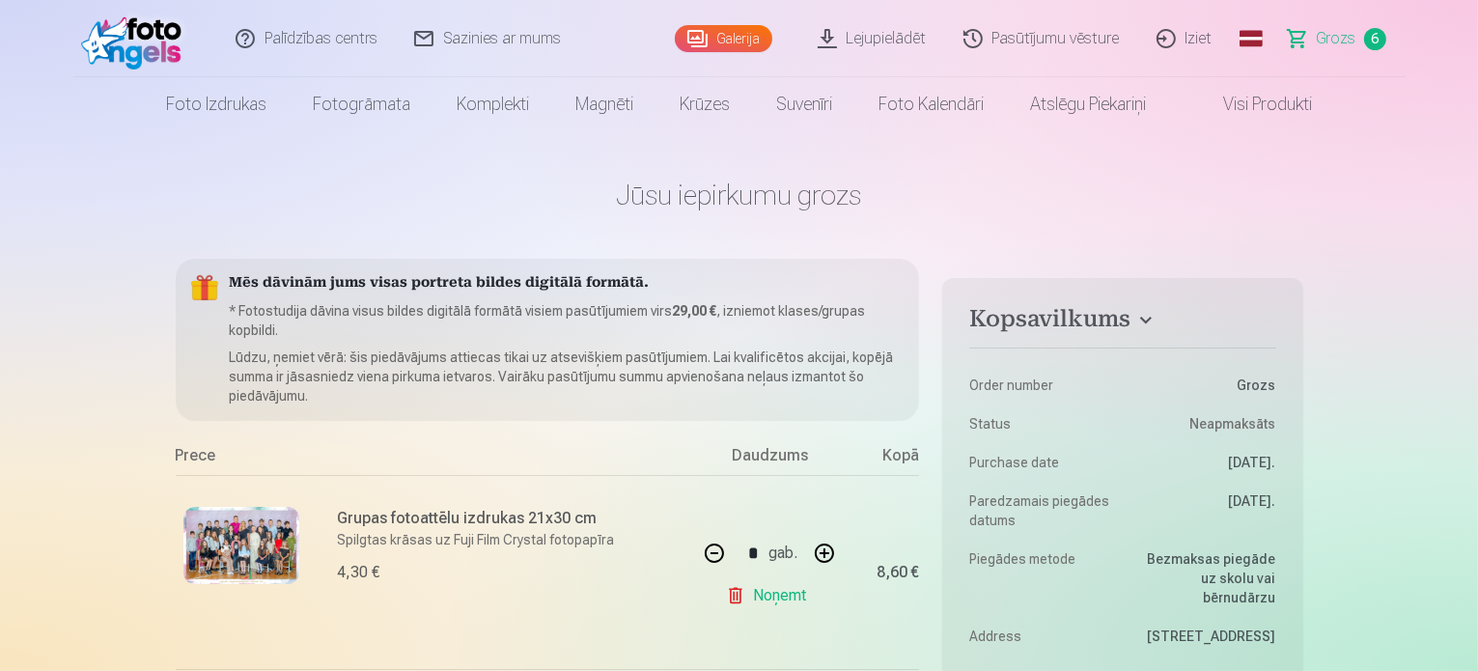
click at [1335, 34] on span "Grozs" at bounding box center [1337, 38] width 40 height 23
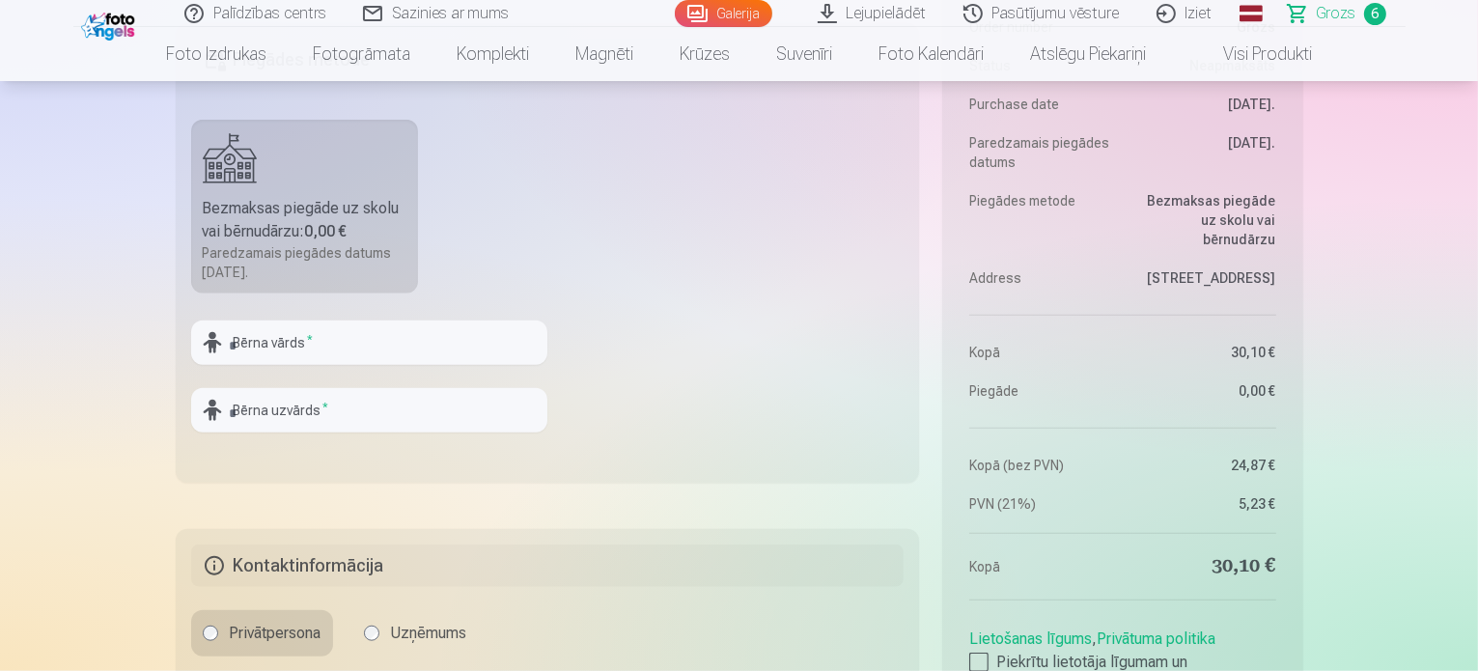
scroll to position [1641, 0]
click at [333, 339] on input "text" at bounding box center [369, 341] width 356 height 44
type input "*******"
click at [310, 416] on input "text" at bounding box center [369, 408] width 356 height 44
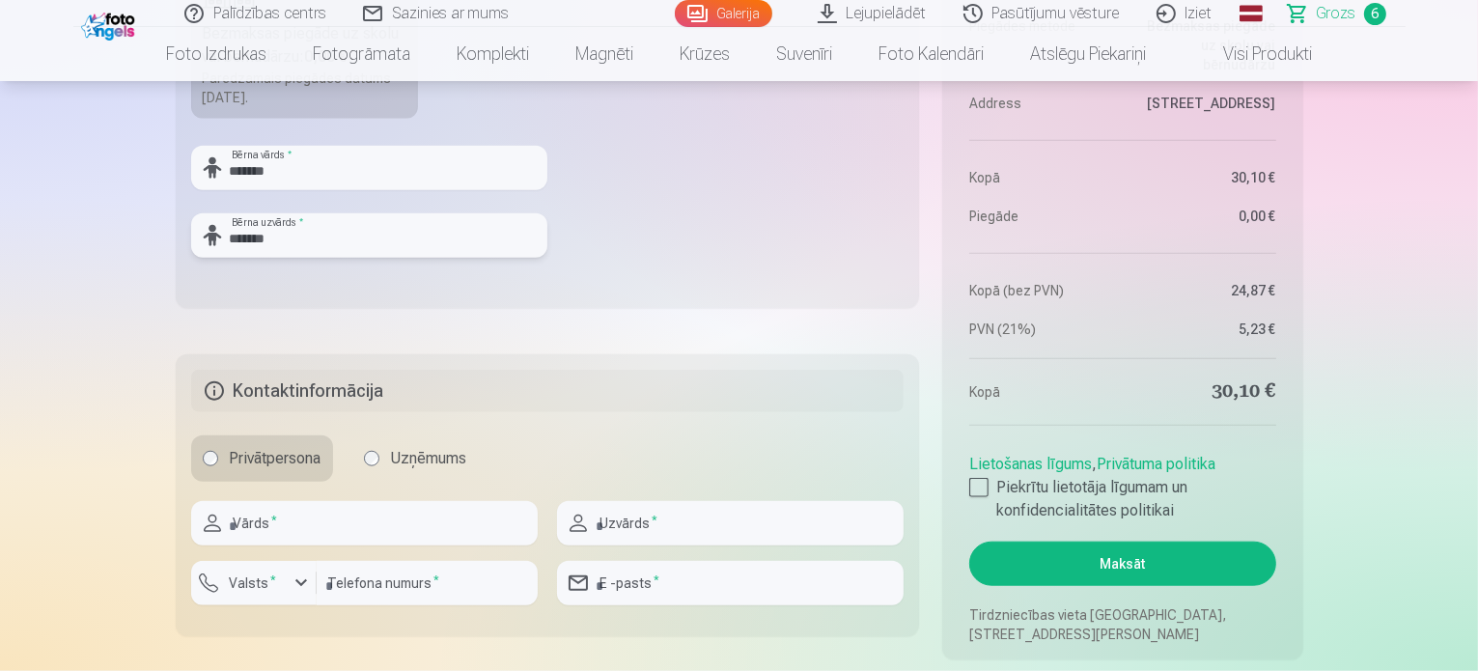
scroll to position [1834, 0]
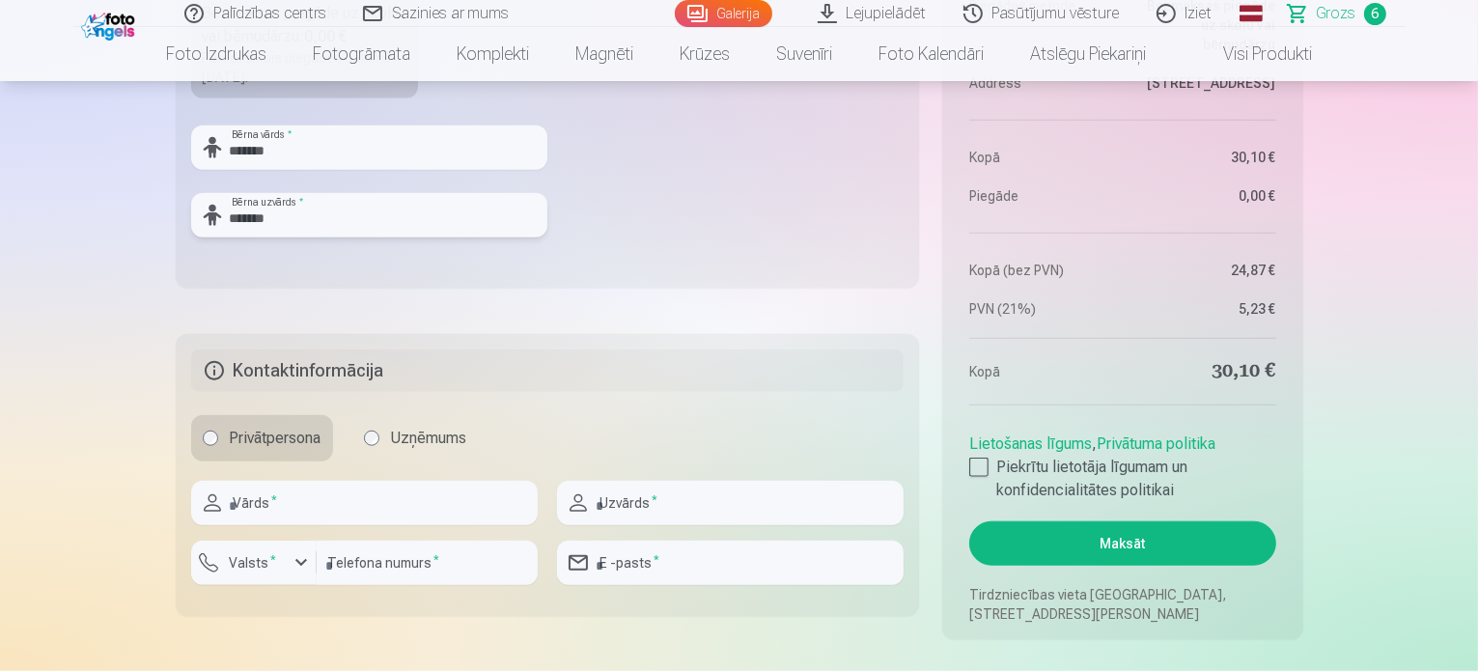
type input "*******"
click at [335, 502] on input "text" at bounding box center [364, 503] width 347 height 44
type input "*********"
click at [672, 495] on input "text" at bounding box center [730, 503] width 347 height 44
type input "******"
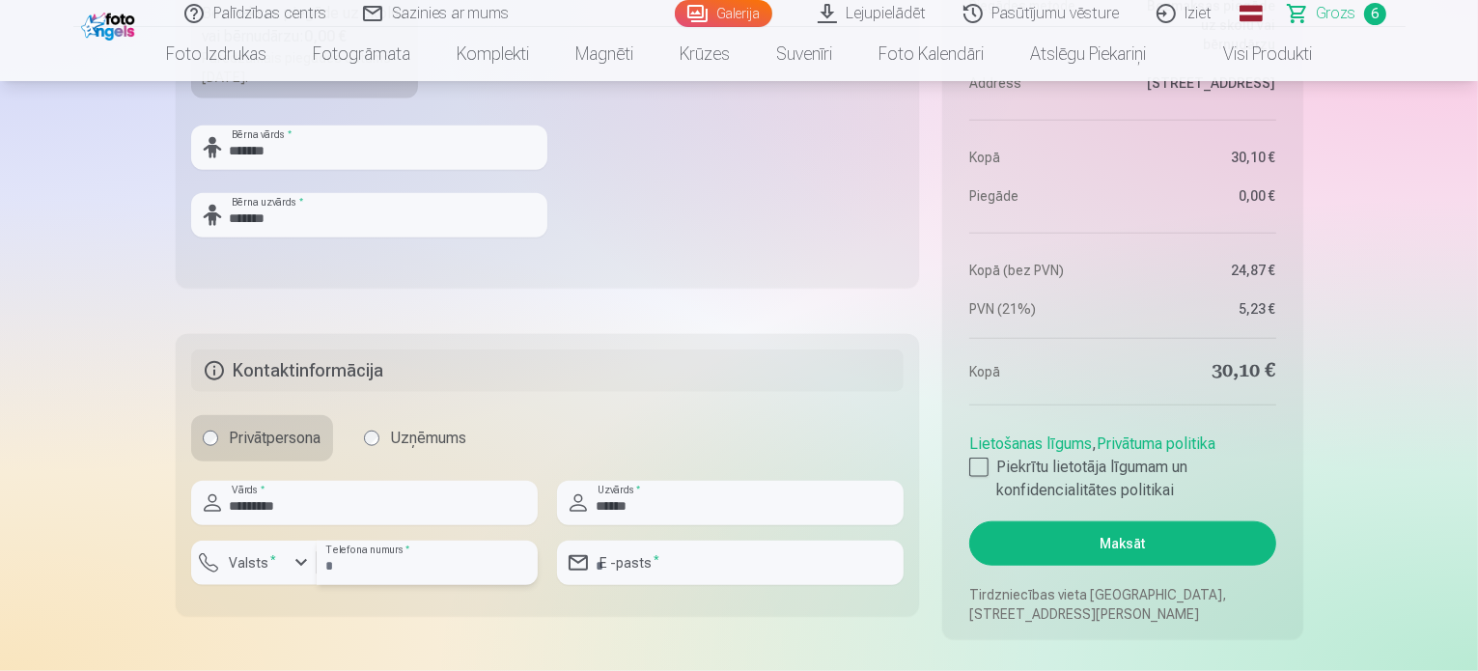
click at [359, 560] on input "number" at bounding box center [427, 563] width 221 height 44
type input "********"
click at [682, 557] on input "email" at bounding box center [730, 563] width 347 height 44
type input "**********"
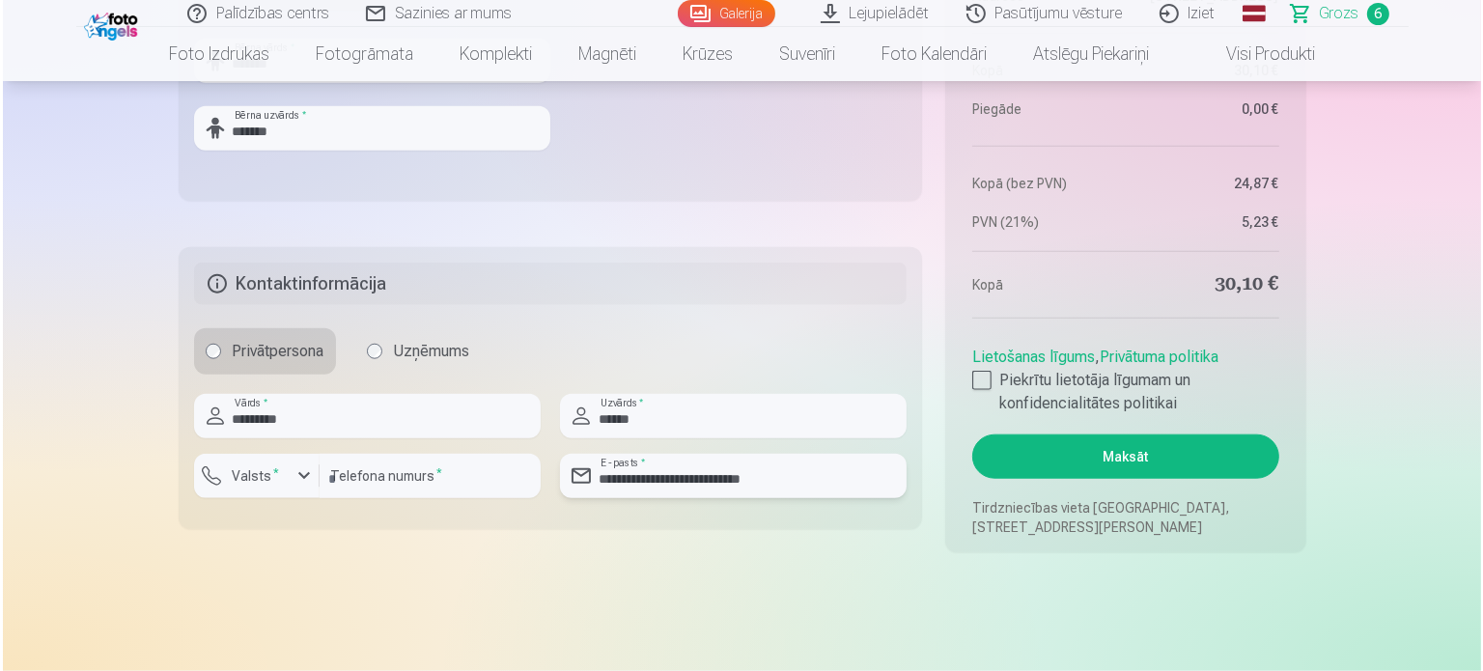
scroll to position [1931, 0]
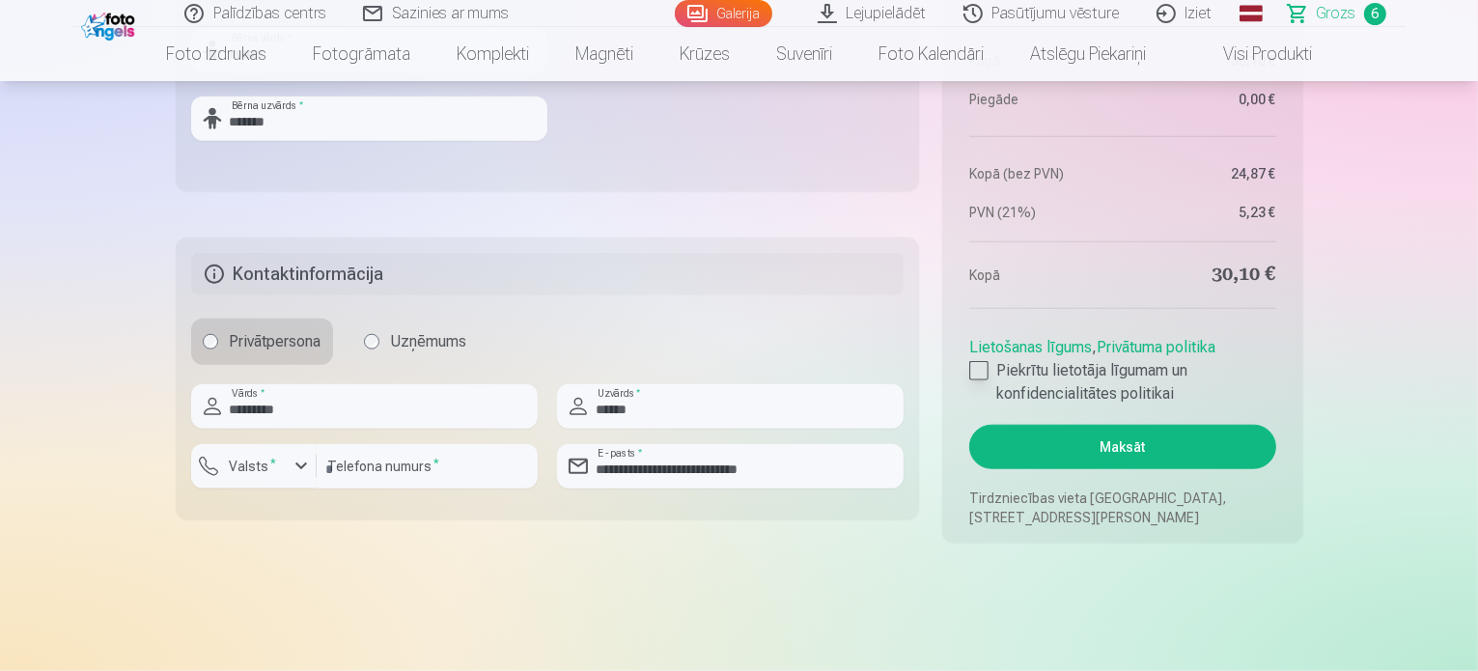
click at [975, 366] on div at bounding box center [978, 370] width 19 height 19
click at [1056, 447] on button "Maksāt" at bounding box center [1122, 447] width 306 height 44
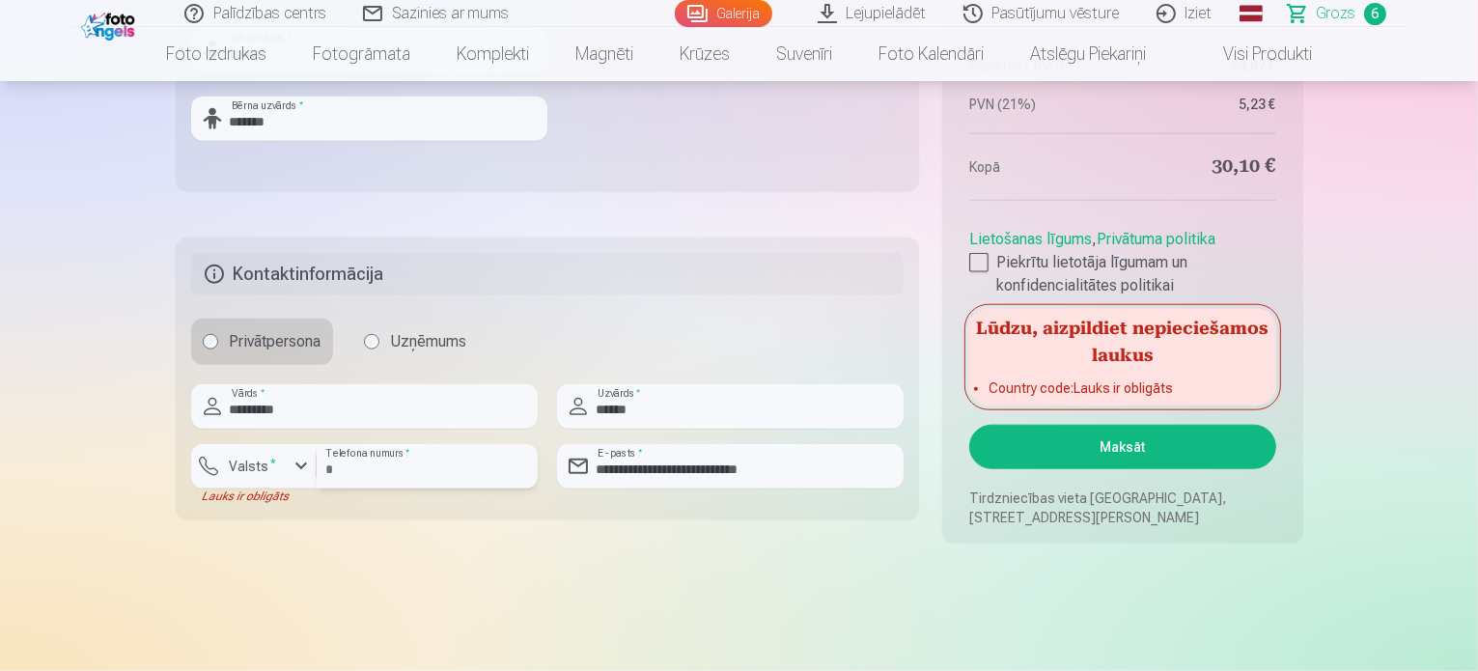
click at [322, 469] on input "********" at bounding box center [427, 466] width 221 height 44
click at [303, 468] on div "button" at bounding box center [301, 466] width 23 height 23
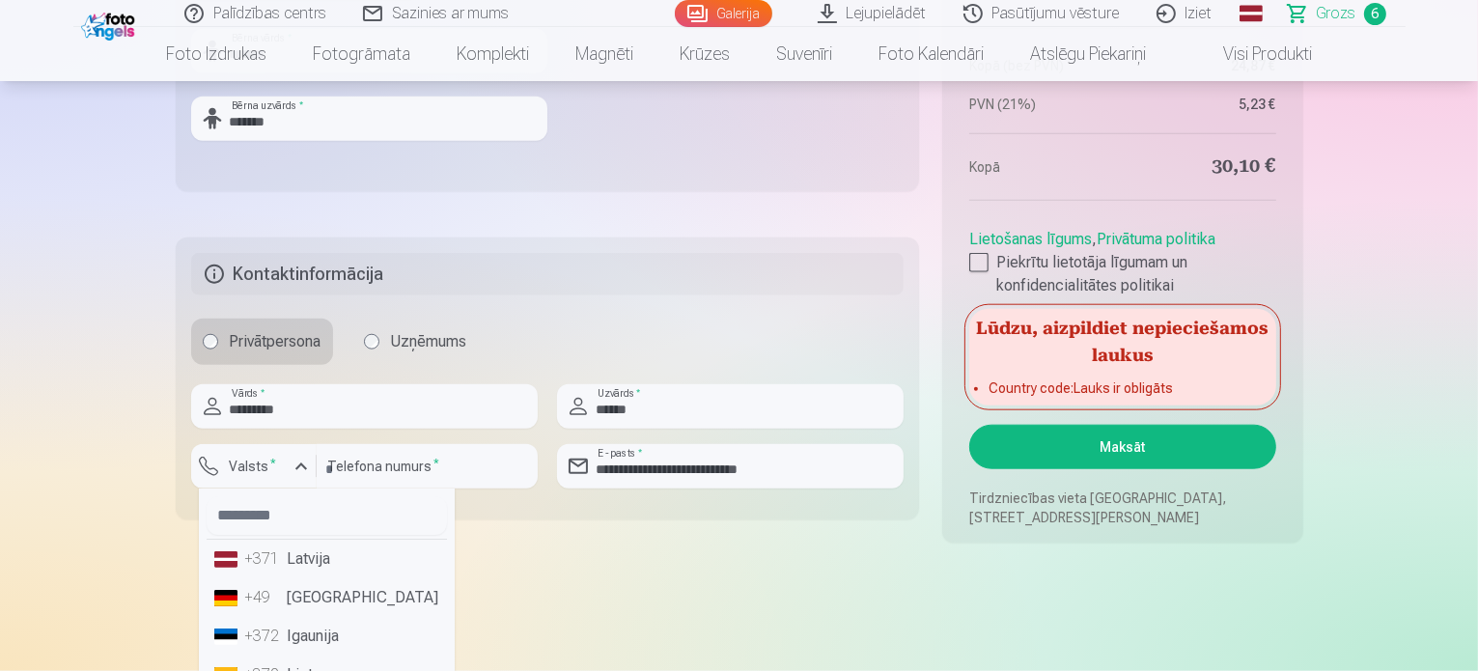
click at [309, 565] on li "+371 Latvija" at bounding box center [327, 559] width 240 height 39
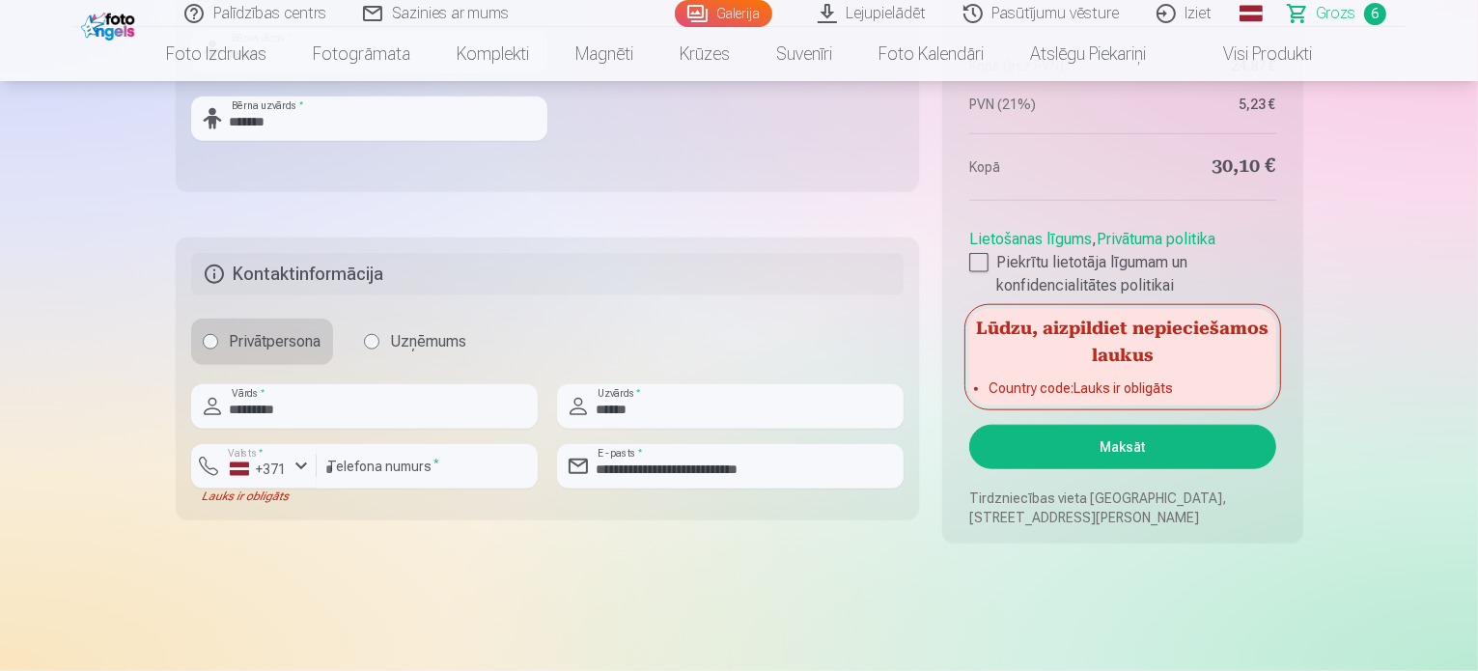
click at [1178, 443] on button "Maksāt" at bounding box center [1122, 447] width 306 height 44
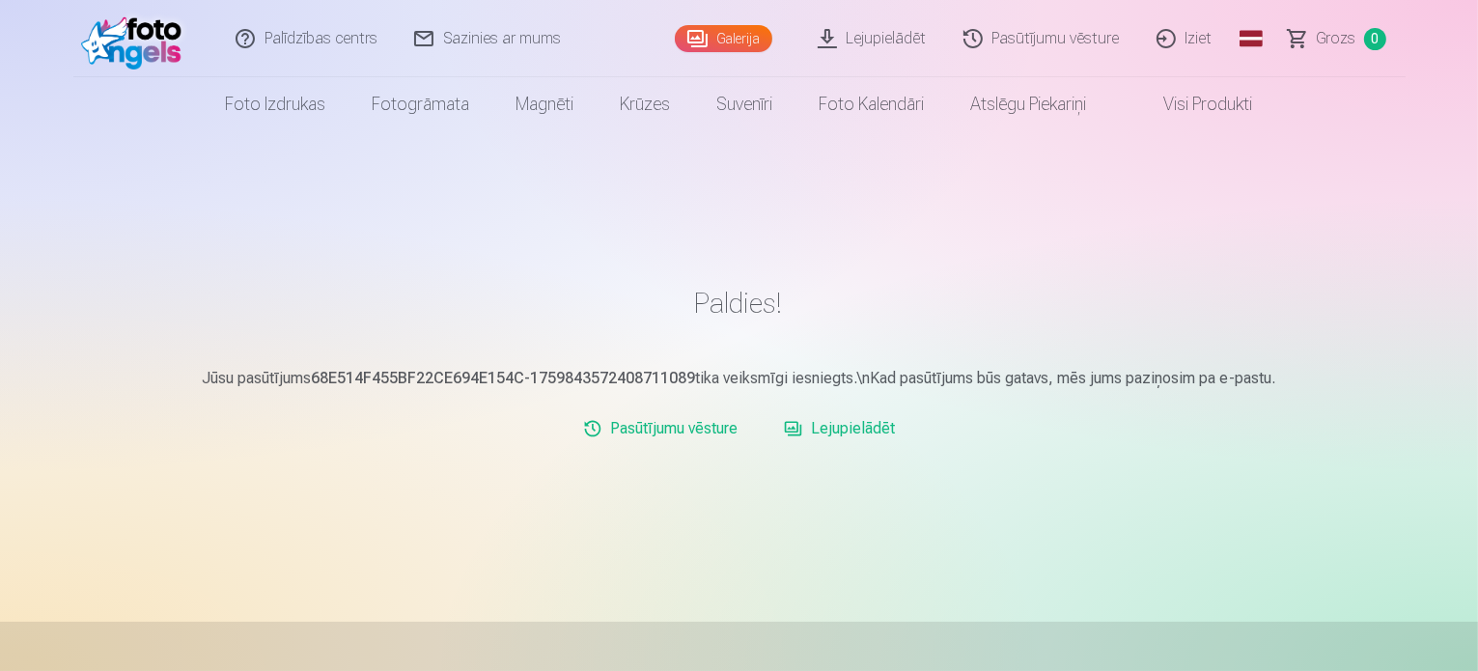
click at [869, 429] on link "Lejupielādēt" at bounding box center [839, 428] width 126 height 39
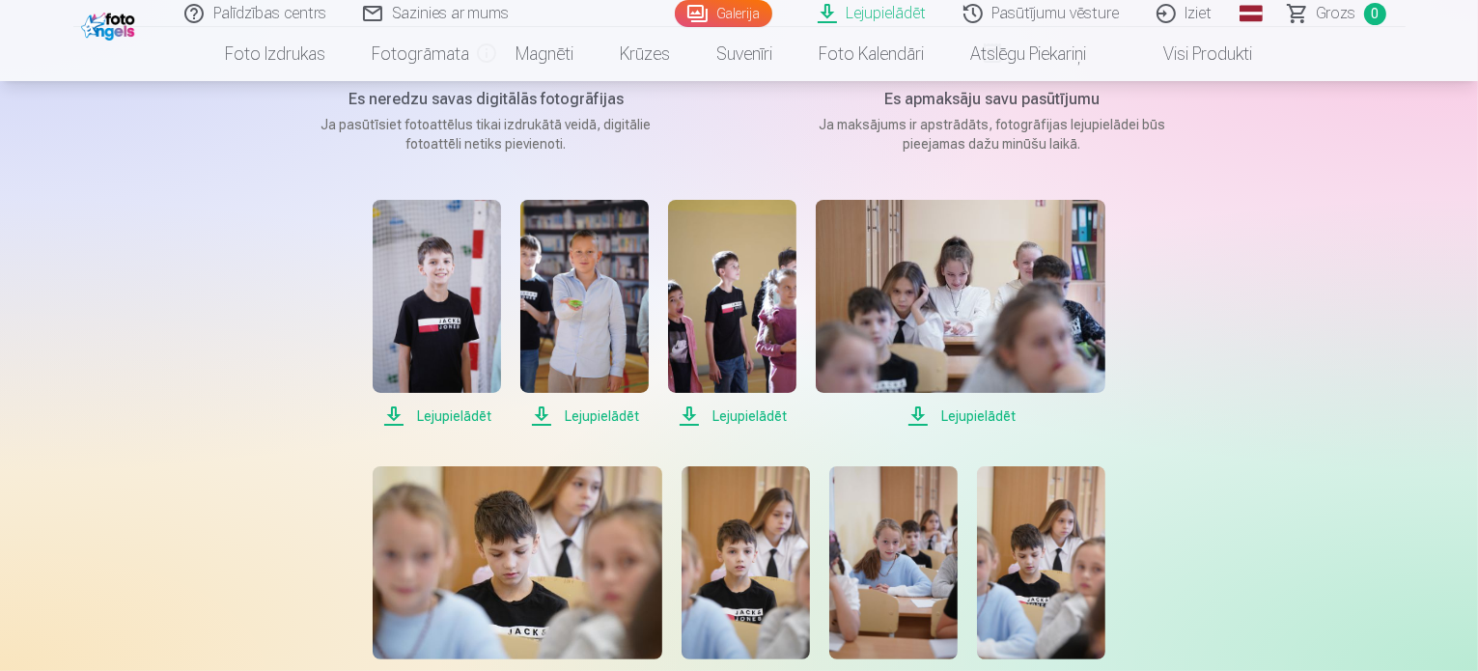
scroll to position [290, 0]
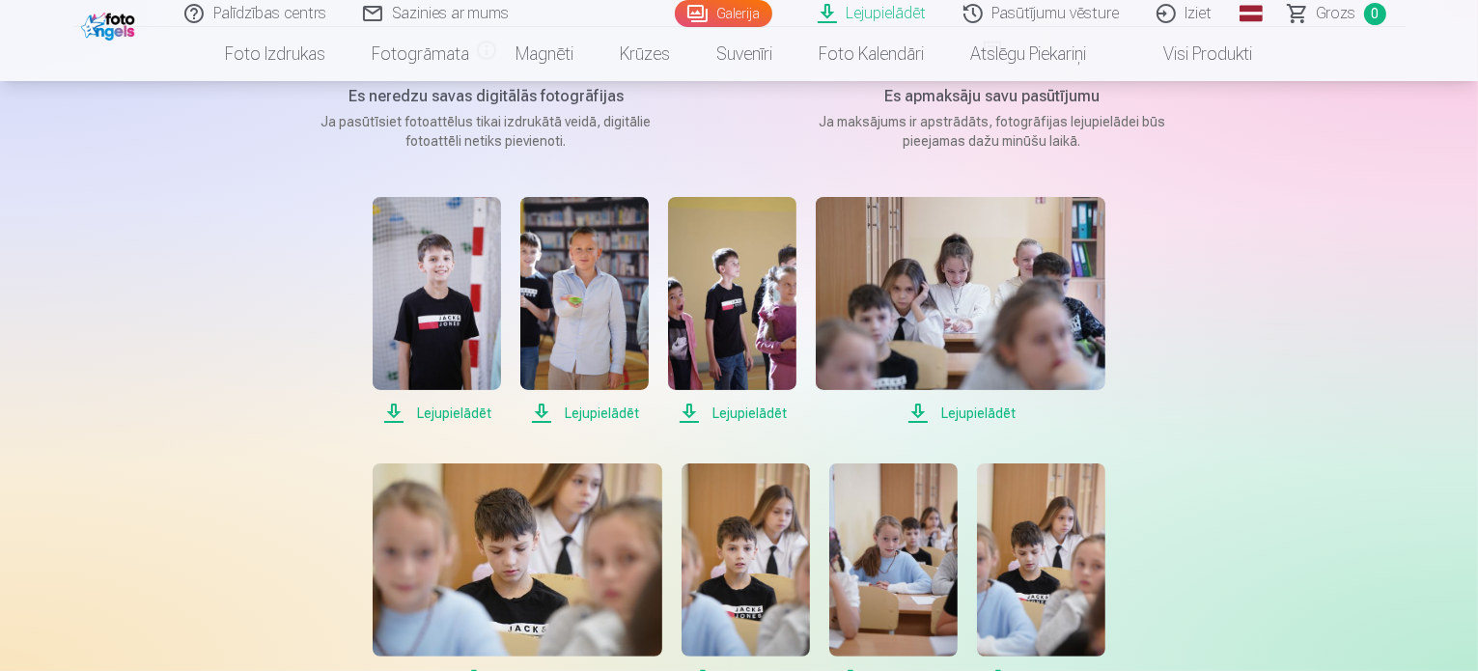
click at [430, 412] on span "Lejupielādēt" at bounding box center [437, 413] width 128 height 23
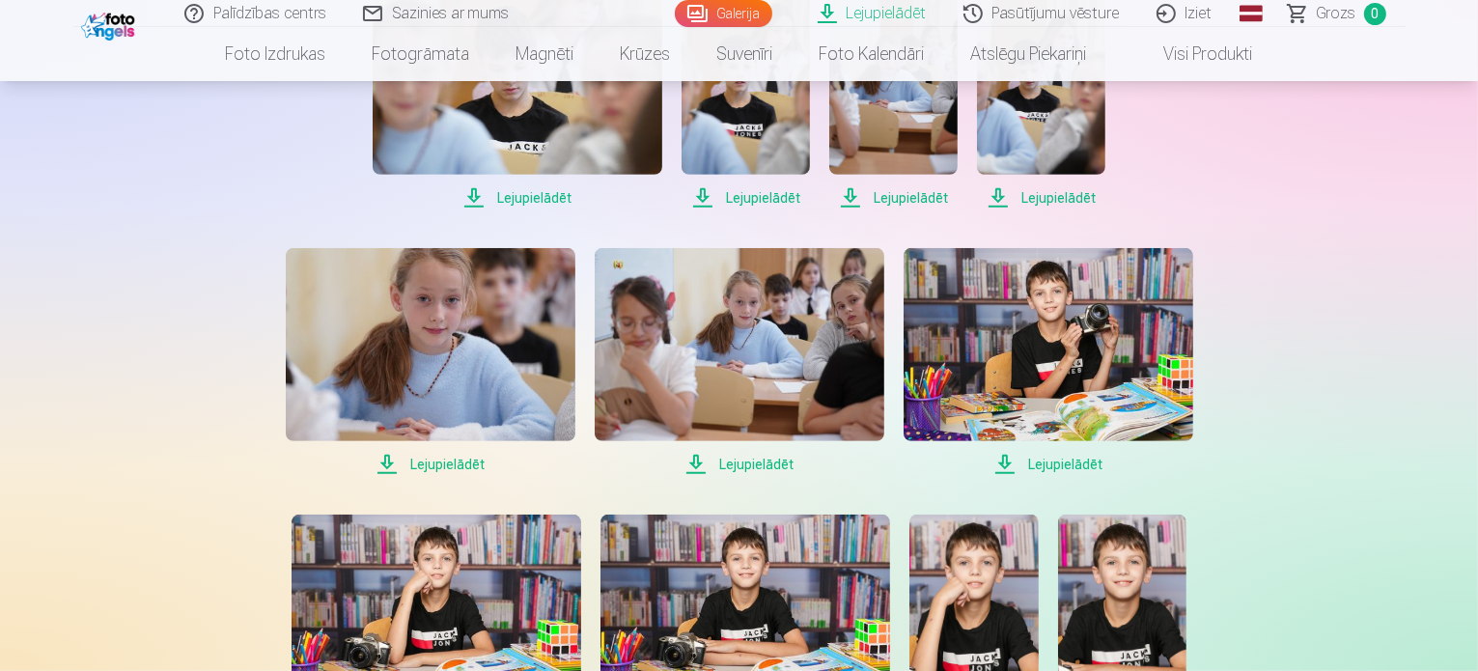
scroll to position [772, 0]
click at [1040, 461] on span "Lejupielādēt" at bounding box center [1049, 463] width 290 height 23
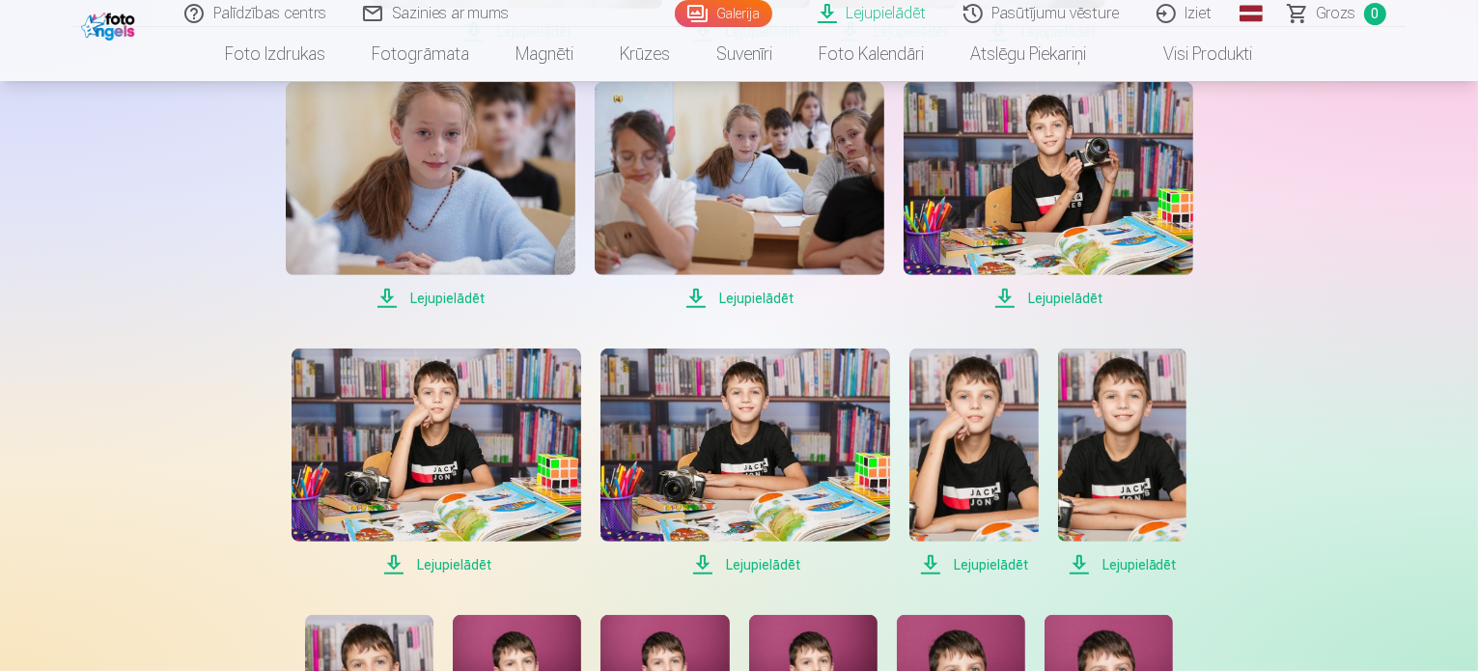
scroll to position [965, 0]
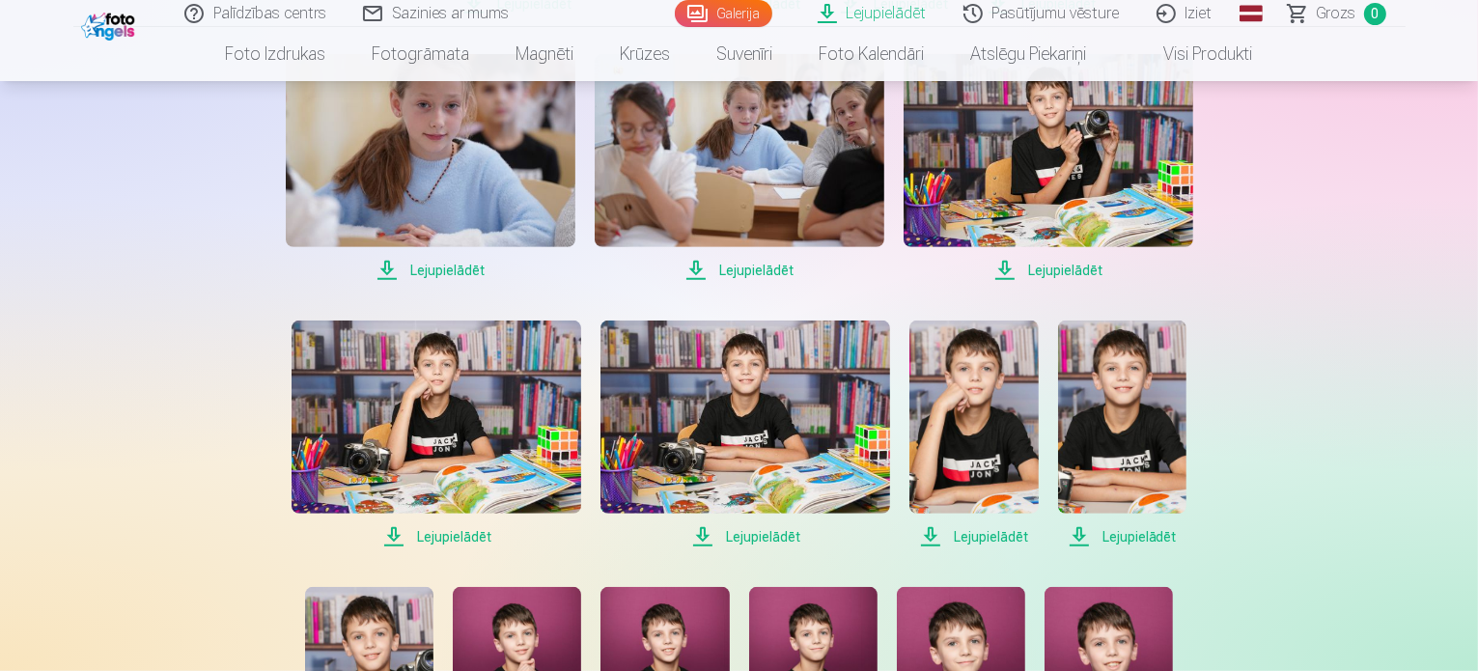
click at [430, 533] on span "Lejupielādēt" at bounding box center [437, 536] width 290 height 23
click at [751, 534] on span "Lejupielādēt" at bounding box center [746, 536] width 290 height 23
click at [976, 531] on span "Lejupielādēt" at bounding box center [973, 536] width 128 height 23
click at [1125, 536] on span "Lejupielādēt" at bounding box center [1122, 536] width 128 height 23
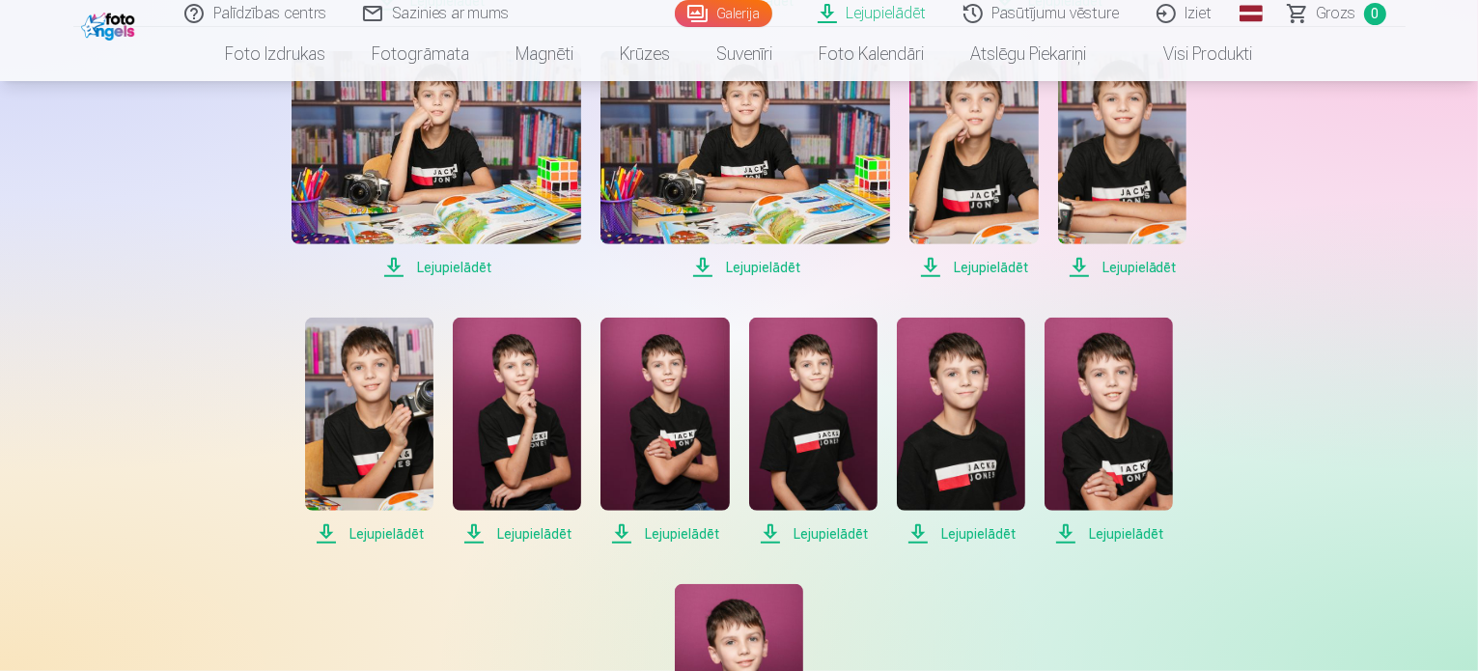
scroll to position [1255, 0]
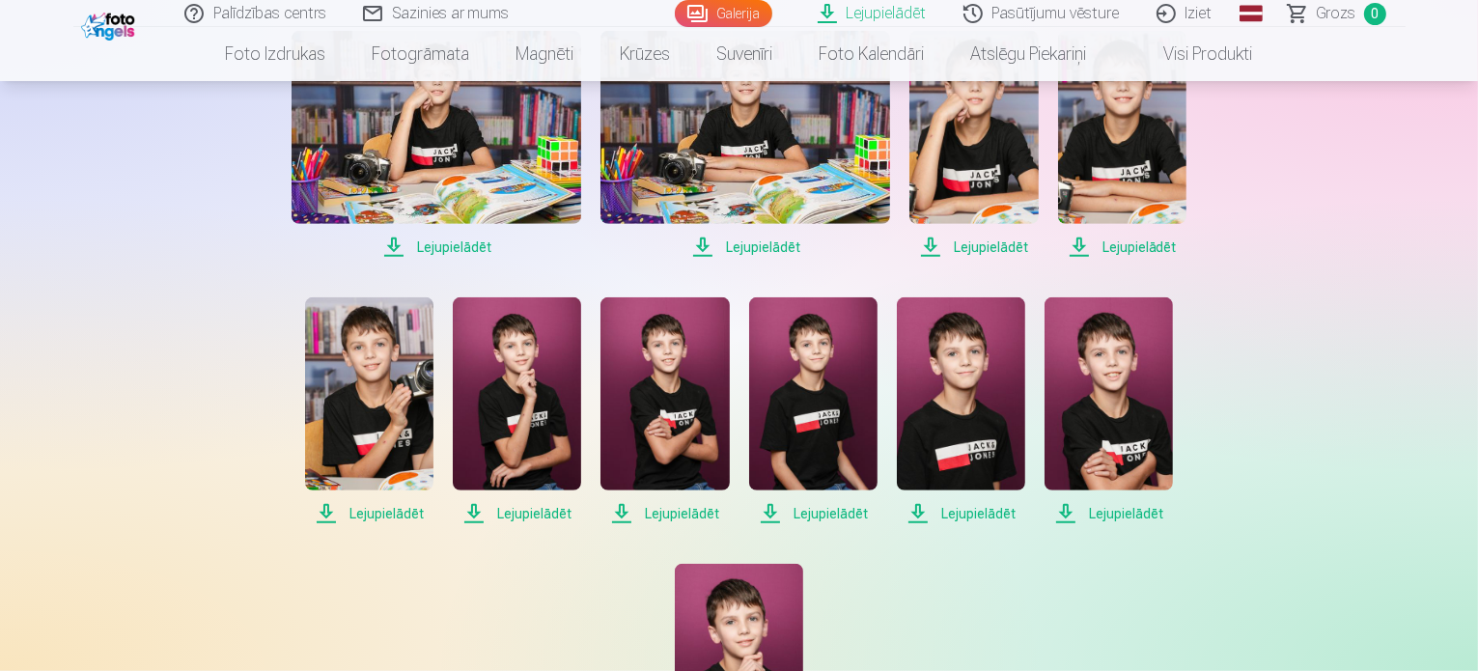
click at [378, 513] on span "Lejupielādēt" at bounding box center [369, 513] width 128 height 23
click at [514, 513] on span "Lejupielādēt" at bounding box center [517, 513] width 128 height 23
click at [666, 511] on span "Lejupielādēt" at bounding box center [665, 513] width 128 height 23
click at [812, 513] on span "Lejupielādēt" at bounding box center [813, 513] width 128 height 23
click at [975, 506] on span "Lejupielādēt" at bounding box center [961, 513] width 128 height 23
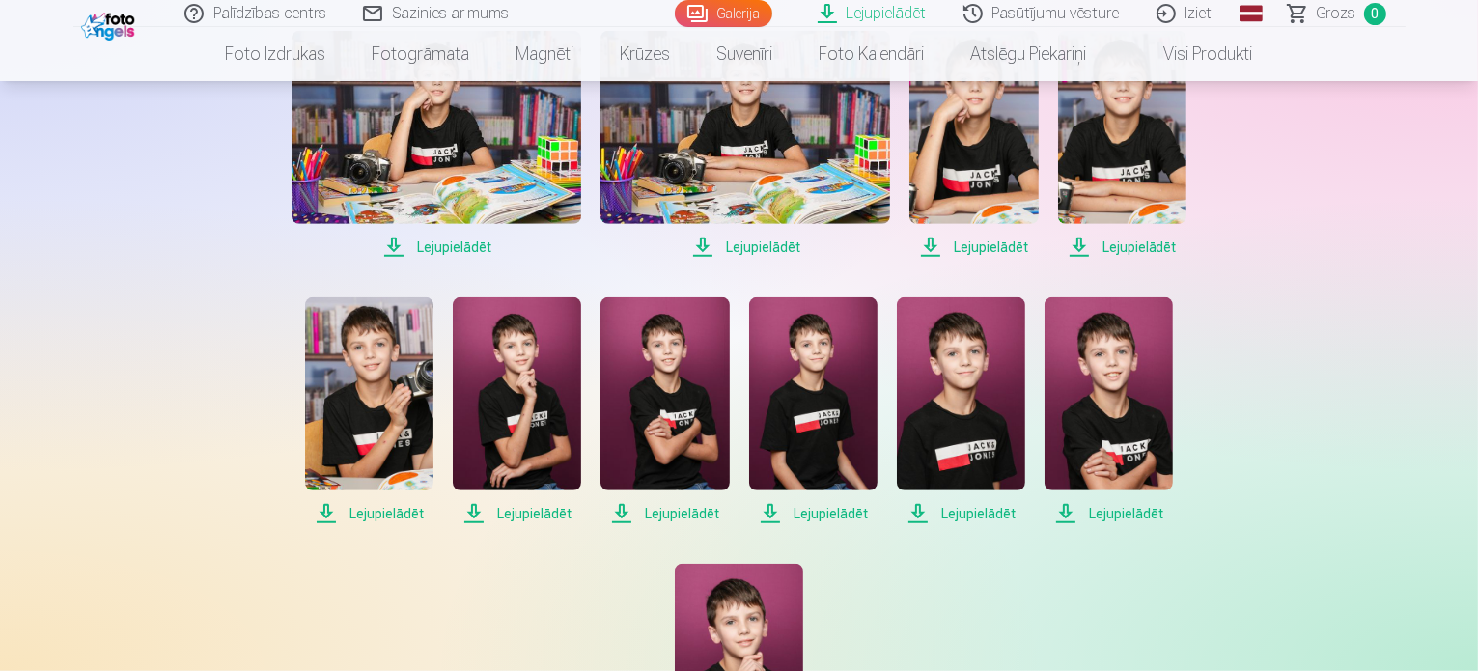
click at [1127, 513] on span "Lejupielādēt" at bounding box center [1109, 513] width 128 height 23
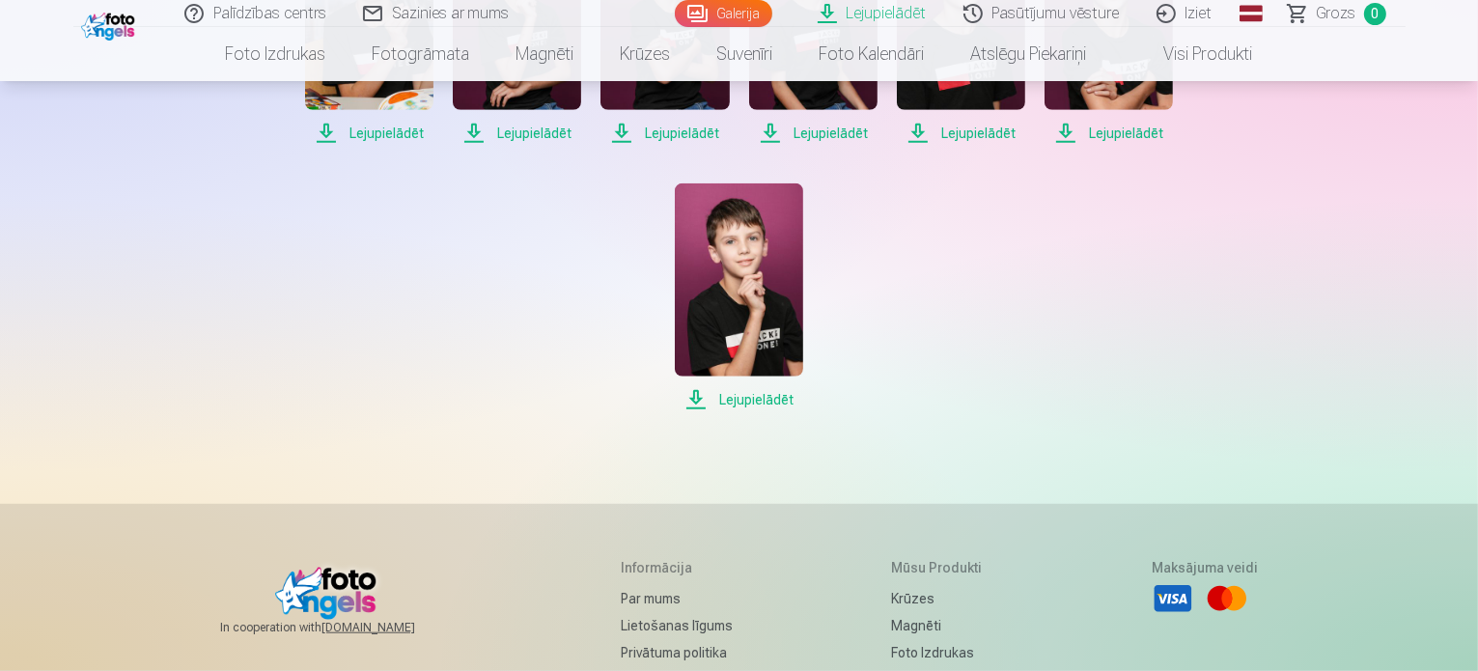
scroll to position [1641, 0]
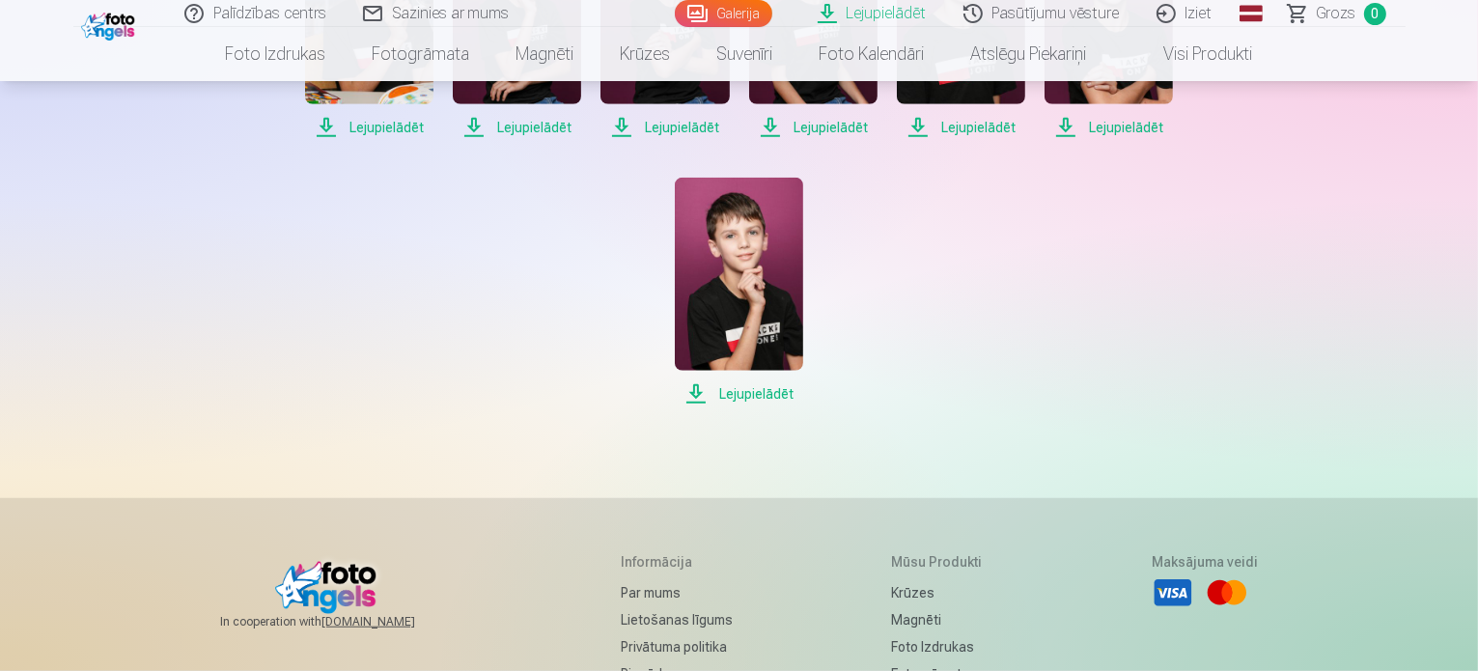
click at [753, 390] on span "Lejupielādēt" at bounding box center [739, 393] width 128 height 23
